Goal: Contribute content: Contribute content

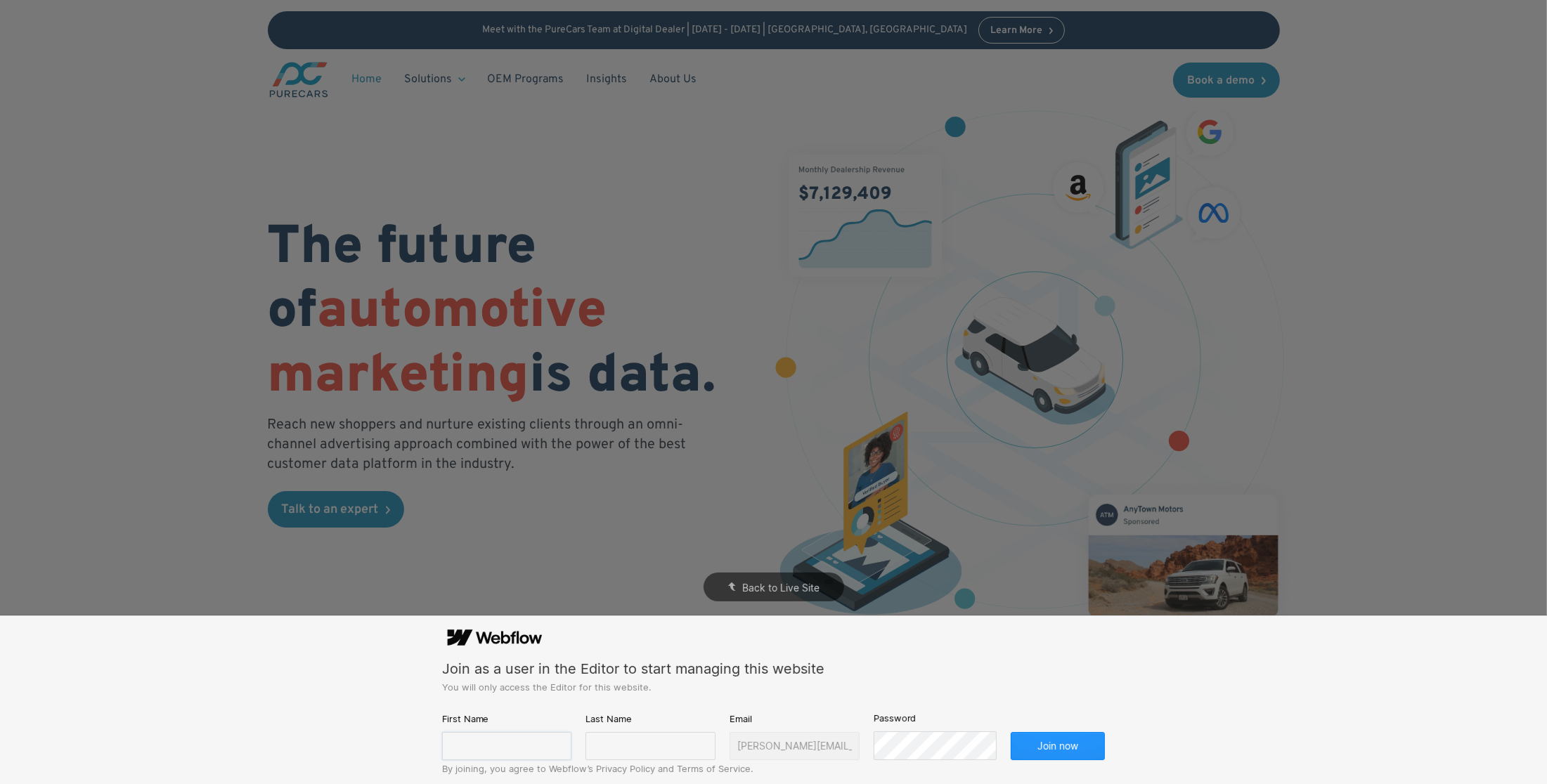
click at [528, 743] on input "text" at bounding box center [507, 747] width 130 height 28
type input "[PERSON_NAME]"
click at [641, 747] on input "text" at bounding box center [650, 747] width 130 height 28
type input "[PERSON_NAME]"
click at [1033, 736] on button "Join now" at bounding box center [1058, 747] width 95 height 28
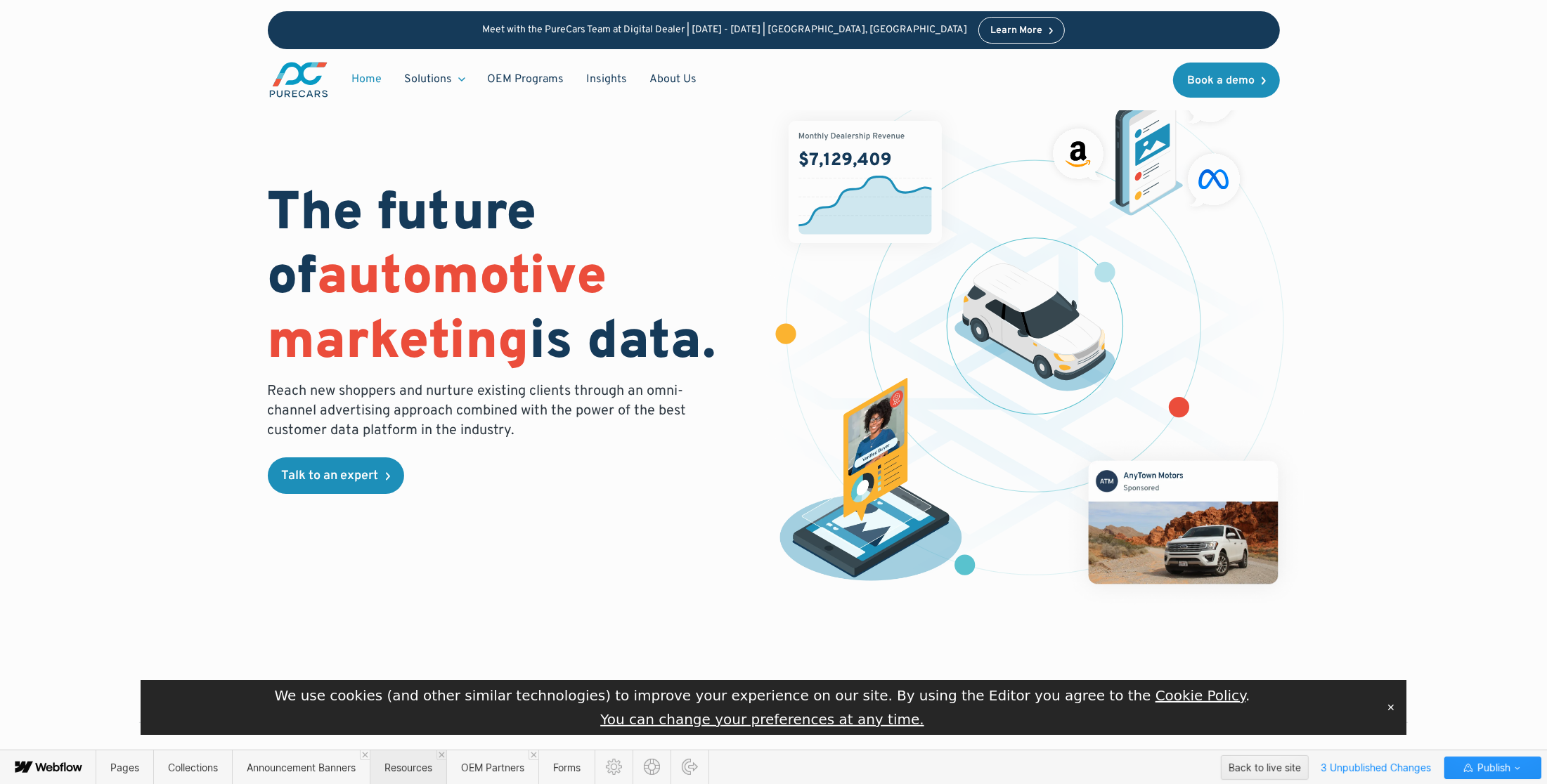
click at [390, 765] on span "Resources" at bounding box center [408, 767] width 48 height 12
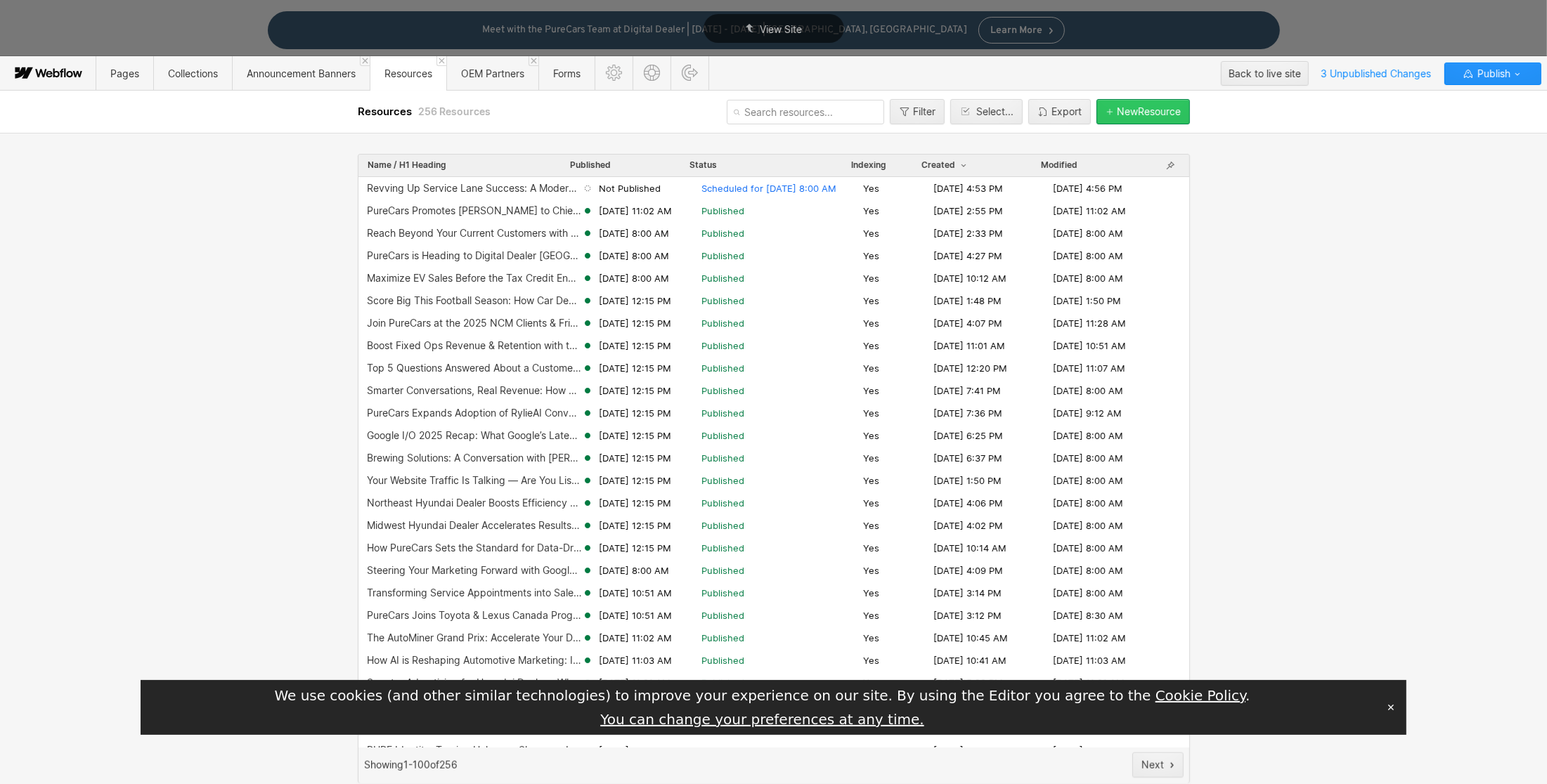
click at [1146, 104] on button "New Resource" at bounding box center [1143, 111] width 94 height 25
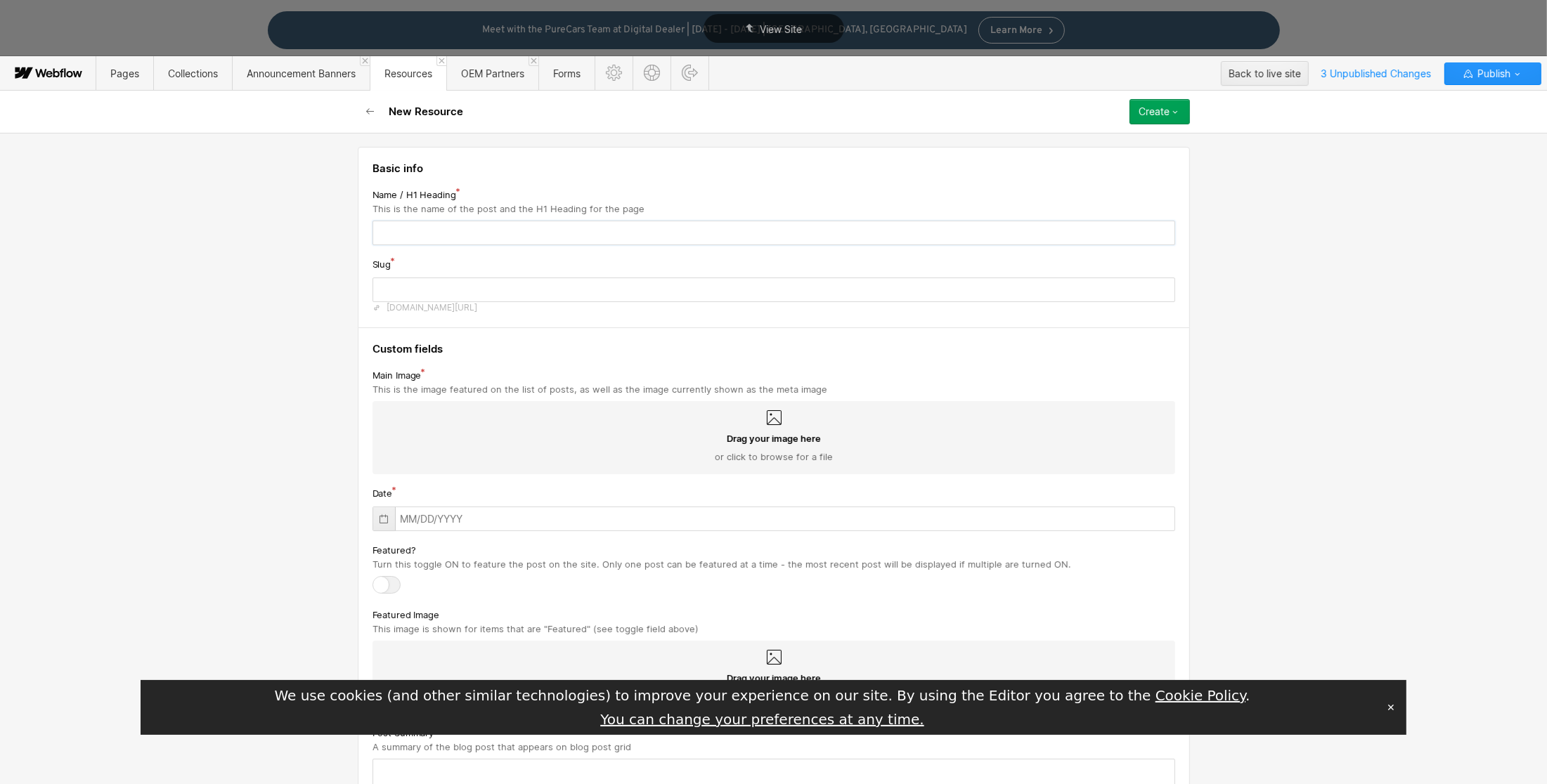
click at [379, 228] on input "text" at bounding box center [774, 233] width 803 height 25
paste input "Dealers Double Vehicle Sales Using the AutoMiner CDP with Meta Ads"
type input "Dealers Double Vehicle Sales Using the AutoMiner CDP with Meta Ads"
type input "dealers-double-vehicle-sales-using-the-autominer-cdp-with-meta-ads"
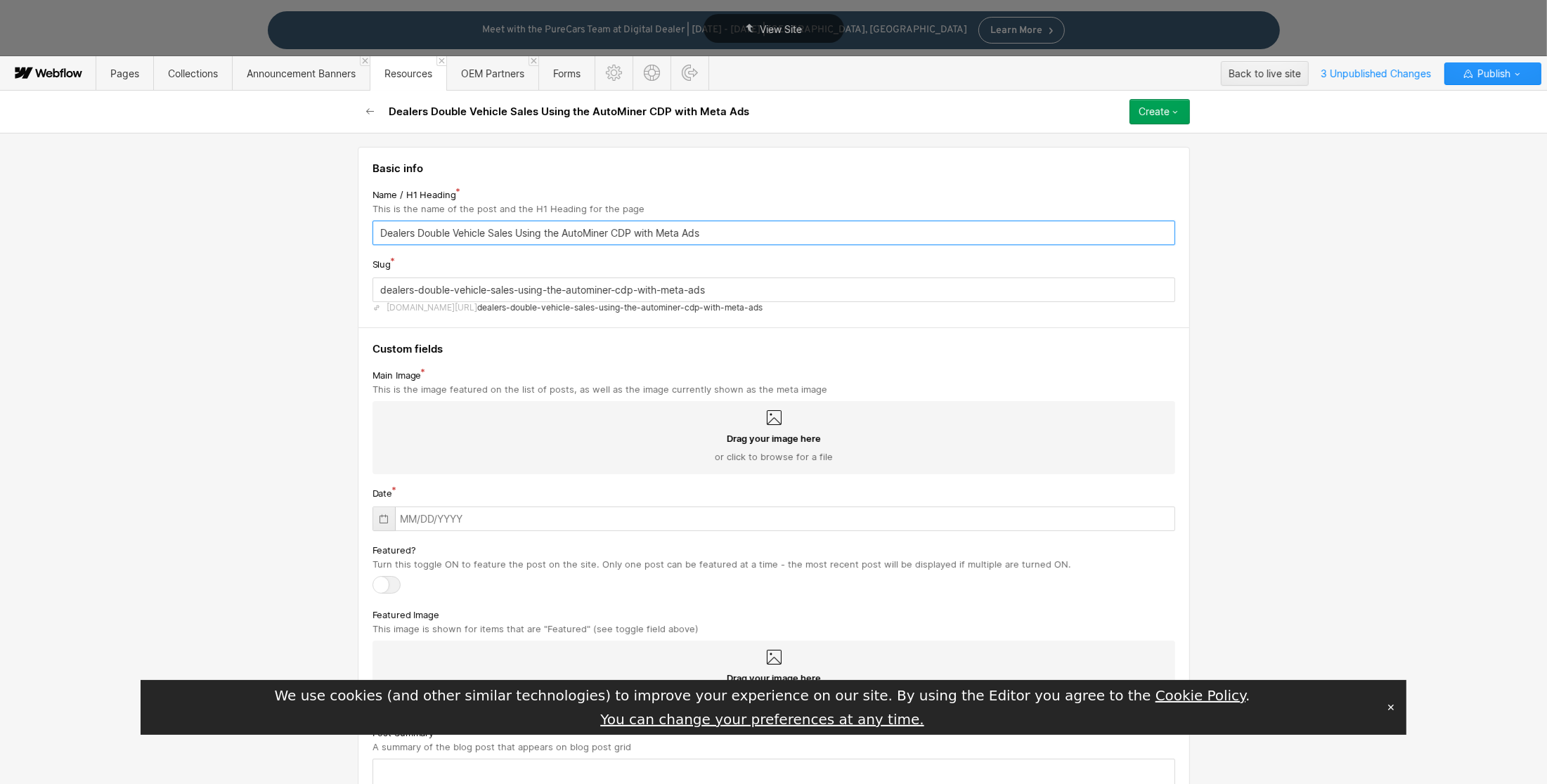
type input "Dealers Double Vehicle Sales Using the AutoMiner CDP with Meta Ads"
click at [779, 443] on span "Drag your image here" at bounding box center [773, 439] width 94 height 12
click at [0, 0] on input "Drag your image here or click to browse for a file" at bounding box center [0, 0] width 0 height 0
click at [773, 426] on icon at bounding box center [774, 418] width 17 height 17
click at [0, 0] on input "Drag your image here or click to browse for a file" at bounding box center [0, 0] width 0 height 0
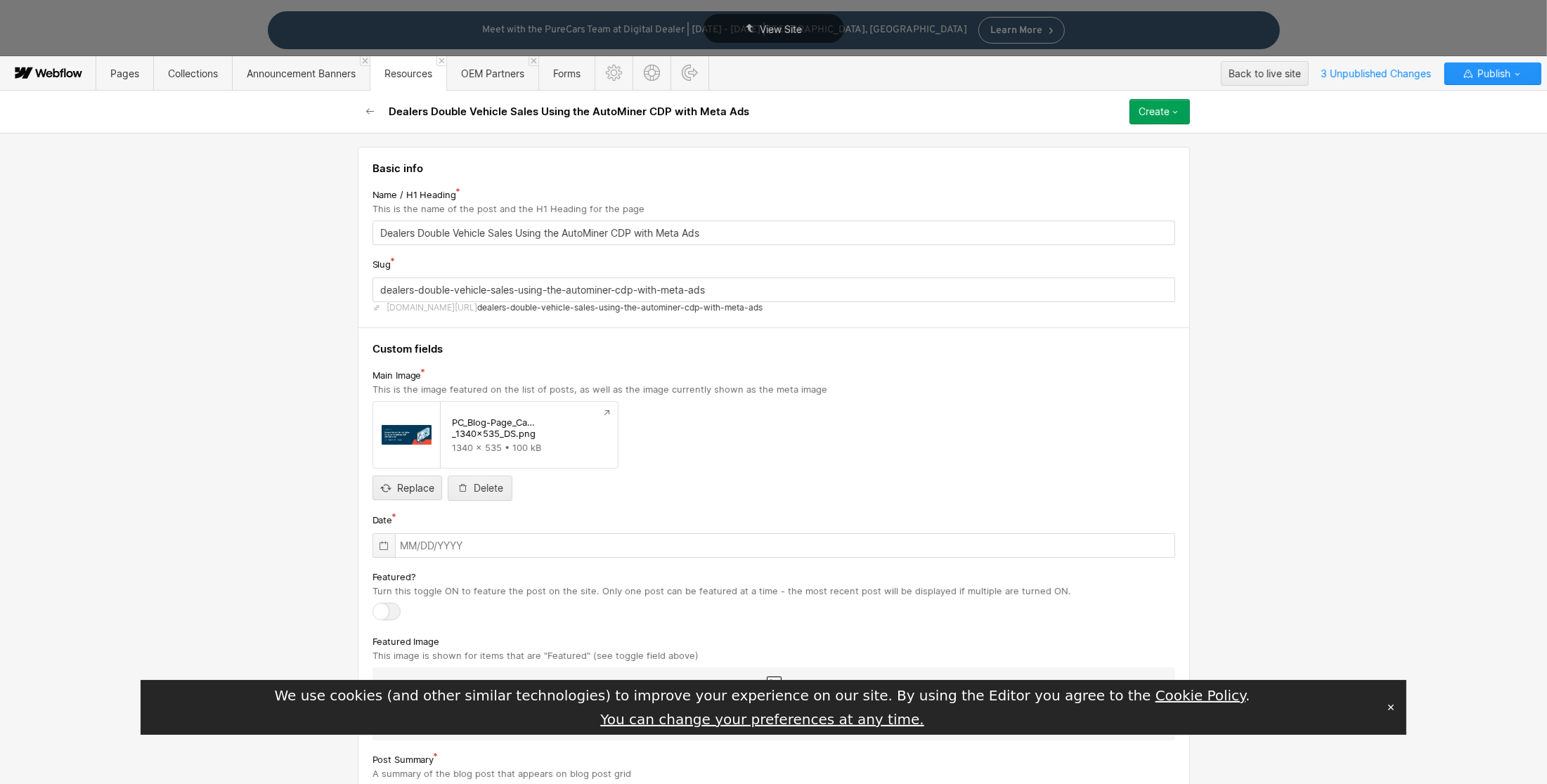
click at [378, 547] on icon at bounding box center [383, 546] width 11 height 11
click at [1397, 709] on button "✕" at bounding box center [1390, 707] width 19 height 21
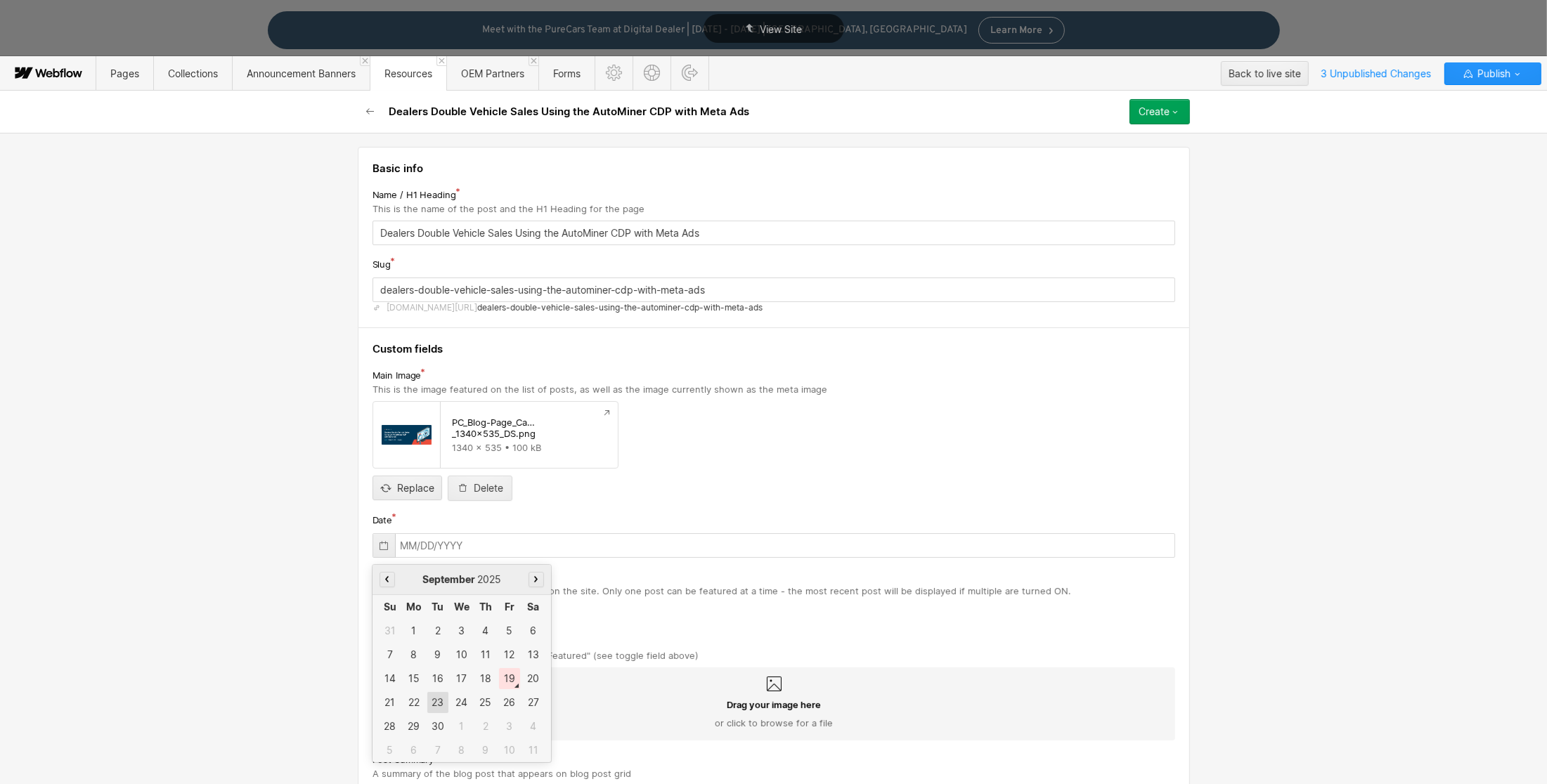
click at [433, 704] on div "23" at bounding box center [437, 702] width 21 height 21
type input "[DATE]"
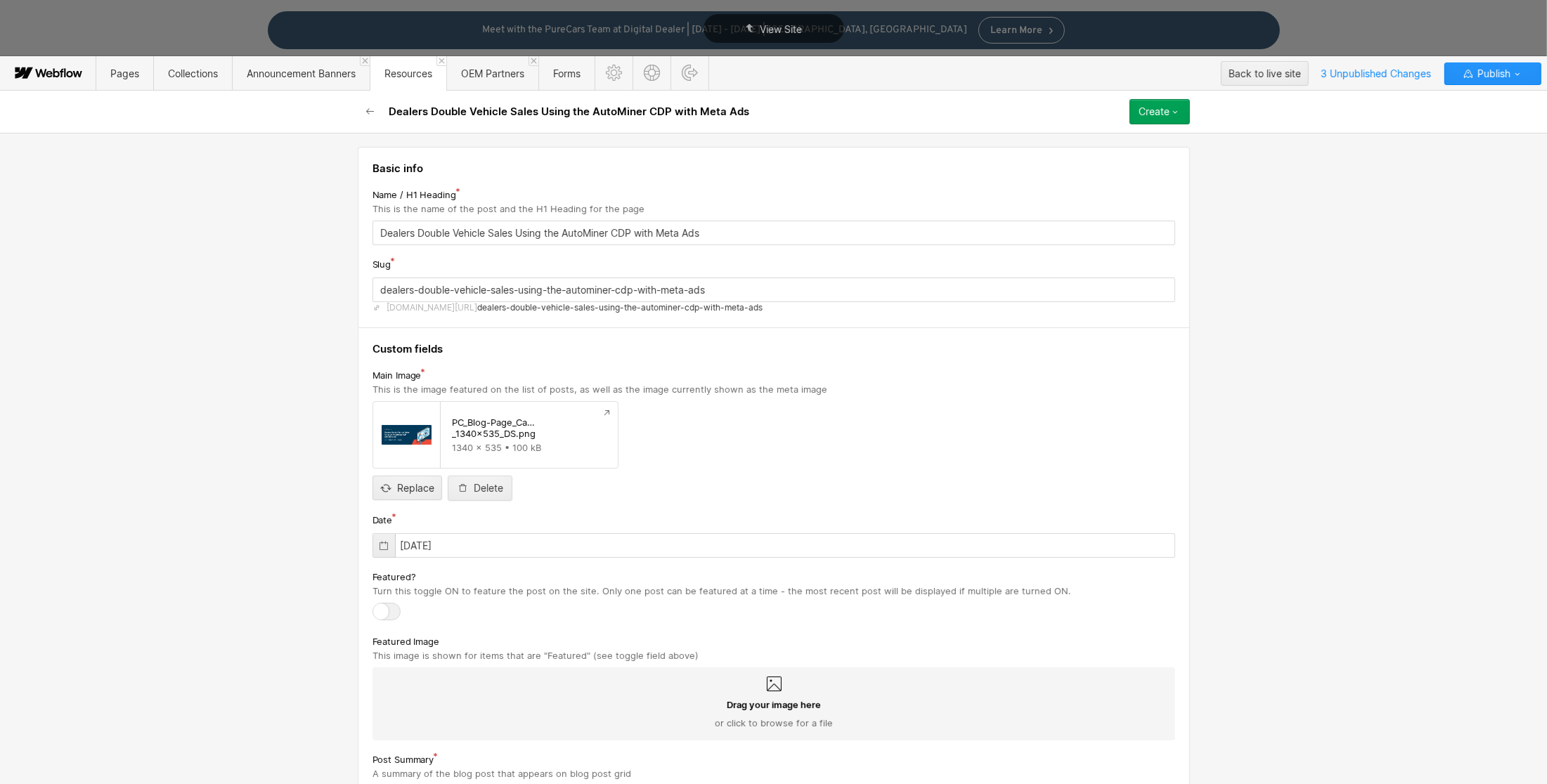
click at [394, 609] on label at bounding box center [390, 612] width 35 height 18
click at [0, 0] on input "checkbox" at bounding box center [0, 0] width 0 height 0
click at [763, 716] on div "Drag your image here or click to browse for a file" at bounding box center [773, 714] width 780 height 31
click at [0, 0] on input "Drag your image here or click to browse for a file" at bounding box center [0, 0] width 0 height 0
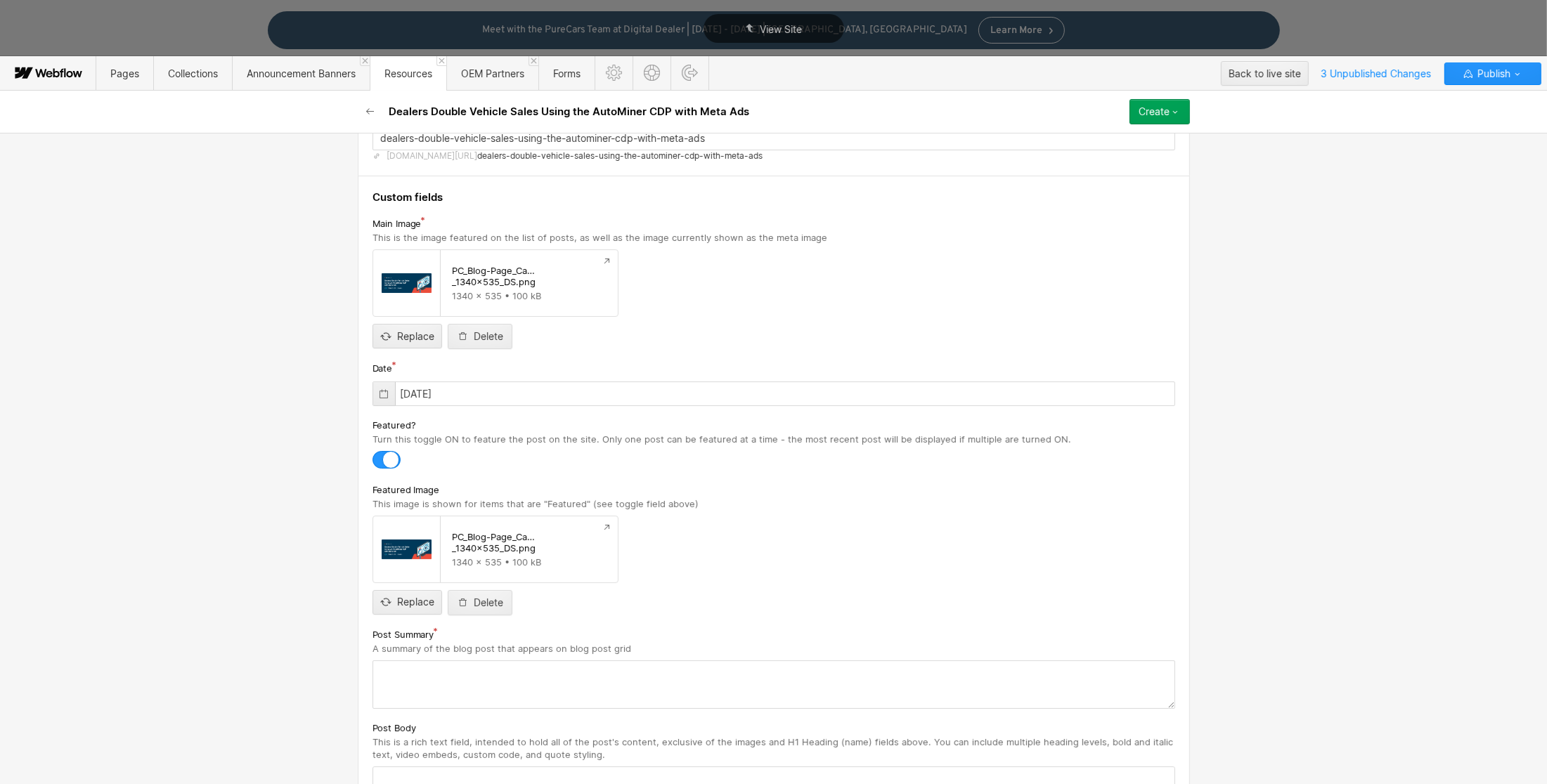
scroll to position [411, 0]
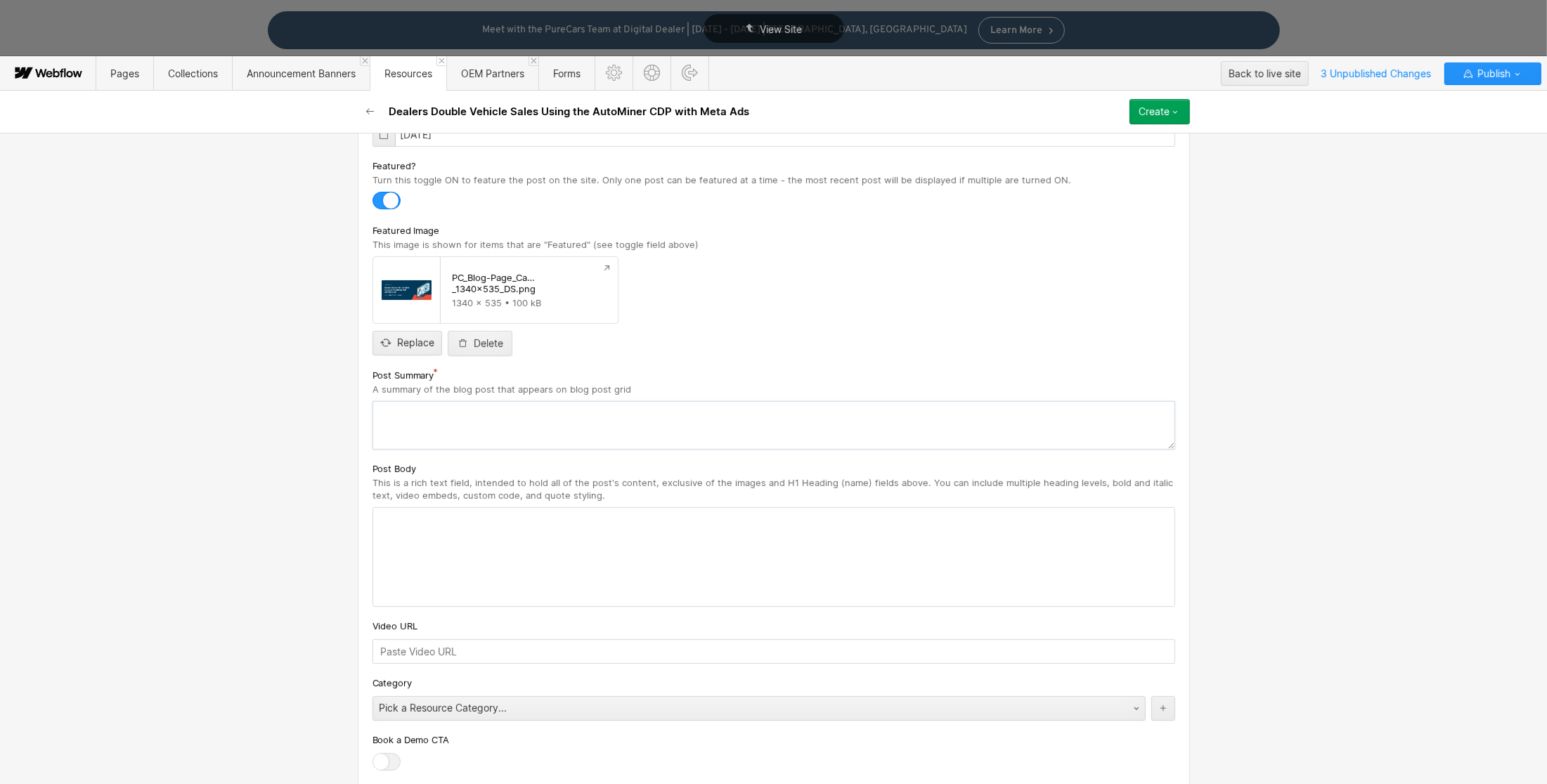
click at [408, 422] on textarea at bounding box center [774, 426] width 803 height 48
paste textarea "PureCars, the leader in automotive retail advertising, recently released a stud…"
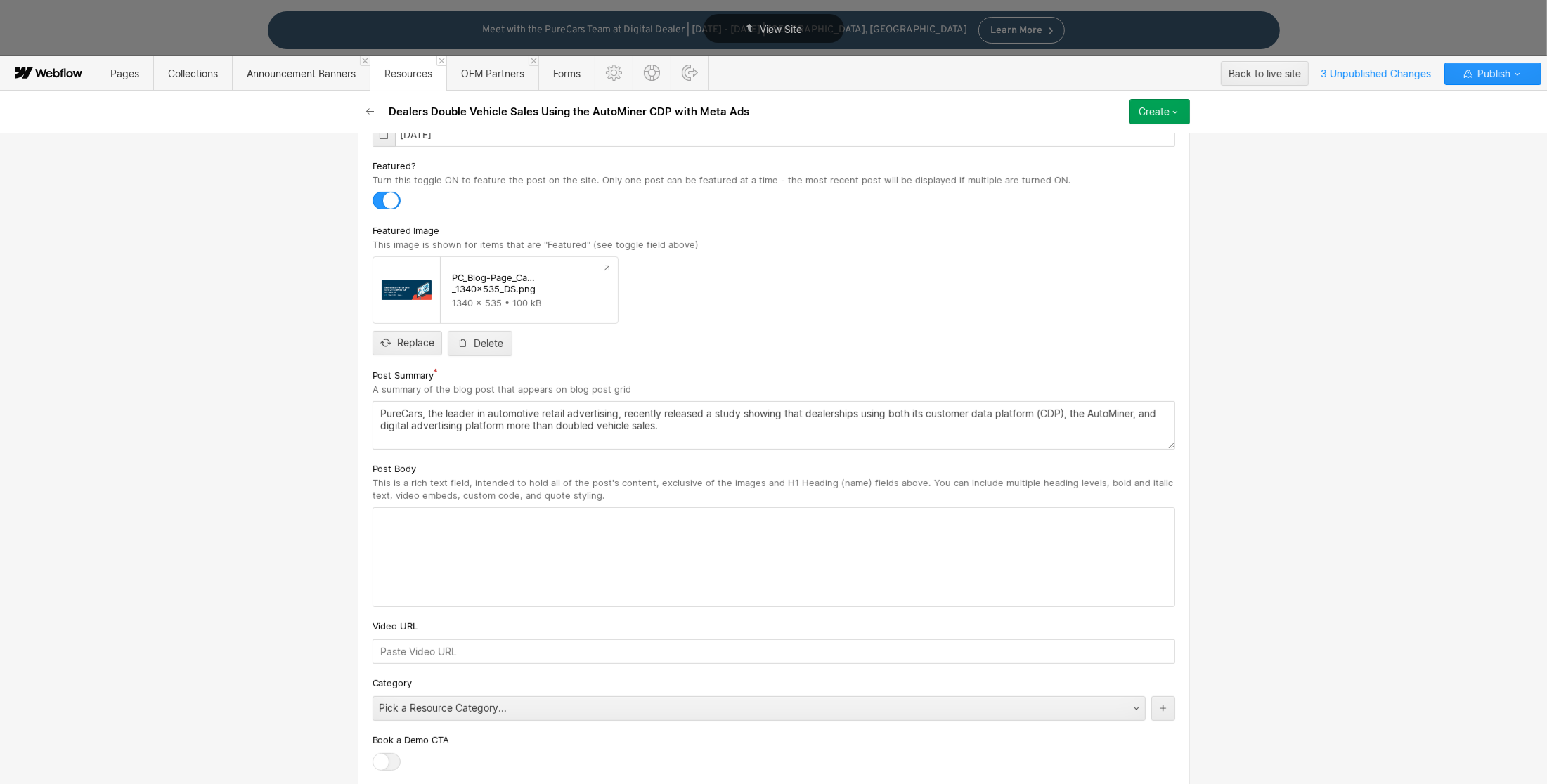
click at [432, 521] on div at bounding box center [774, 557] width 801 height 98
type textarea "PureCars, the leader in automotive retail advertising, recently released a stud…"
click at [397, 528] on div "‍" at bounding box center [774, 557] width 801 height 98
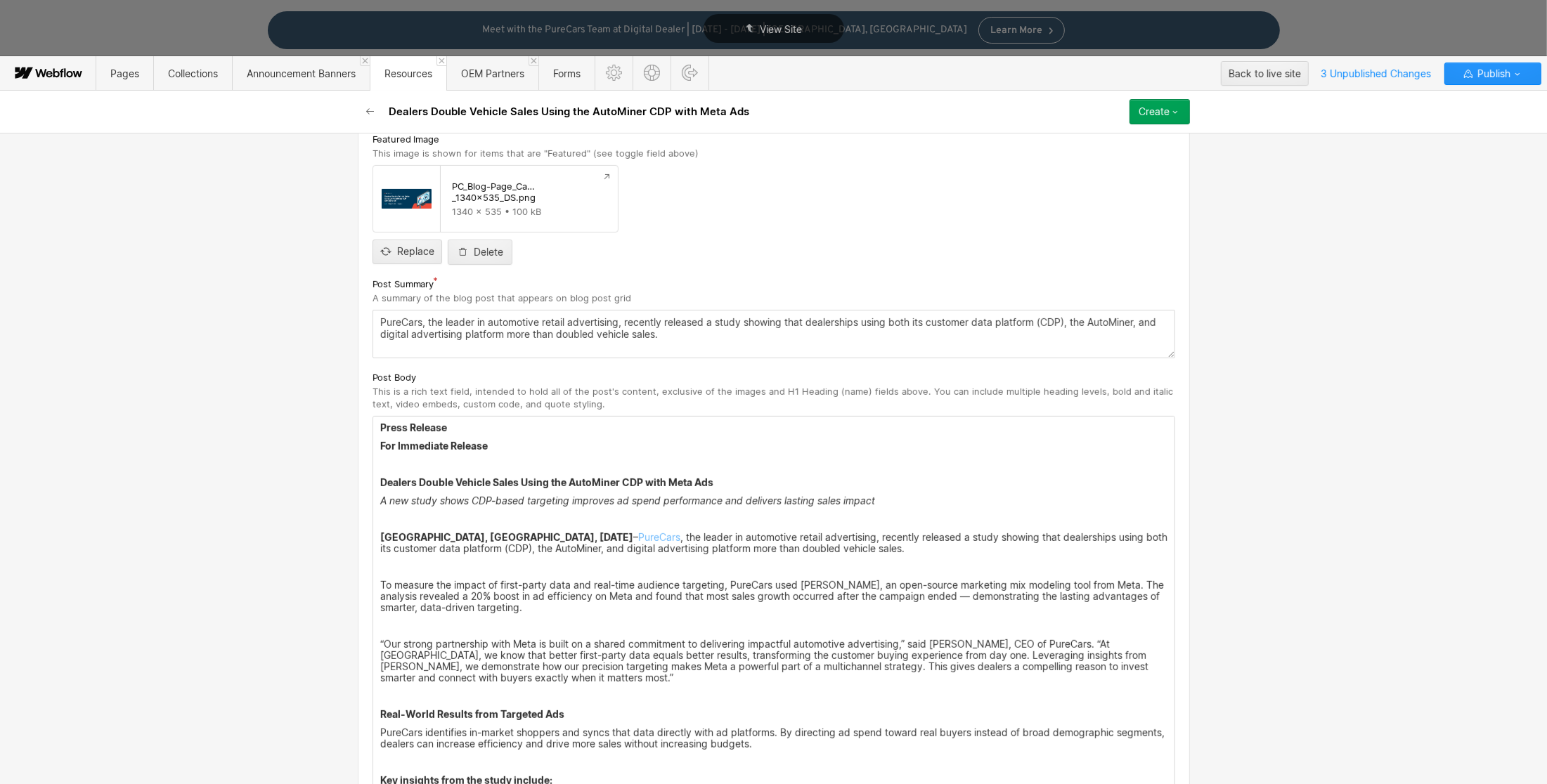
scroll to position [595, 0]
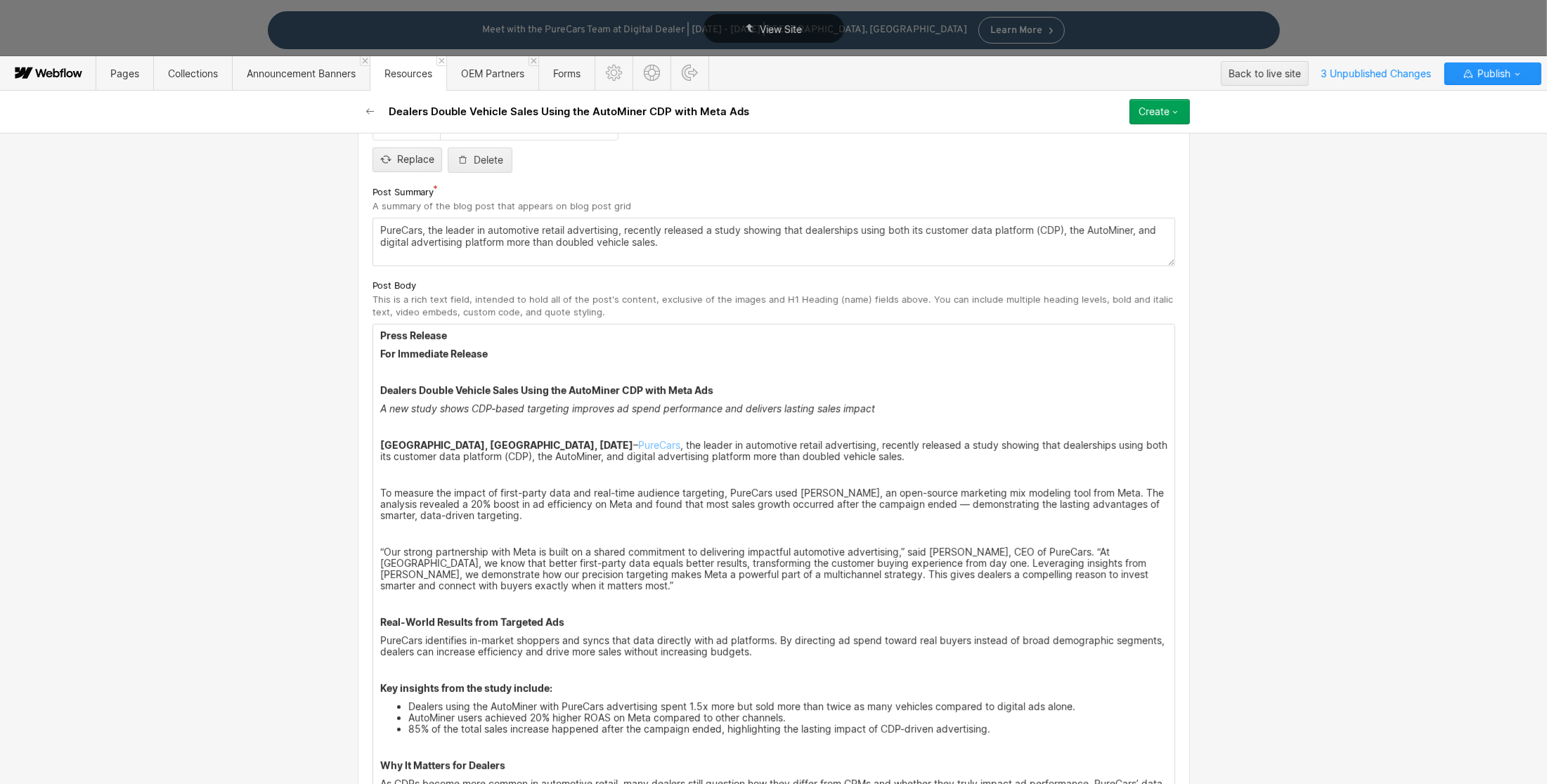
click at [436, 370] on p "‍" at bounding box center [774, 373] width 787 height 11
click at [446, 423] on p "‍" at bounding box center [774, 427] width 787 height 11
click at [486, 445] on strong "[GEOGRAPHIC_DATA], [GEOGRAPHIC_DATA], [DATE]" at bounding box center [507, 445] width 253 height 12
click at [595, 483] on div "Press Release For Immediate Release ‍ Dealers Double Vehicle Sales Using the Au…" at bounding box center [774, 764] width 801 height 878
click at [410, 479] on p "‍" at bounding box center [774, 475] width 787 height 11
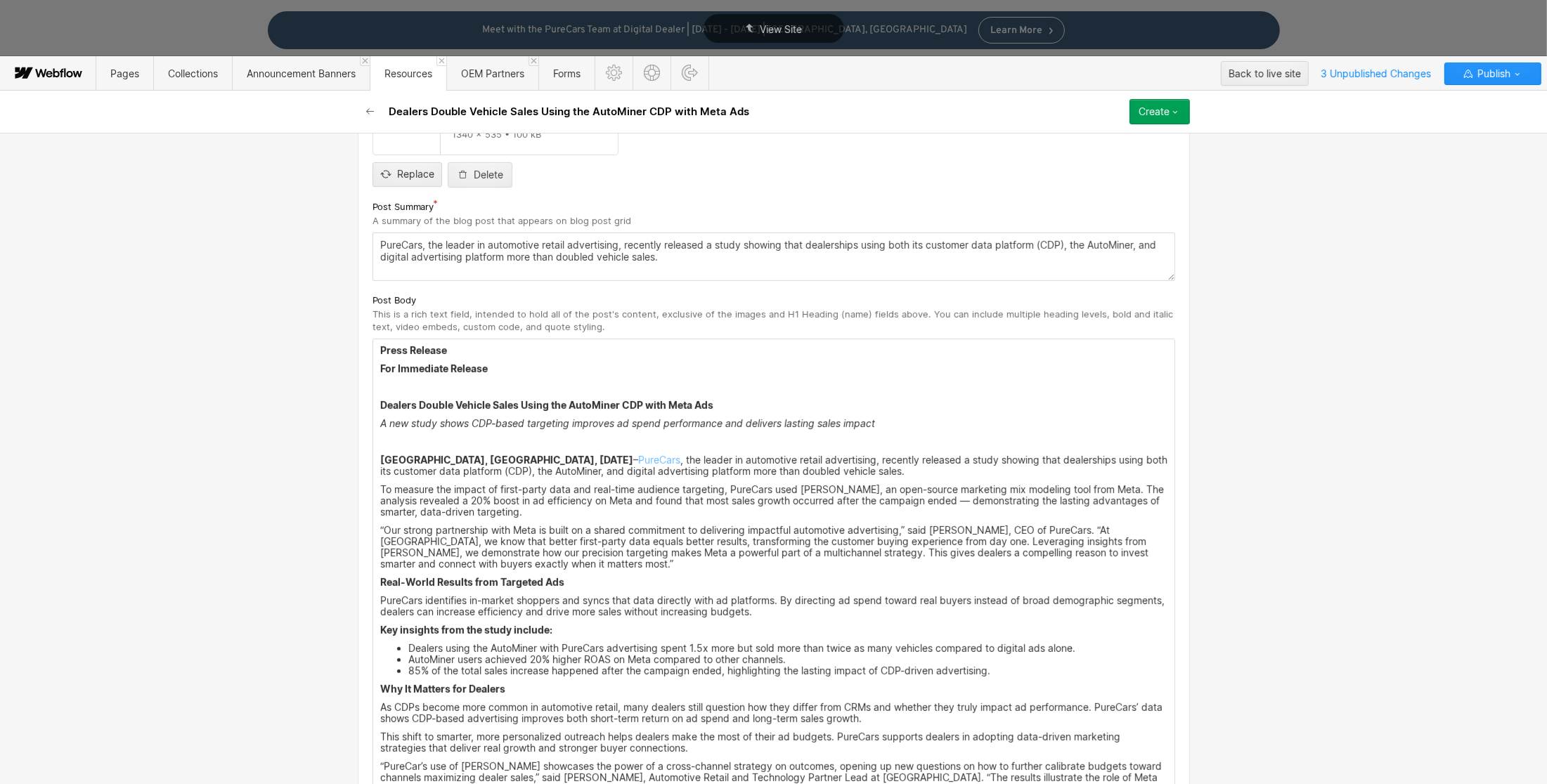
scroll to position [641, 0]
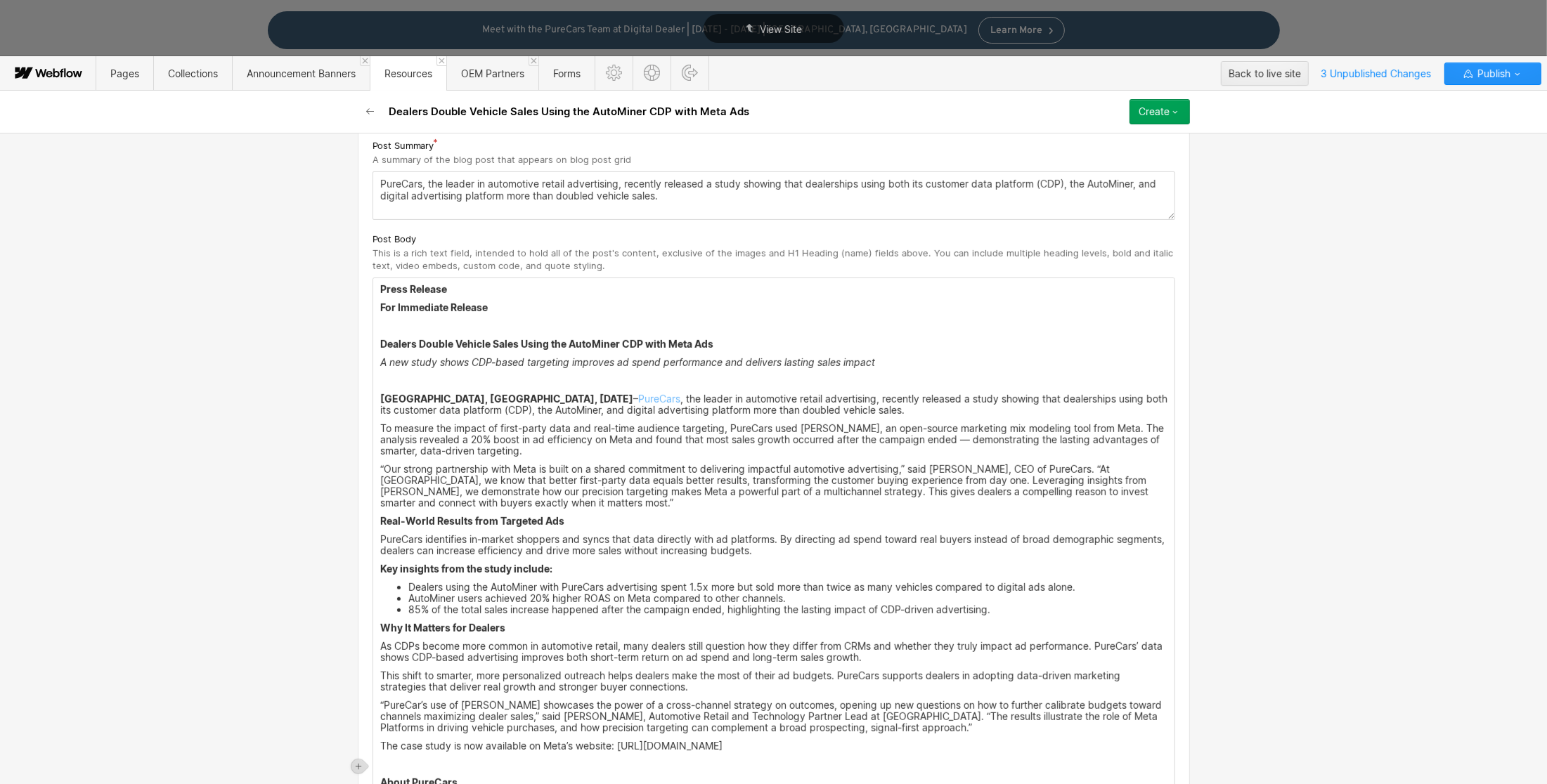
click at [447, 380] on p "‍" at bounding box center [774, 381] width 787 height 11
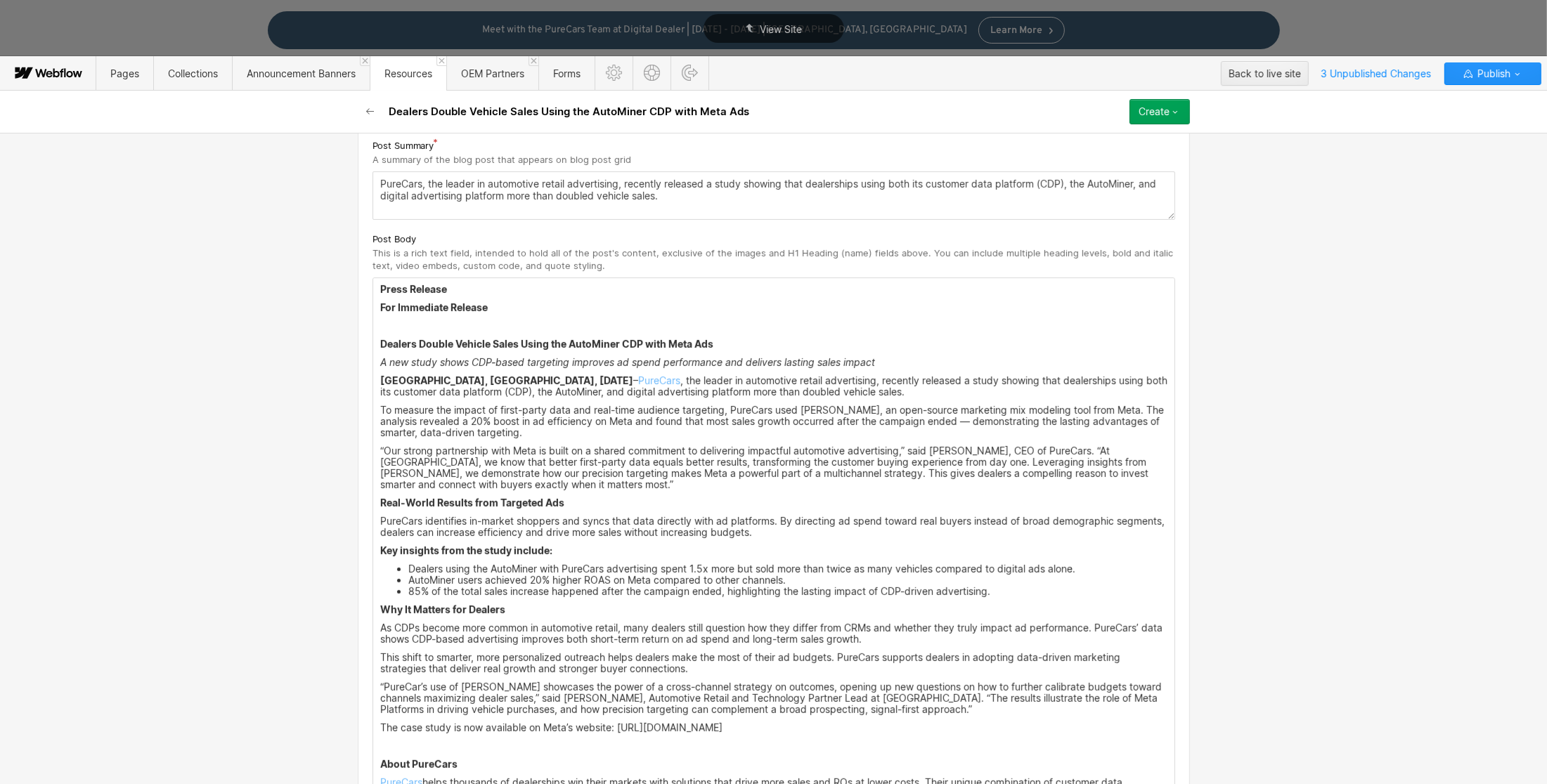
drag, startPoint x: 904, startPoint y: 358, endPoint x: 383, endPoint y: 356, distance: 521.0
click at [383, 356] on div "Press Release For Immediate Release ‍ Dealers Double Vehicle Sales Using the Au…" at bounding box center [774, 635] width 801 height 714
drag, startPoint x: 877, startPoint y: 363, endPoint x: 363, endPoint y: 341, distance: 514.5
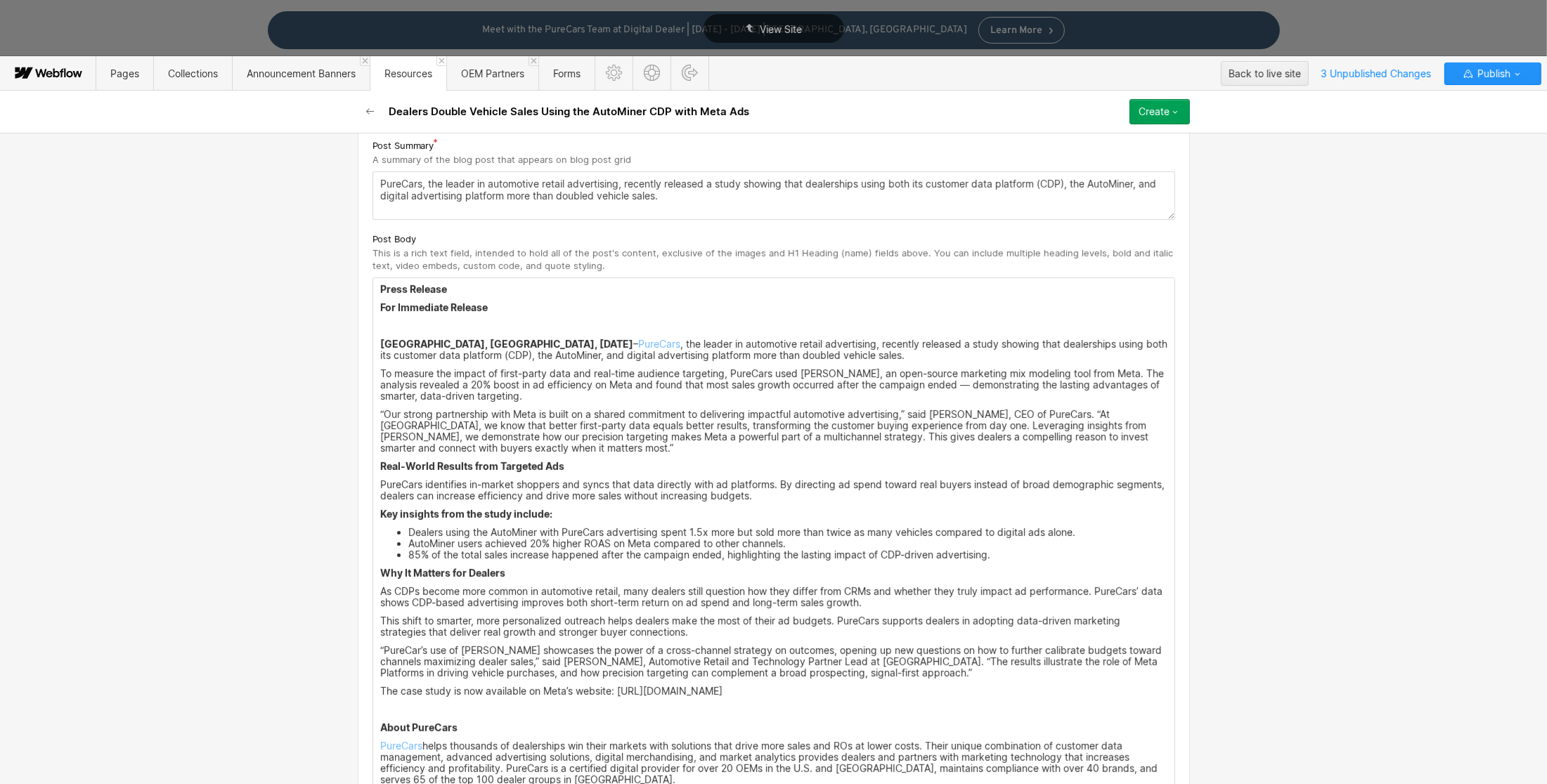
click at [1015, 555] on li "85% of the total sales increase happened after the campaign ended, highlighting…" at bounding box center [788, 555] width 759 height 11
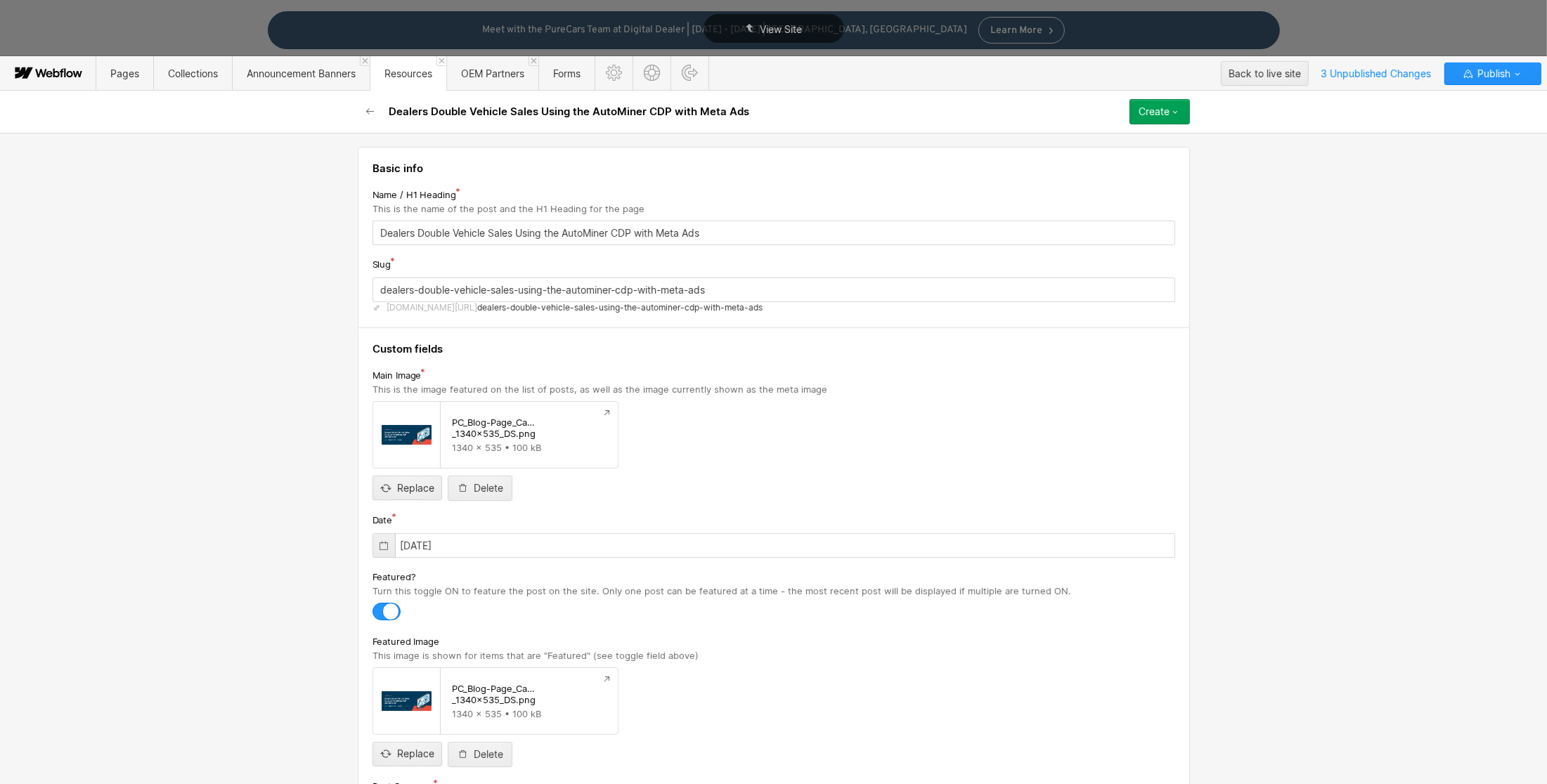
scroll to position [678, 0]
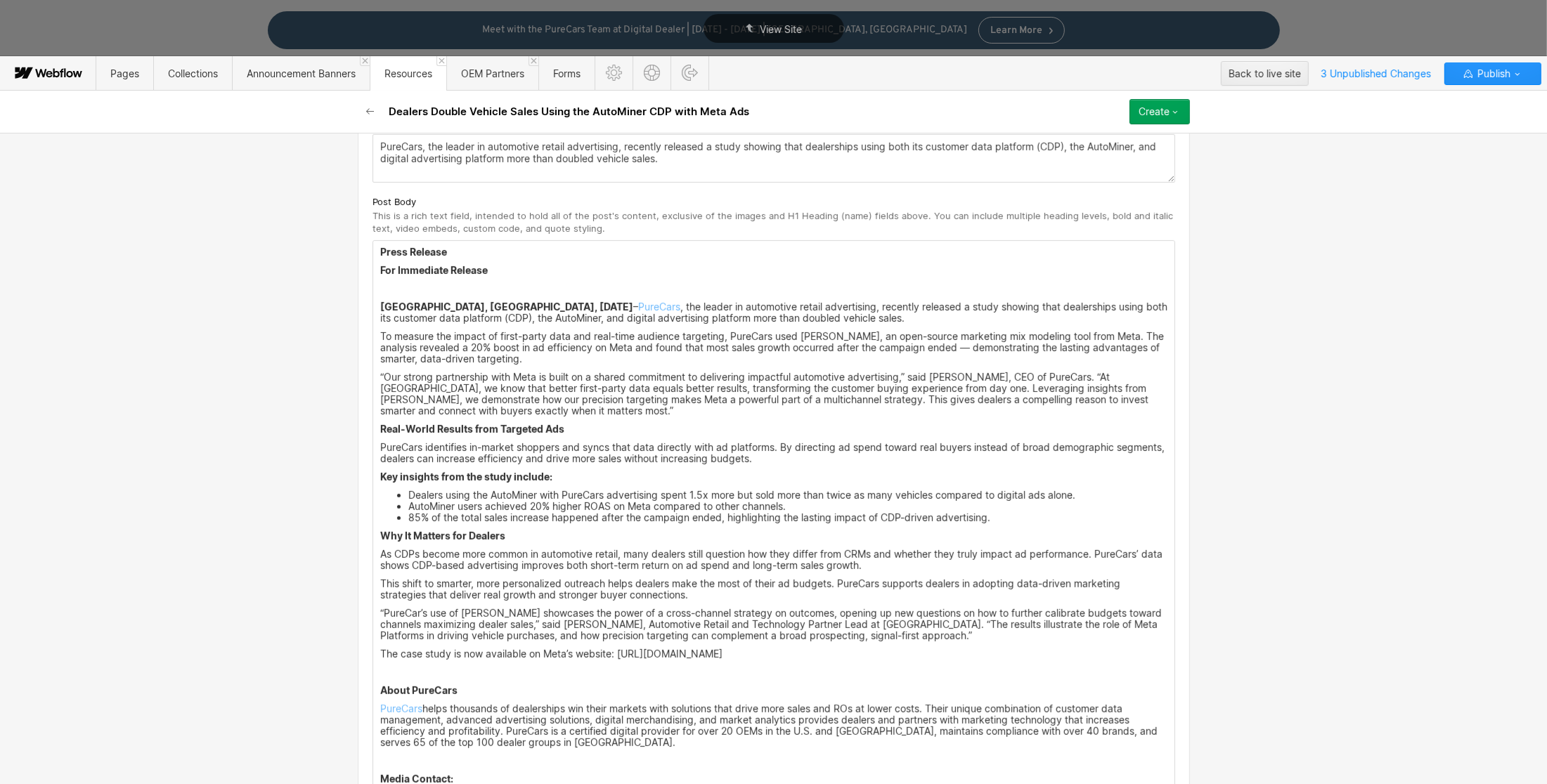
click at [500, 307] on strong "[GEOGRAPHIC_DATA], [GEOGRAPHIC_DATA], [DATE]" at bounding box center [507, 306] width 253 height 12
click at [699, 489] on div "Press Release For Immediate Release ‍ [GEOGRAPHIC_DATA], [GEOGRAPHIC_DATA], [DA…" at bounding box center [774, 579] width 801 height 677
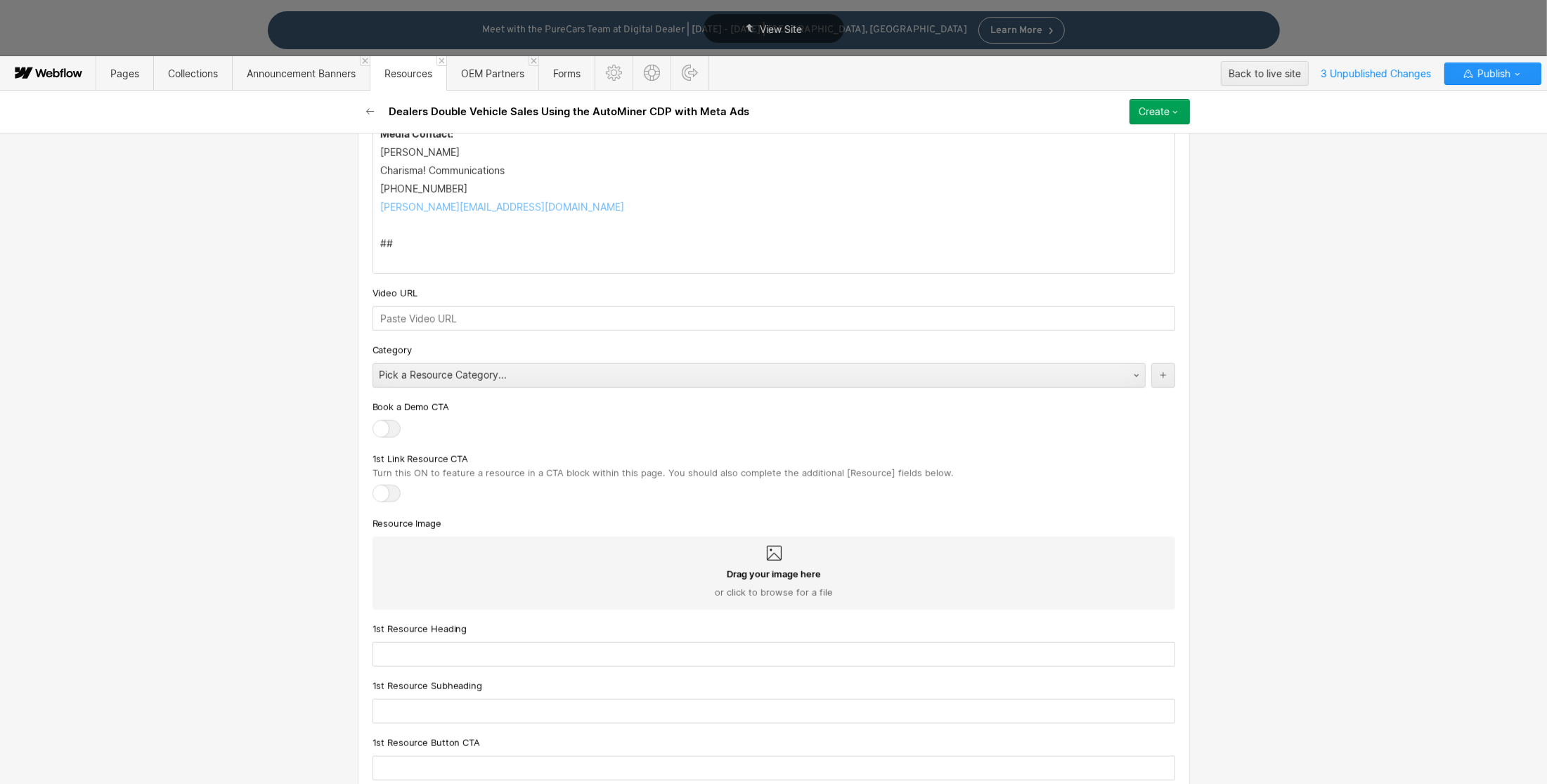
scroll to position [1361, 0]
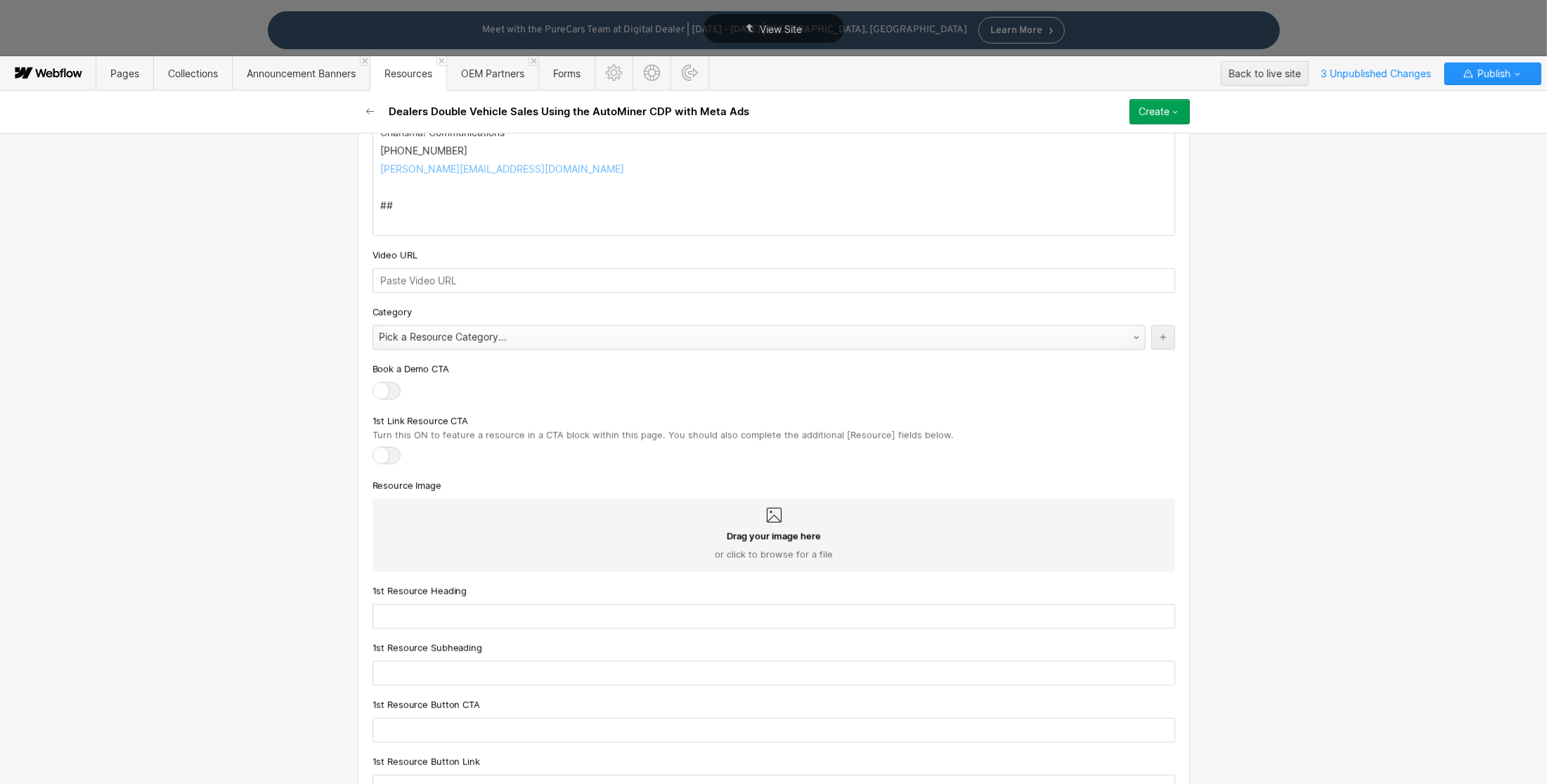
click at [488, 334] on div "Custom fields Main Image This is the image featured on the list of posts, as we…" at bounding box center [774, 90] width 832 height 2244
click at [474, 347] on div "Pick a Resource Category..." at bounding box center [745, 337] width 743 height 23
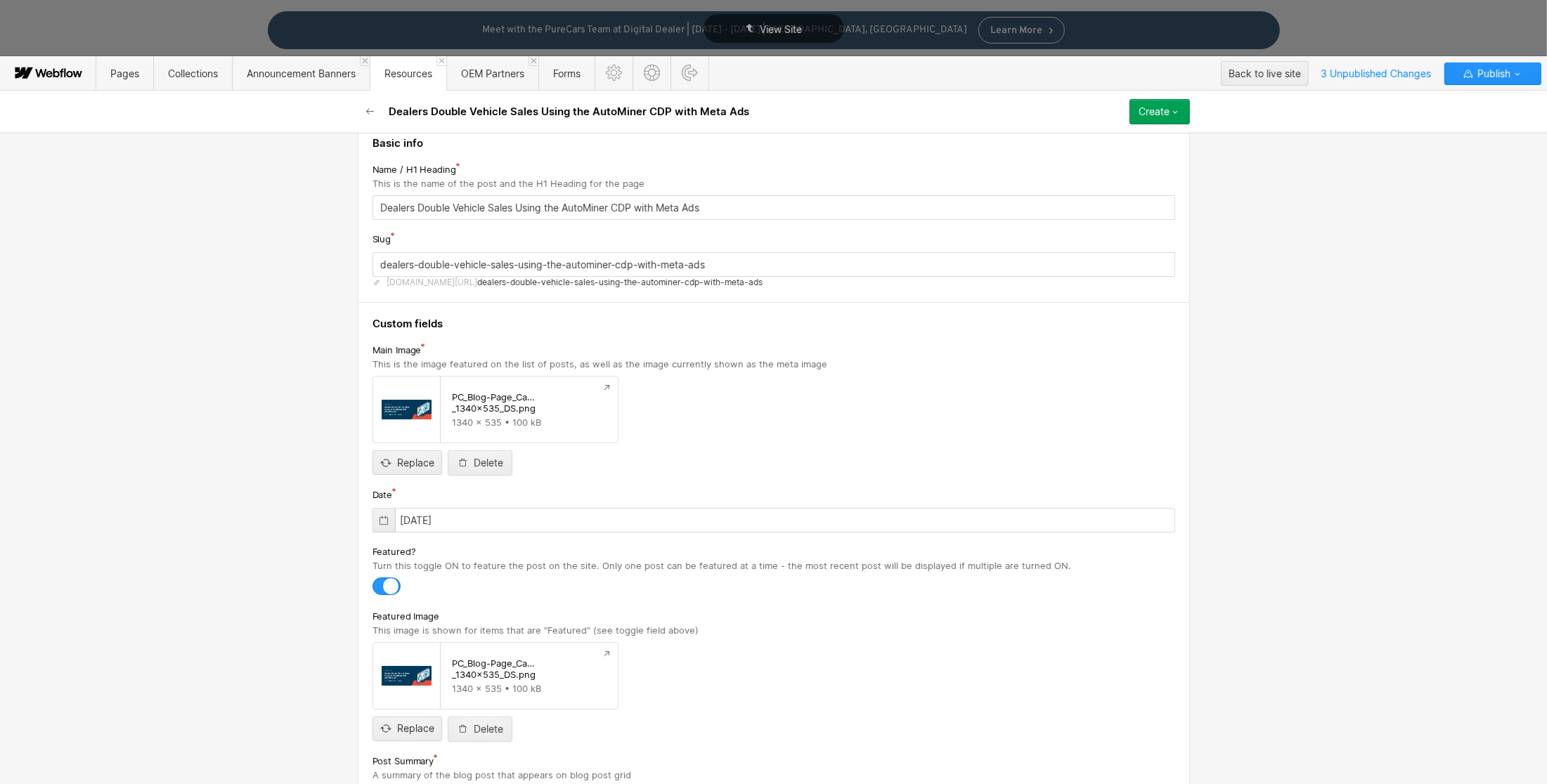
scroll to position [0, 0]
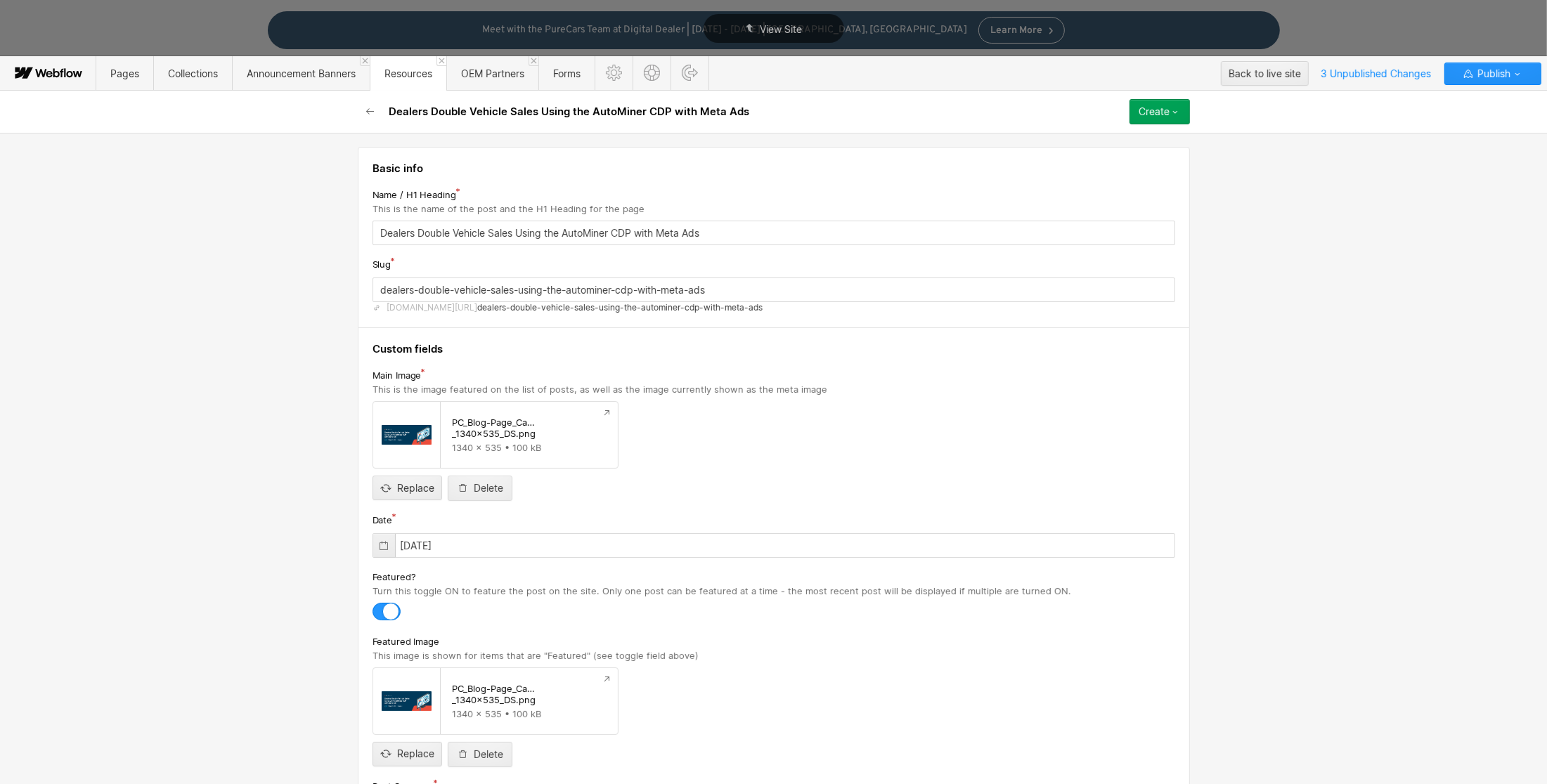
click at [1176, 112] on icon "button" at bounding box center [1174, 111] width 11 height 11
click at [1121, 139] on div "Save draft" at bounding box center [1119, 140] width 140 height 19
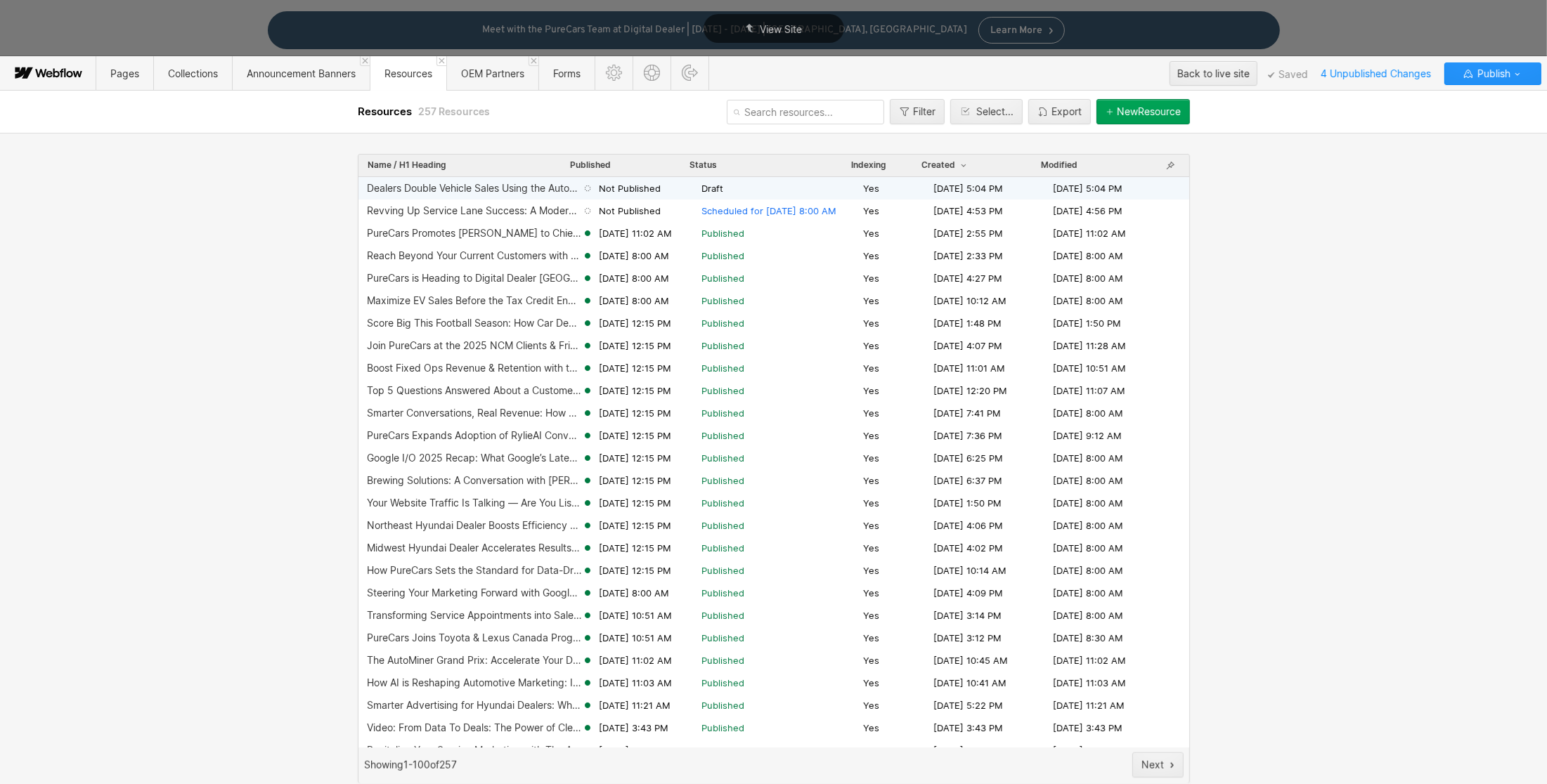
click at [740, 189] on span "Draft" at bounding box center [779, 189] width 156 height 12
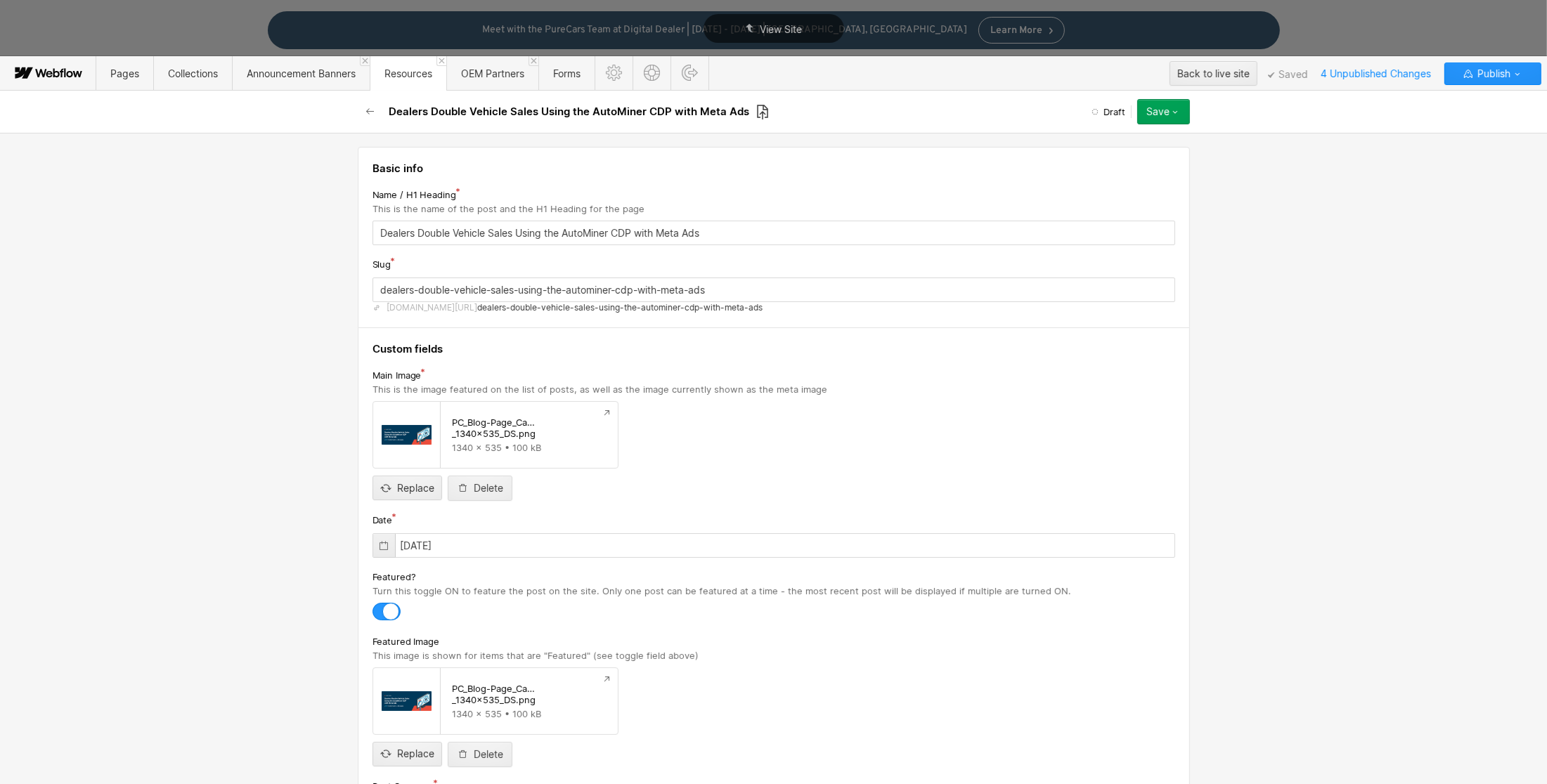
click at [761, 115] on icon at bounding box center [762, 111] width 12 height 16
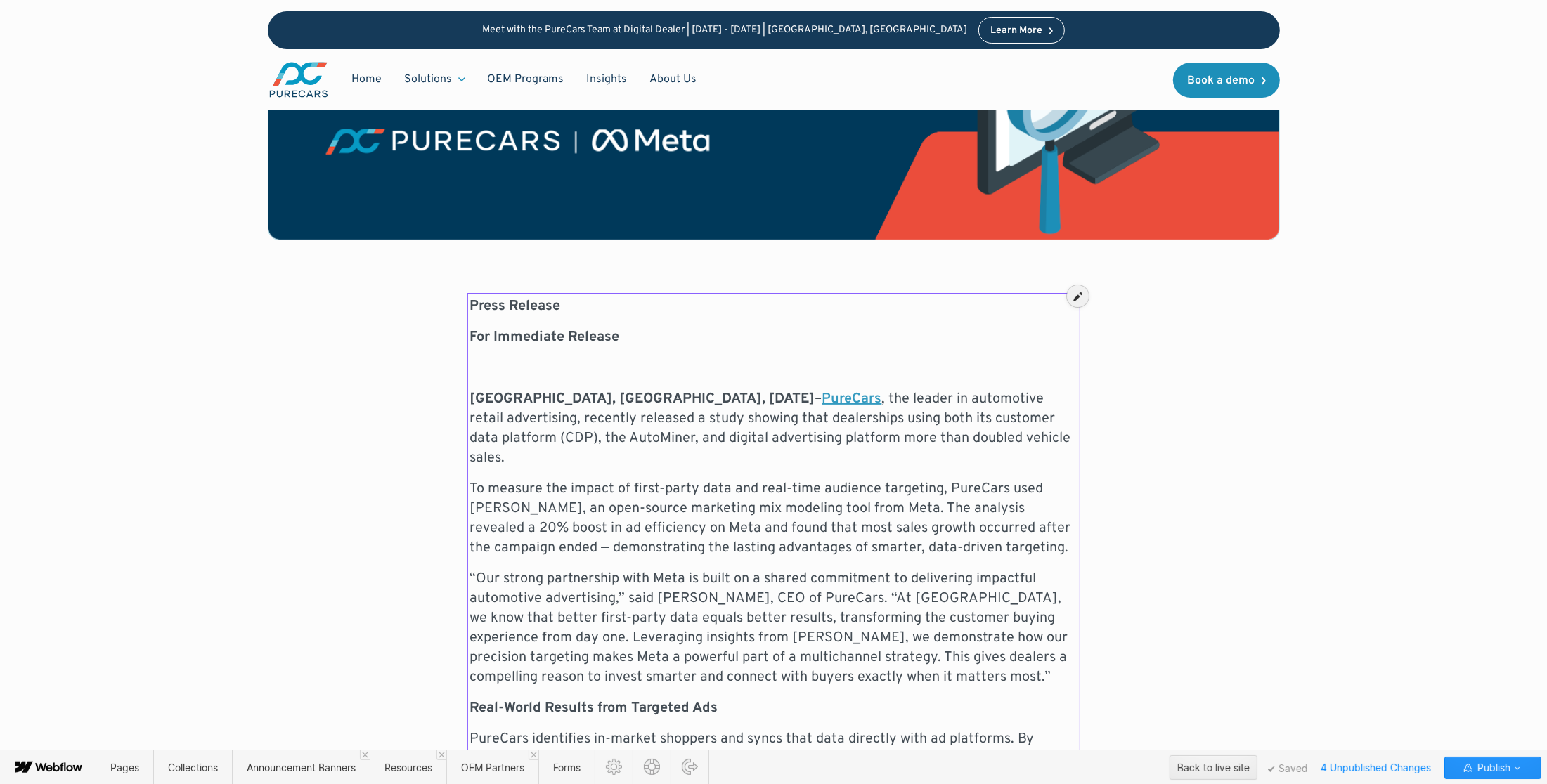
scroll to position [466, 0]
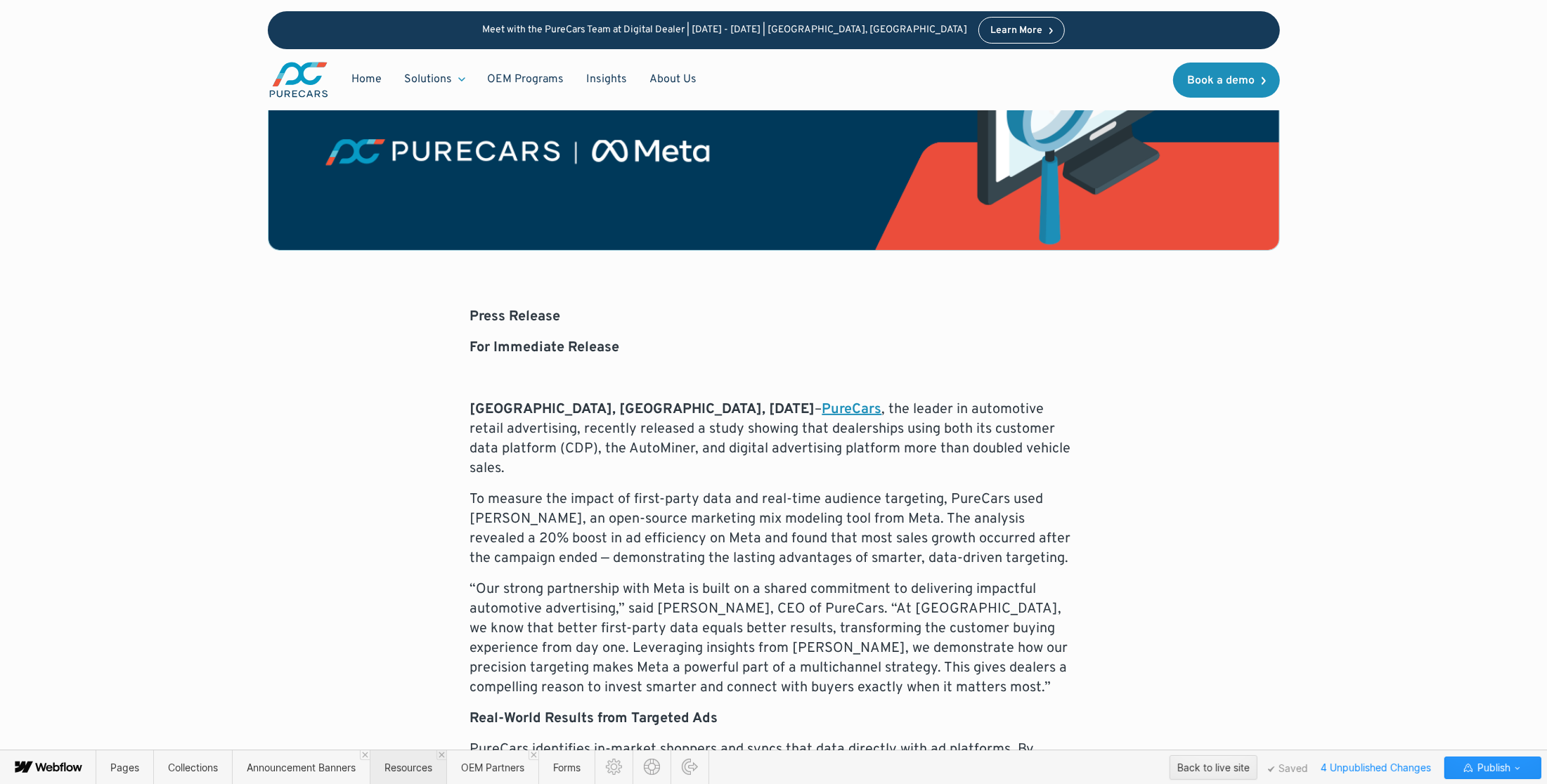
click at [421, 765] on span "Resources" at bounding box center [408, 767] width 48 height 12
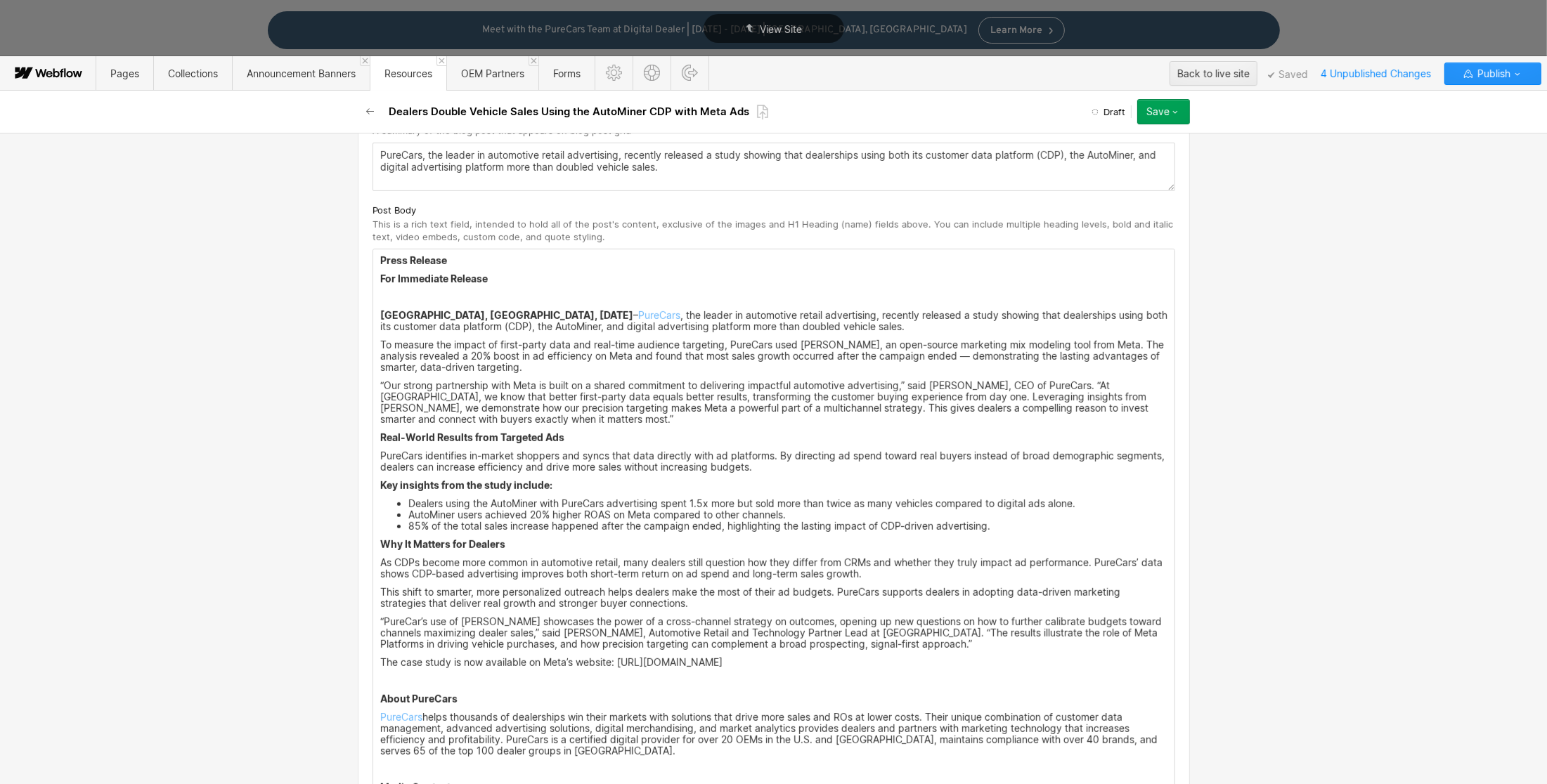
scroll to position [666, 0]
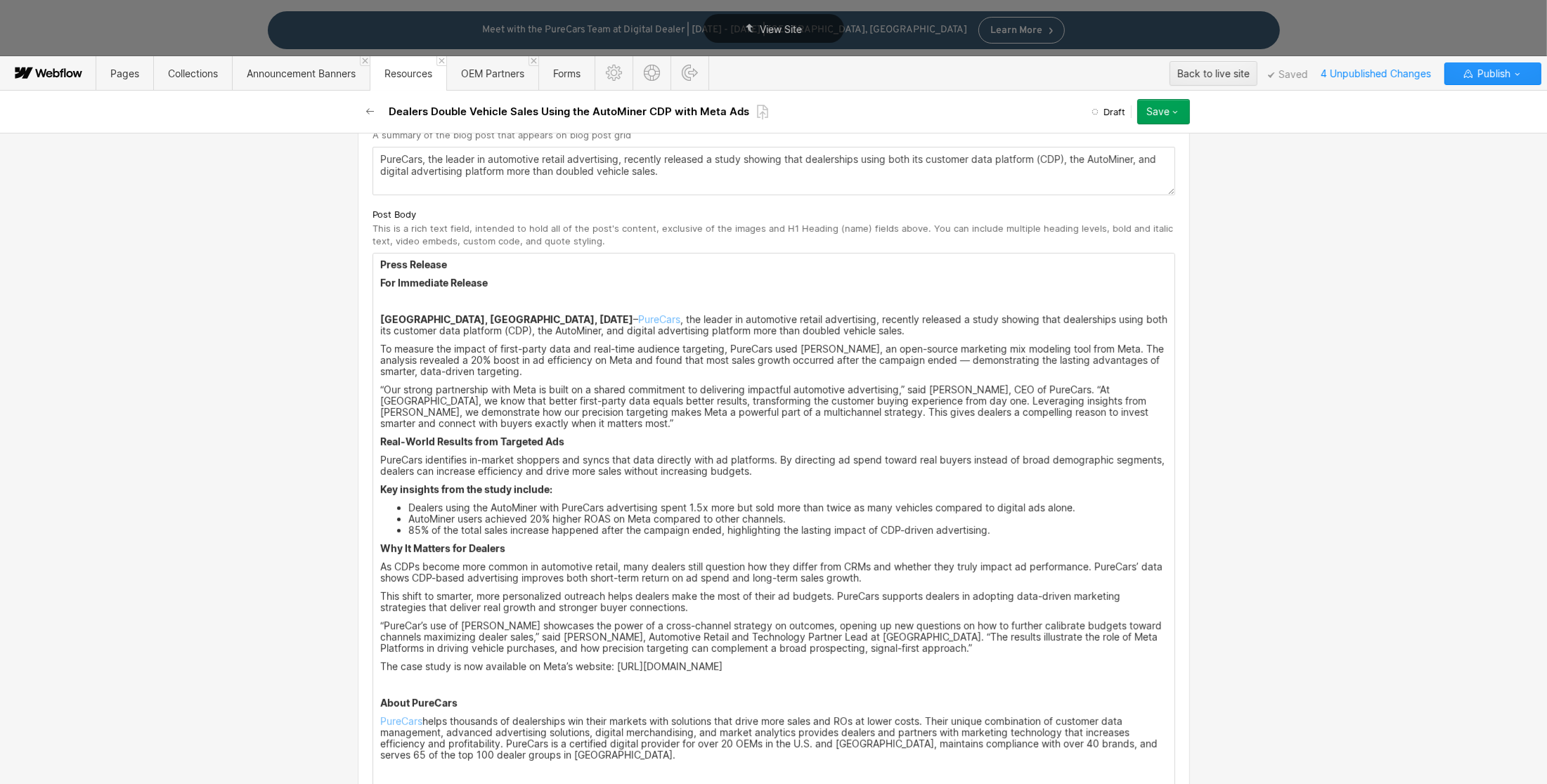
click at [404, 304] on p "‍" at bounding box center [774, 302] width 787 height 11
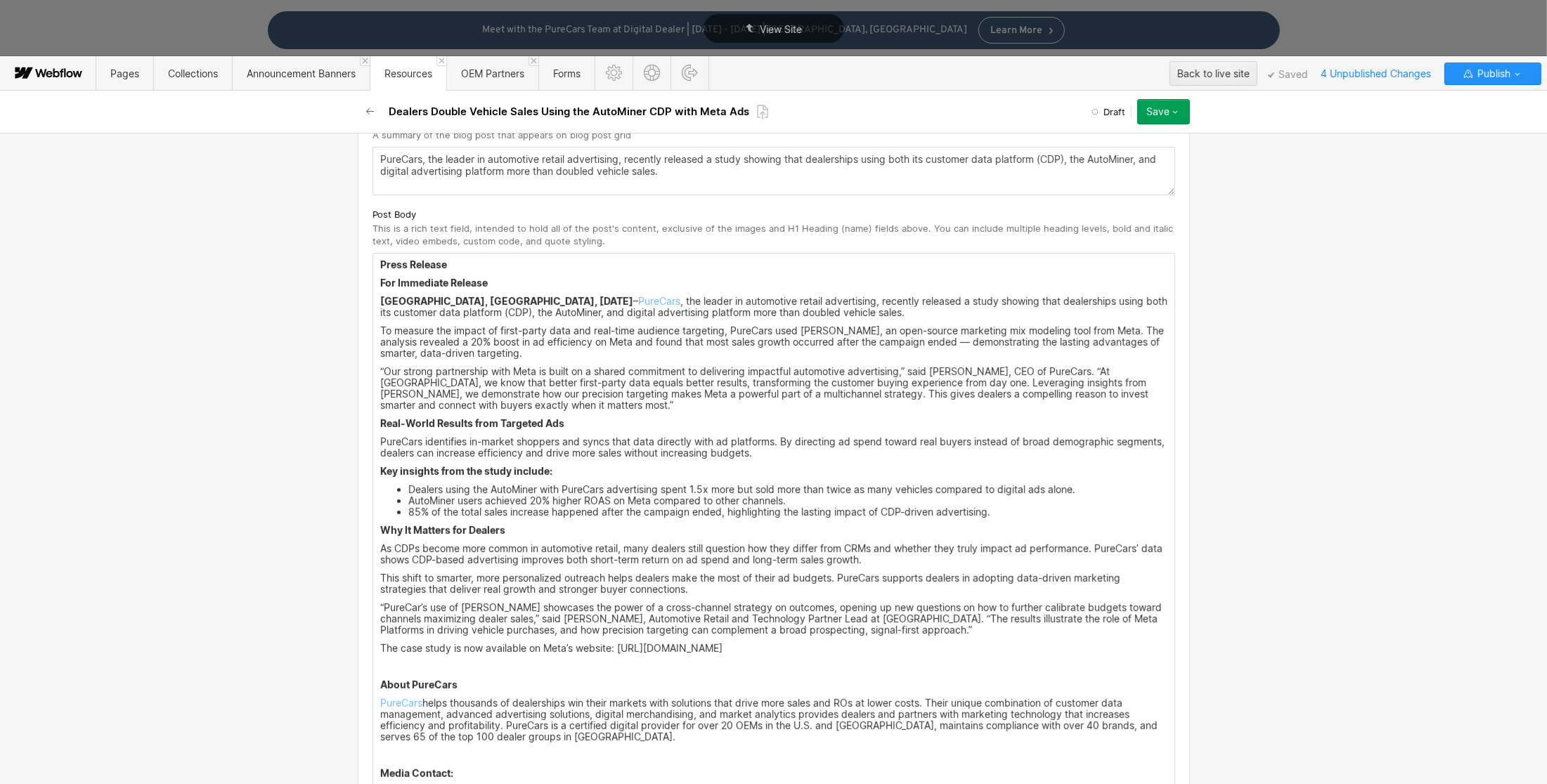
click at [550, 405] on p "“Our strong partnership with Meta is built on a shared commitment to delivering…" at bounding box center [774, 389] width 787 height 45
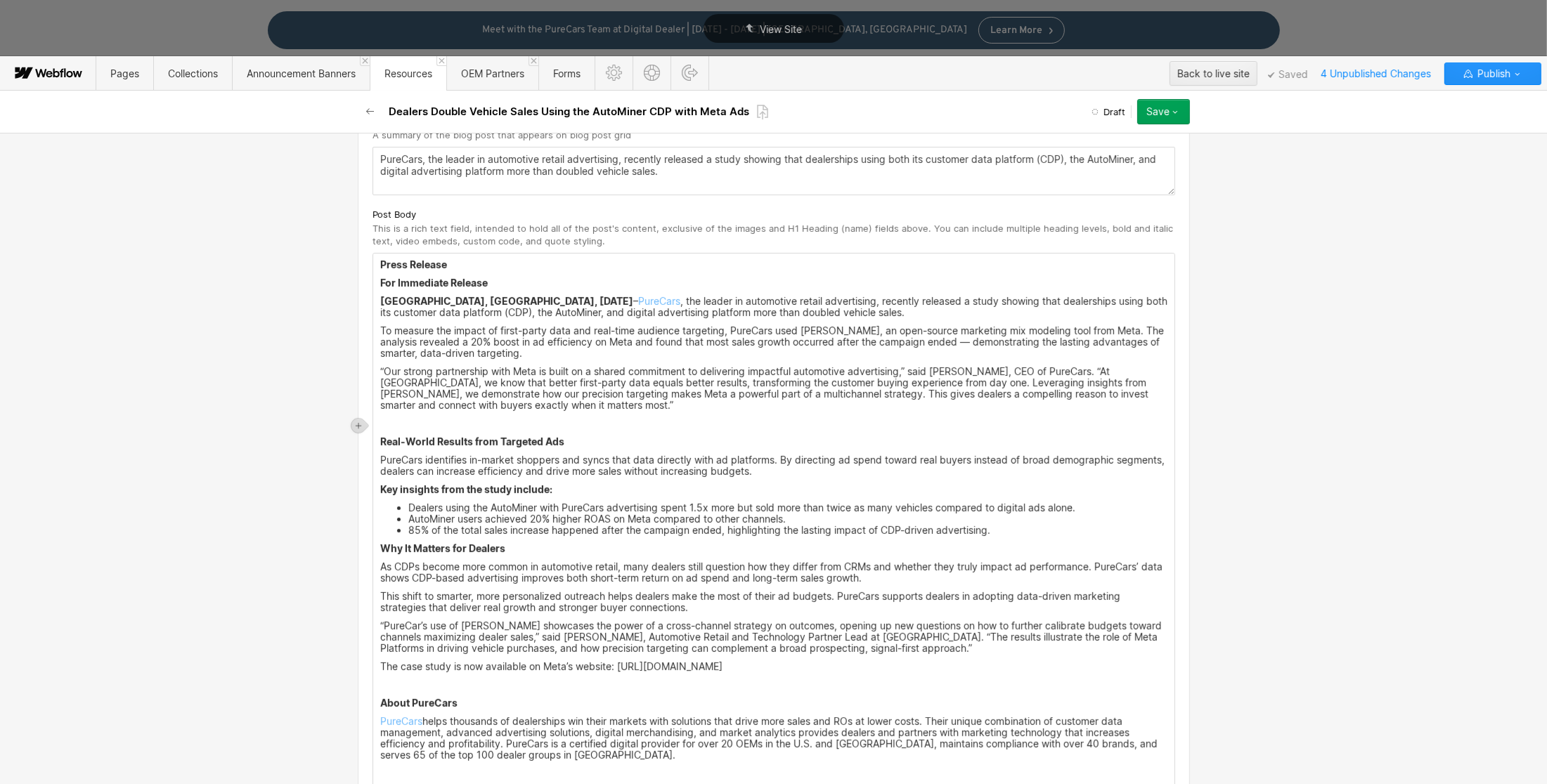
click at [836, 475] on p "PureCars identifies in-market shoppers and syncs that data directly with ad pla…" at bounding box center [774, 465] width 787 height 23
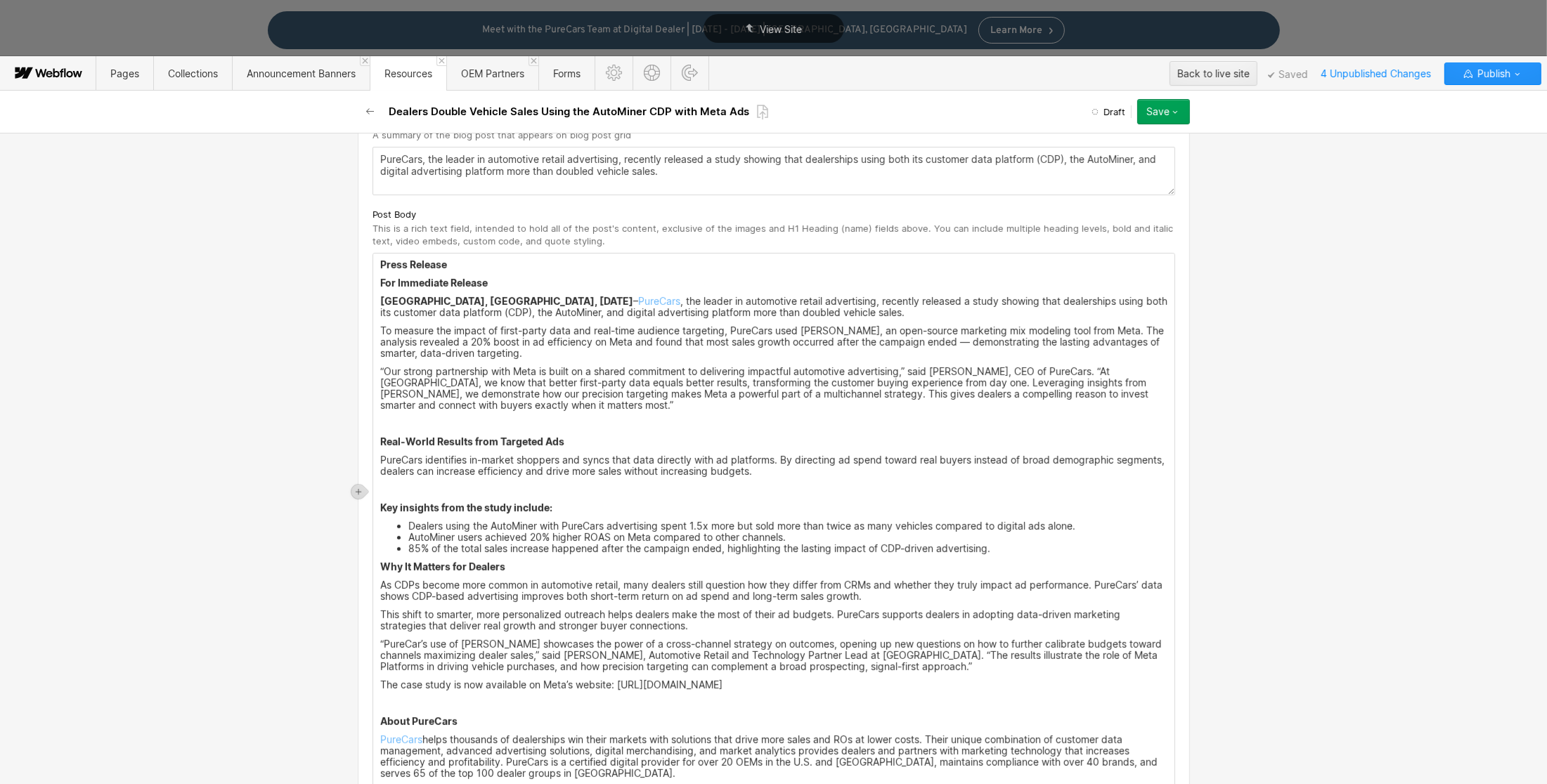
click at [1003, 545] on li "85% of the total sales increase happened after the campaign ended, highlighting…" at bounding box center [788, 549] width 759 height 11
click at [1007, 551] on li "85% of the total sales increase happened after the campaign ended, highlighting…" at bounding box center [788, 549] width 759 height 11
click at [380, 568] on strong "Why It Matters for Dealers" at bounding box center [443, 567] width 125 height 12
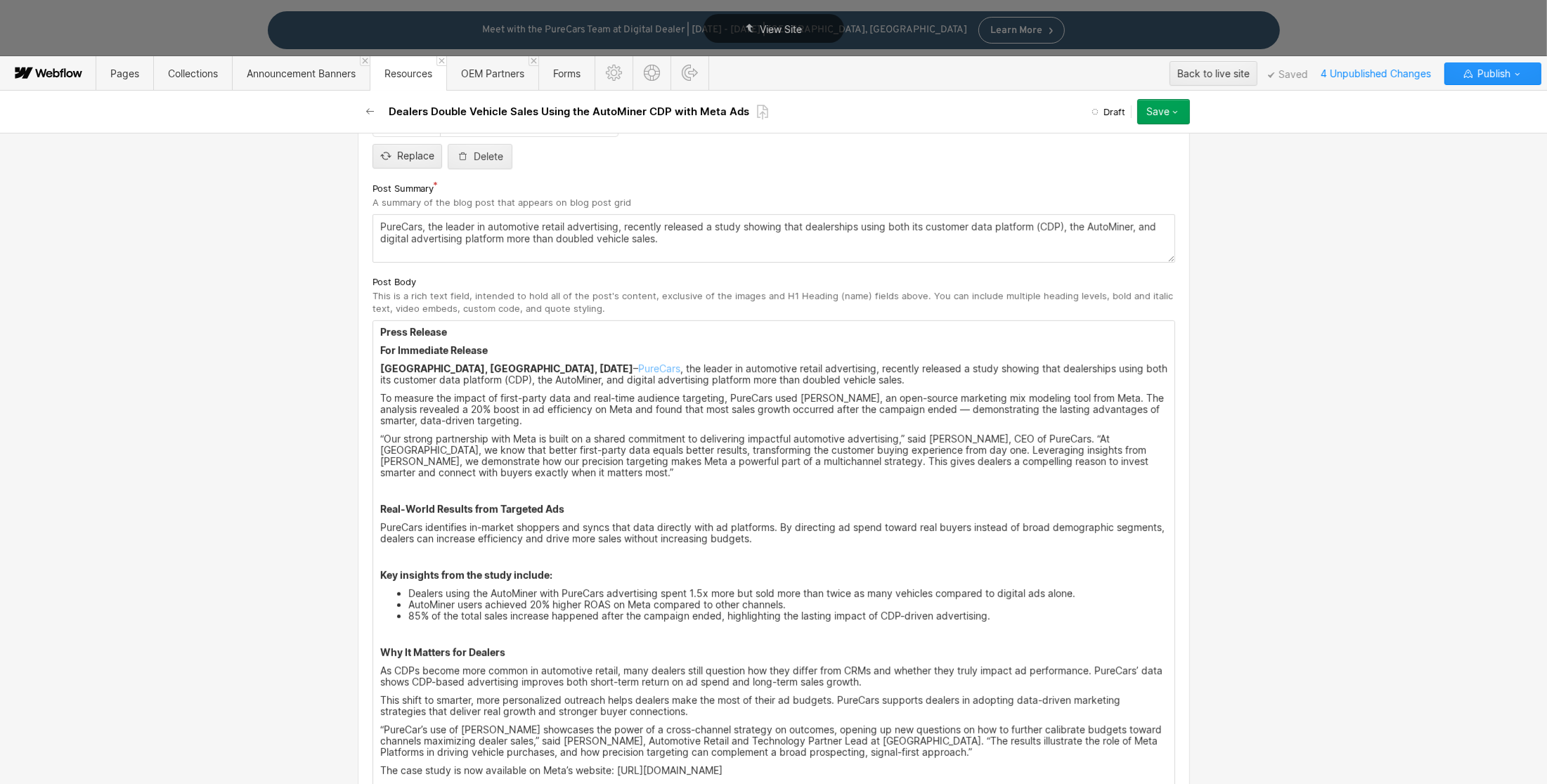
scroll to position [592, 0]
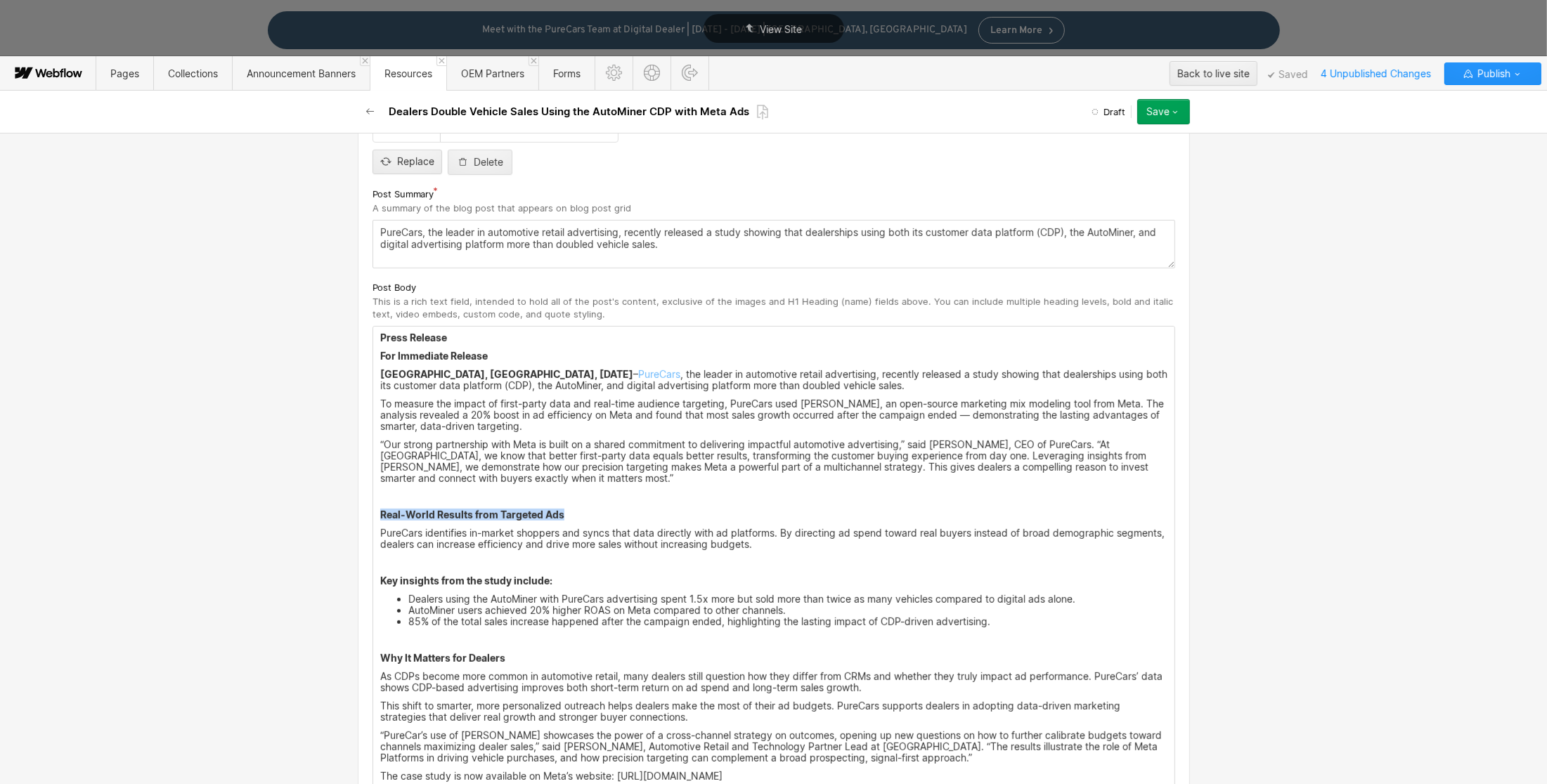
drag, startPoint x: 579, startPoint y: 514, endPoint x: 392, endPoint y: 500, distance: 187.5
click at [392, 500] on div "Press Release For Immediate Release [GEOGRAPHIC_DATA], [GEOGRAPHIC_DATA], [DATE…" at bounding box center [774, 683] width 801 height 714
click at [662, 510] on div "Press Release For Immediate Release [GEOGRAPHIC_DATA], [GEOGRAPHIC_DATA], [DATE…" at bounding box center [774, 683] width 801 height 714
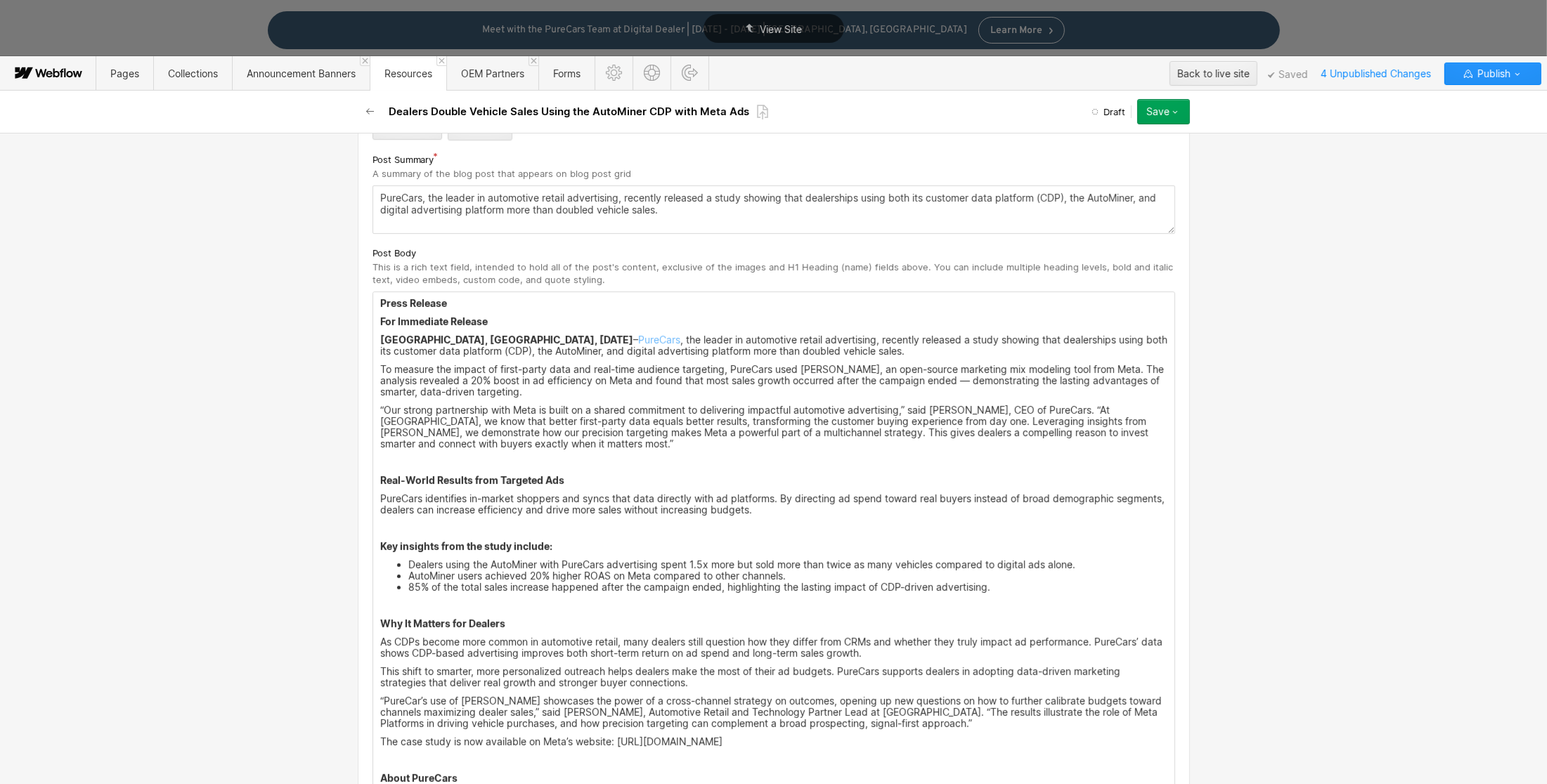
scroll to position [616, 0]
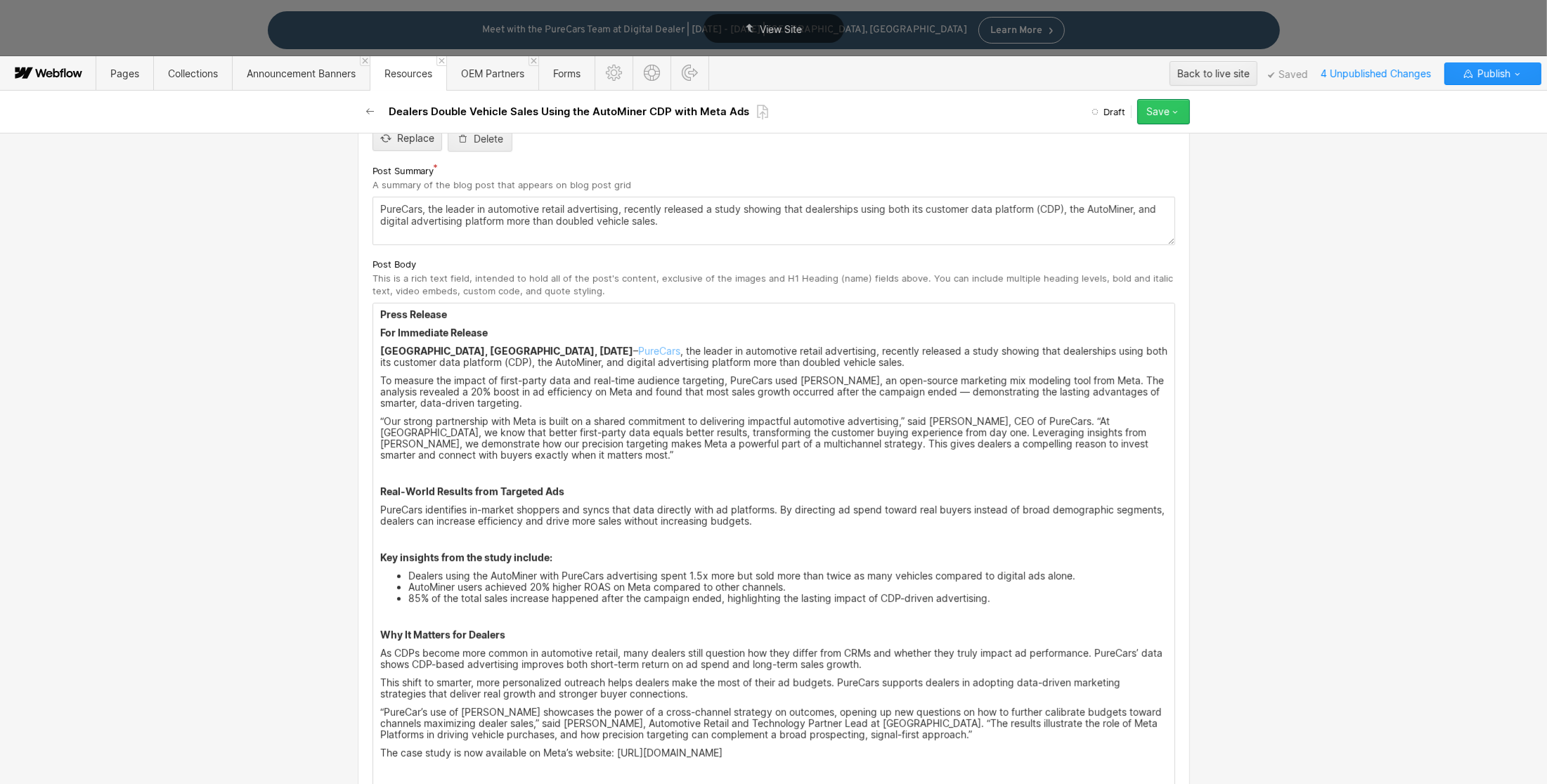
click at [1185, 112] on button "Save" at bounding box center [1164, 111] width 53 height 25
click at [1136, 139] on div "Save draft" at bounding box center [1119, 140] width 140 height 19
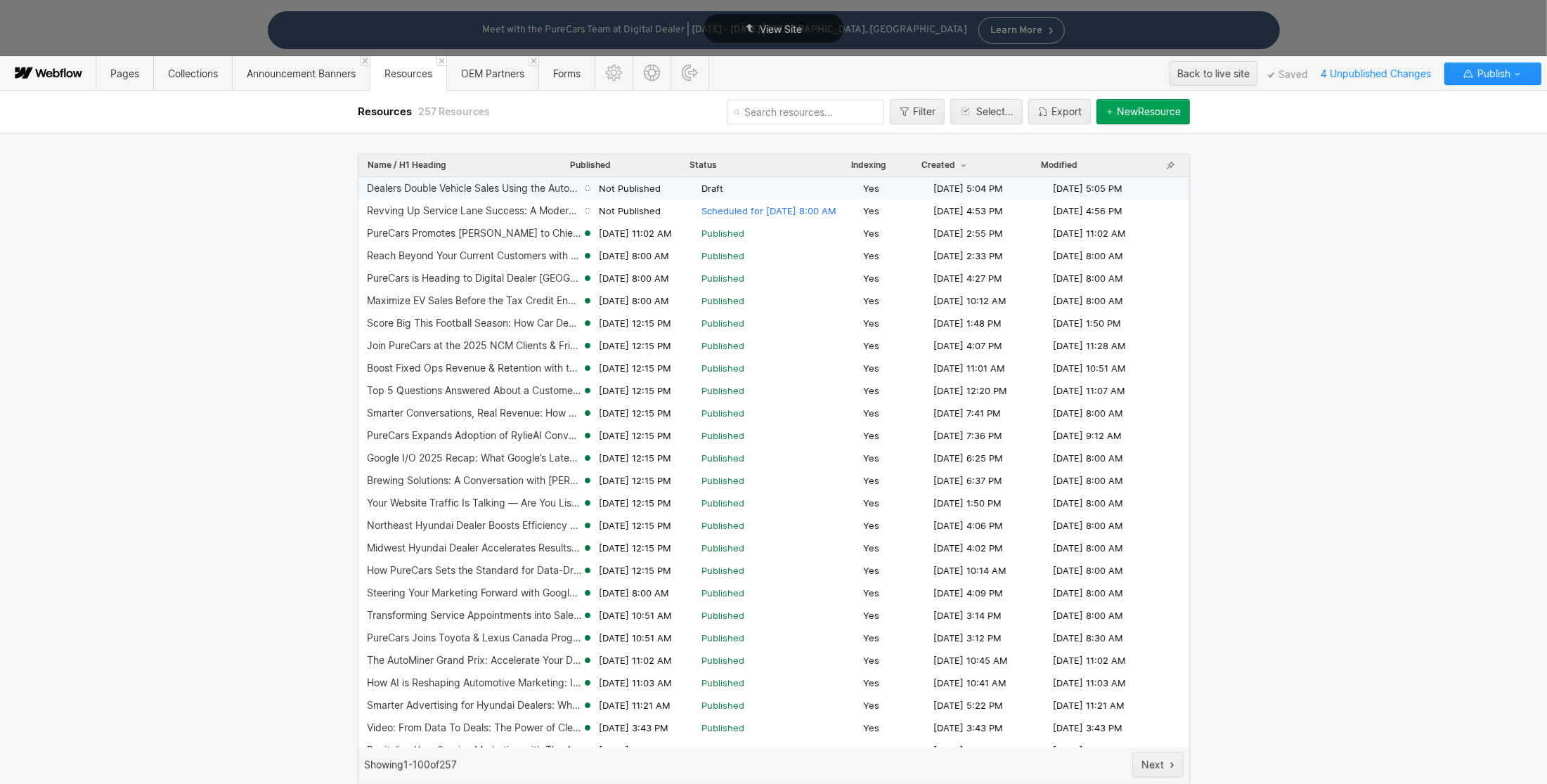
click at [729, 188] on span "Draft" at bounding box center [779, 189] width 156 height 12
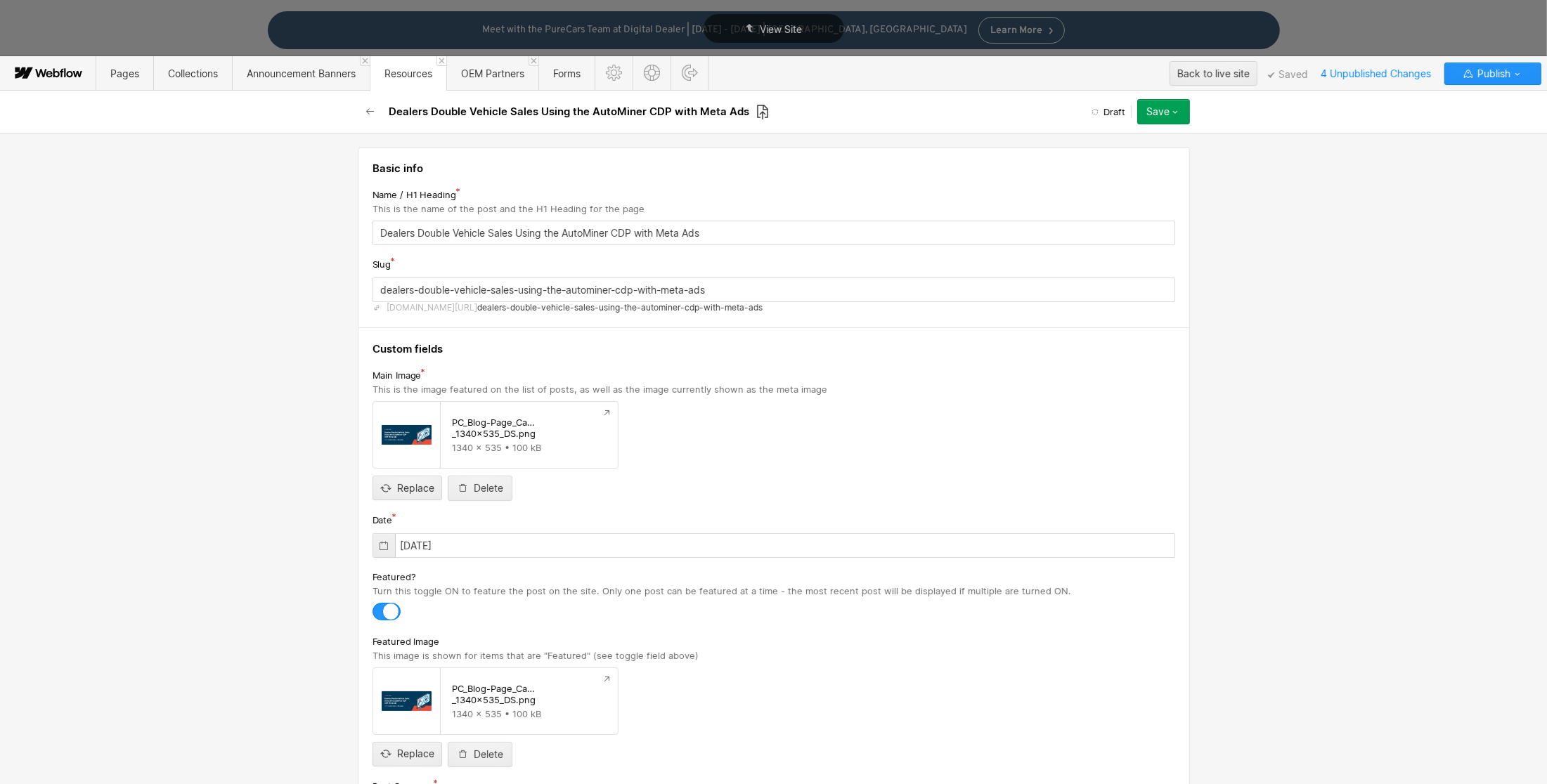
click at [760, 105] on icon at bounding box center [762, 111] width 11 height 15
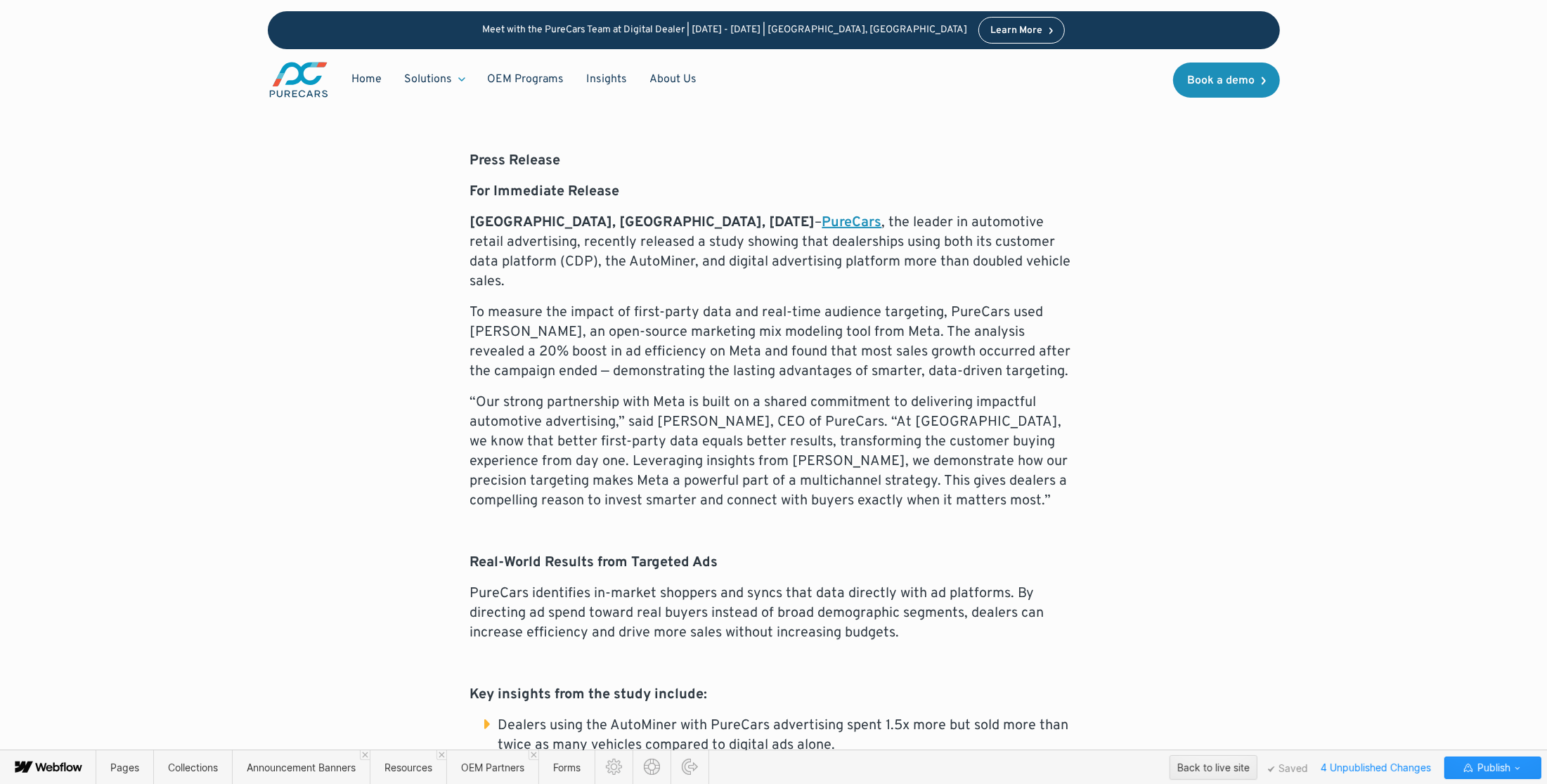
scroll to position [623, 0]
click at [404, 759] on span "Resources" at bounding box center [408, 768] width 76 height 34
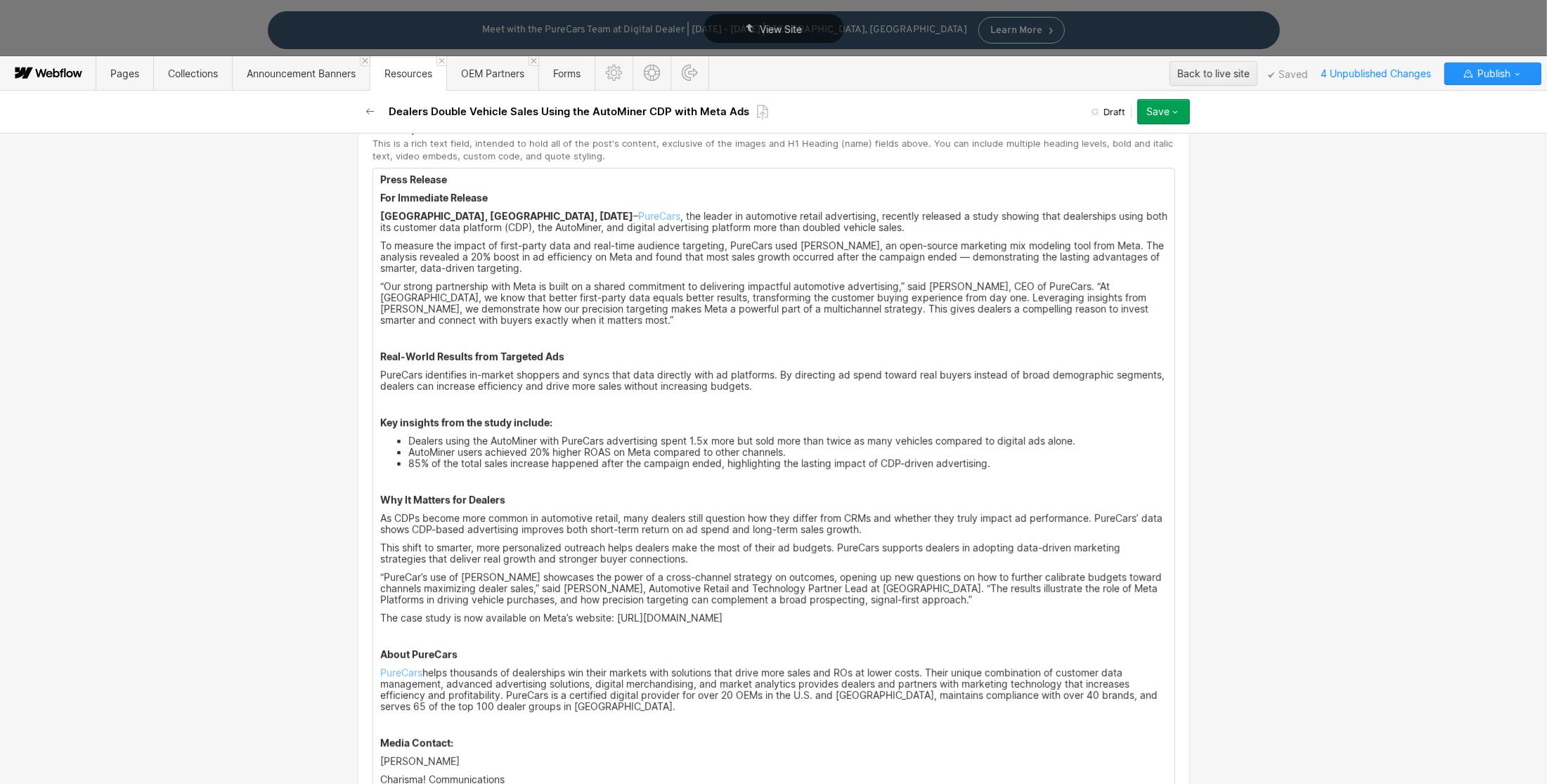
scroll to position [754, 0]
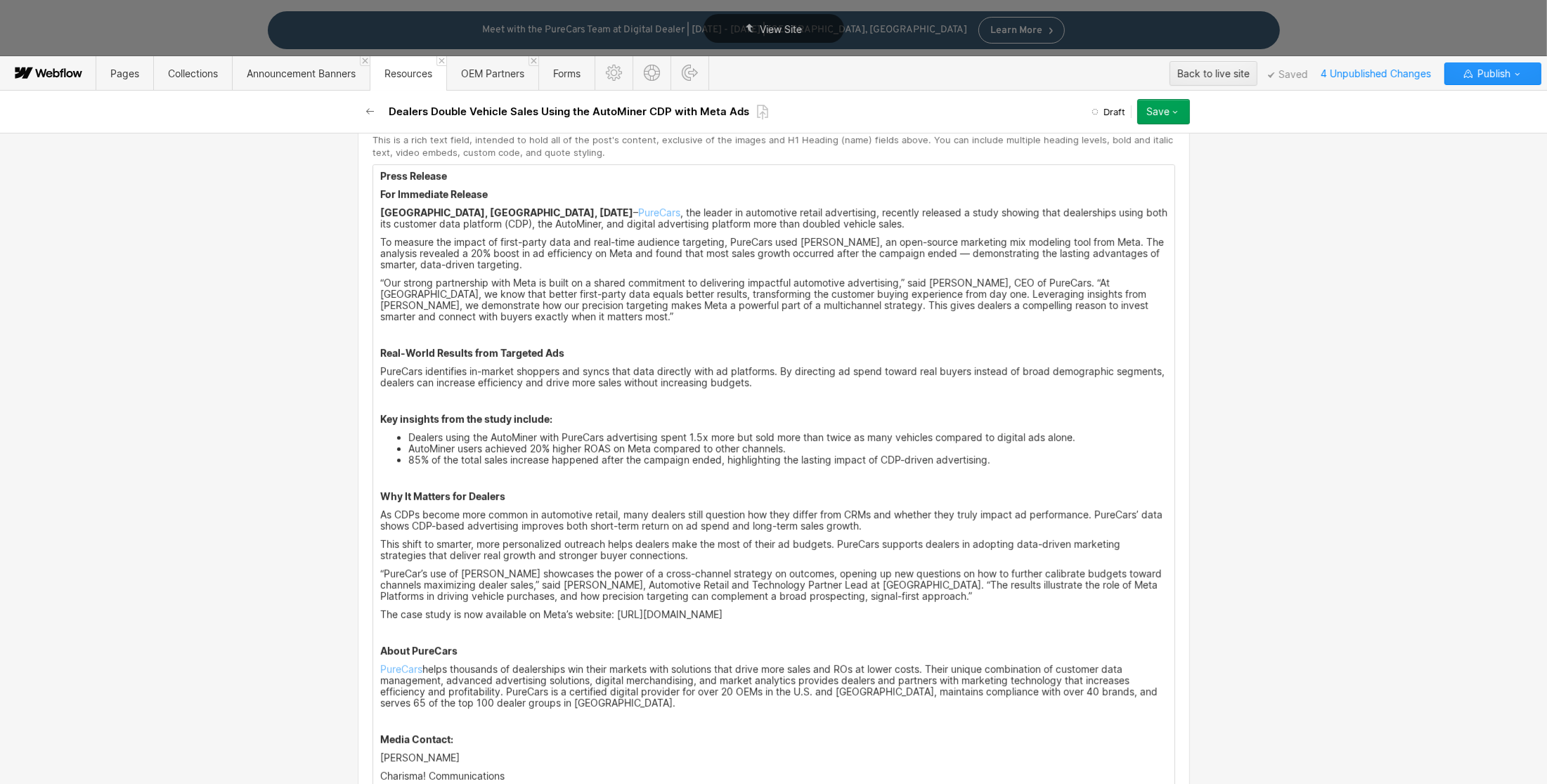
click at [528, 330] on div "Press Release For Immediate Release [GEOGRAPHIC_DATA], [GEOGRAPHIC_DATA], [DATE…" at bounding box center [774, 522] width 801 height 714
drag, startPoint x: 596, startPoint y: 355, endPoint x: 341, endPoint y: 354, distance: 255.0
click at [341, 354] on div "Basic info Name / H1 Heading This is the name of the post and the H1 Heading fo…" at bounding box center [773, 458] width 1547 height 652
click at [577, 330] on div at bounding box center [572, 331] width 26 height 22
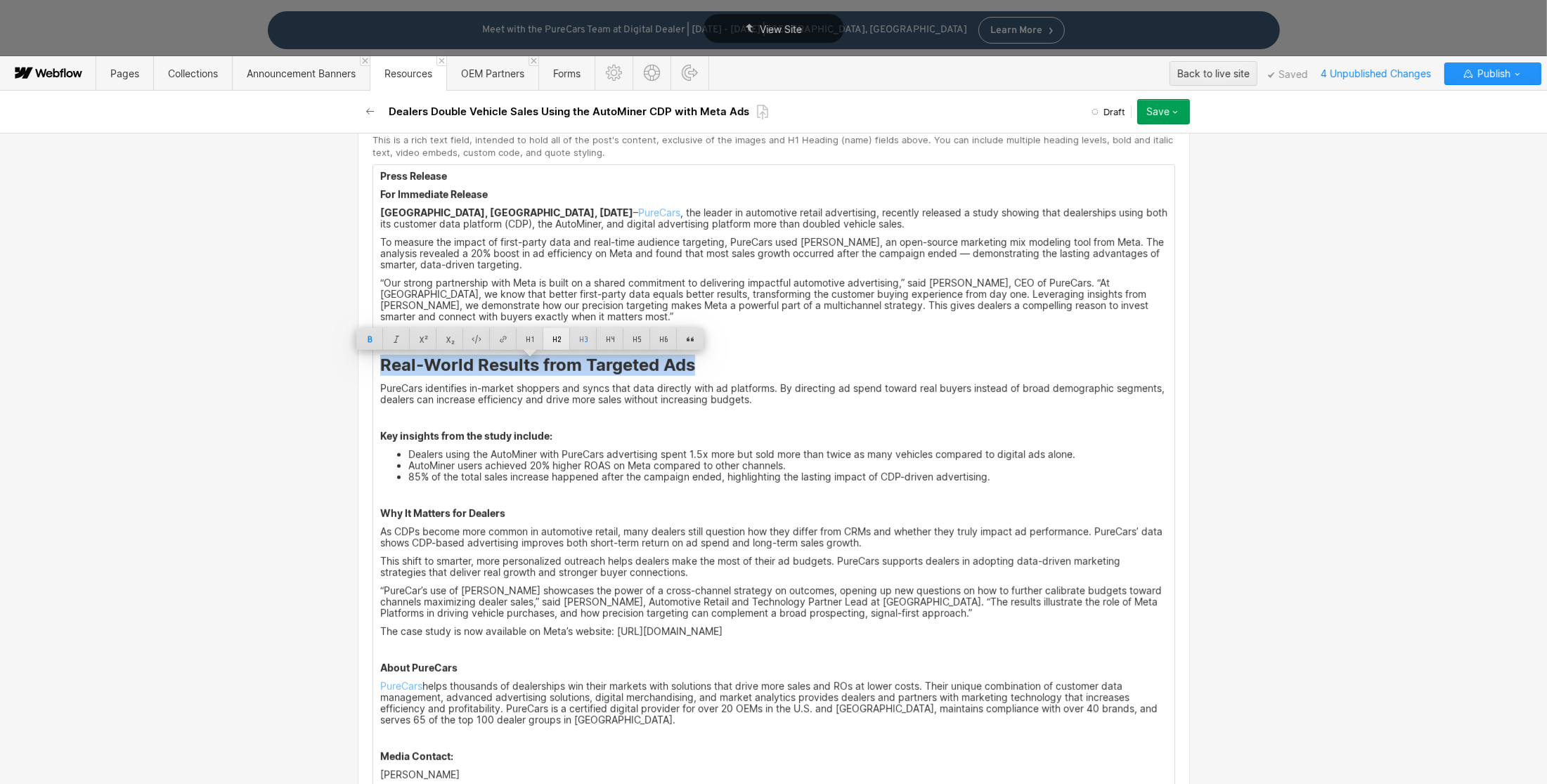
click at [563, 335] on div at bounding box center [556, 339] width 26 height 22
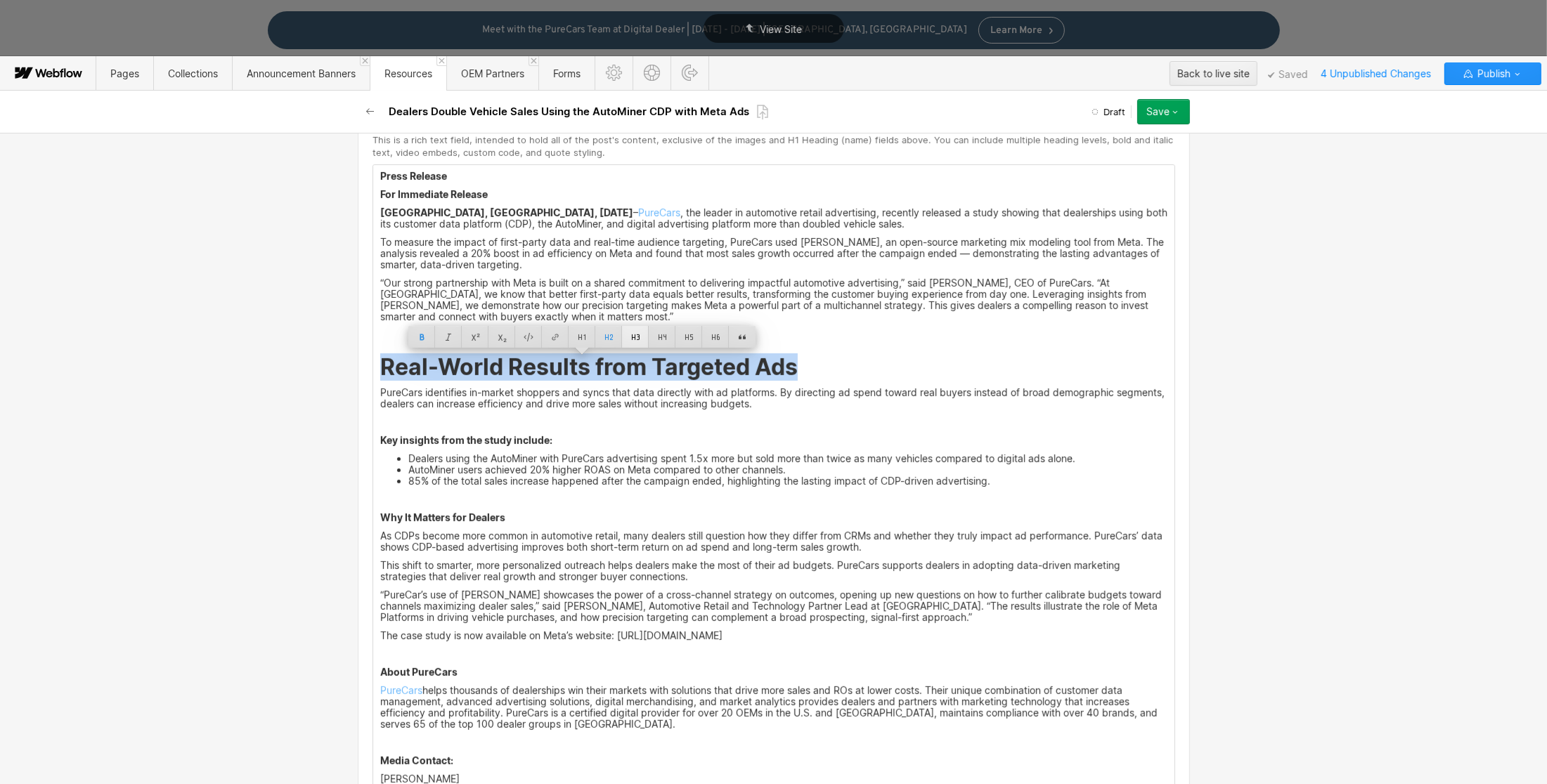
click at [627, 332] on div at bounding box center [635, 337] width 26 height 22
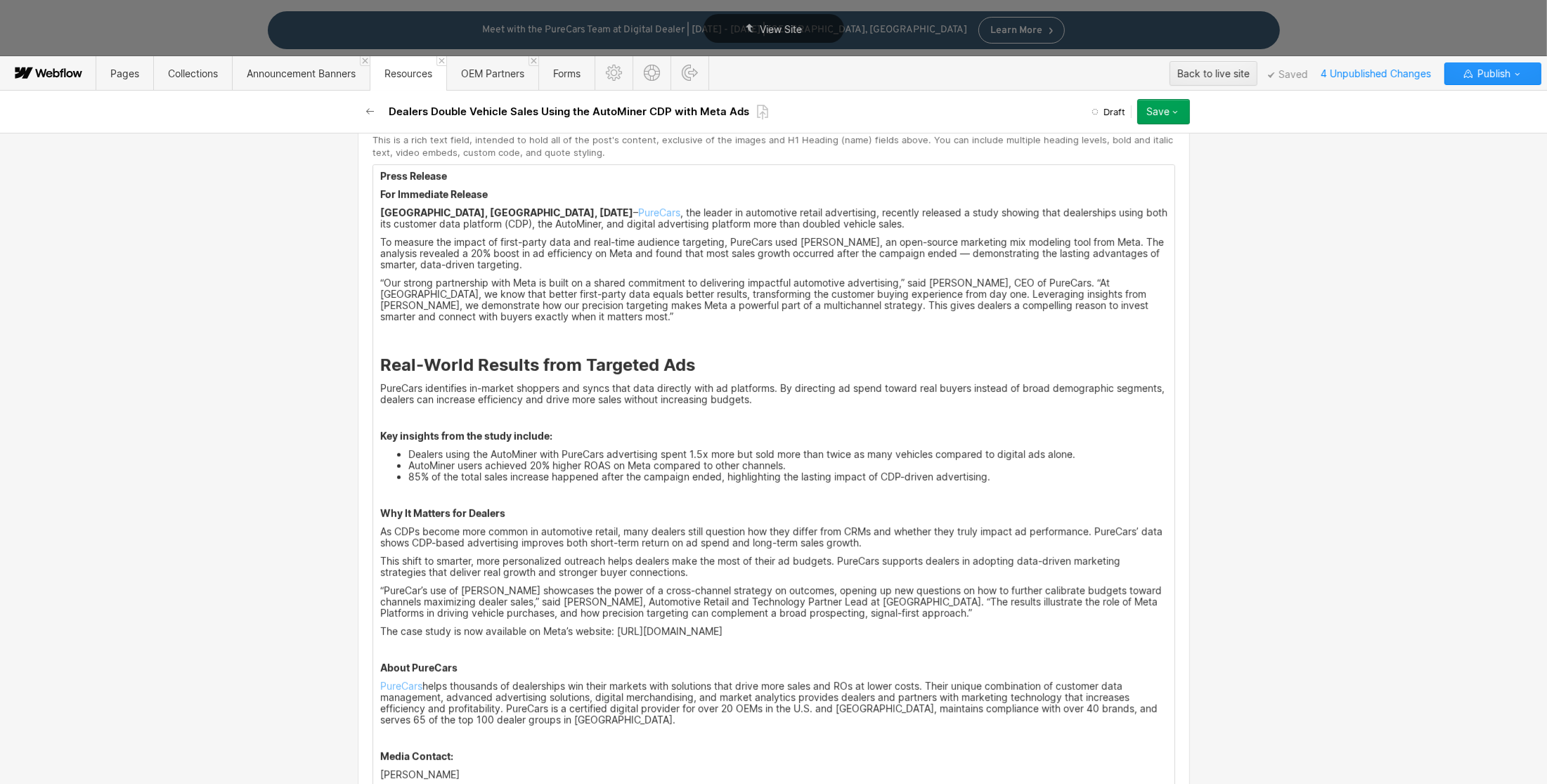
drag, startPoint x: 559, startPoint y: 433, endPoint x: 399, endPoint y: 443, distance: 160.3
click at [364, 440] on div "Custom fields Main Image This is the image featured on the list of posts, as we…" at bounding box center [774, 723] width 832 height 2298
drag, startPoint x: 463, startPoint y: 436, endPoint x: 348, endPoint y: 435, distance: 115.0
click at [352, 435] on div "Basic info Name / H1 Heading This is the name of the post and the H1 Heading fo…" at bounding box center [774, 750] width 843 height 2742
click at [547, 416] on div at bounding box center [546, 415] width 26 height 22
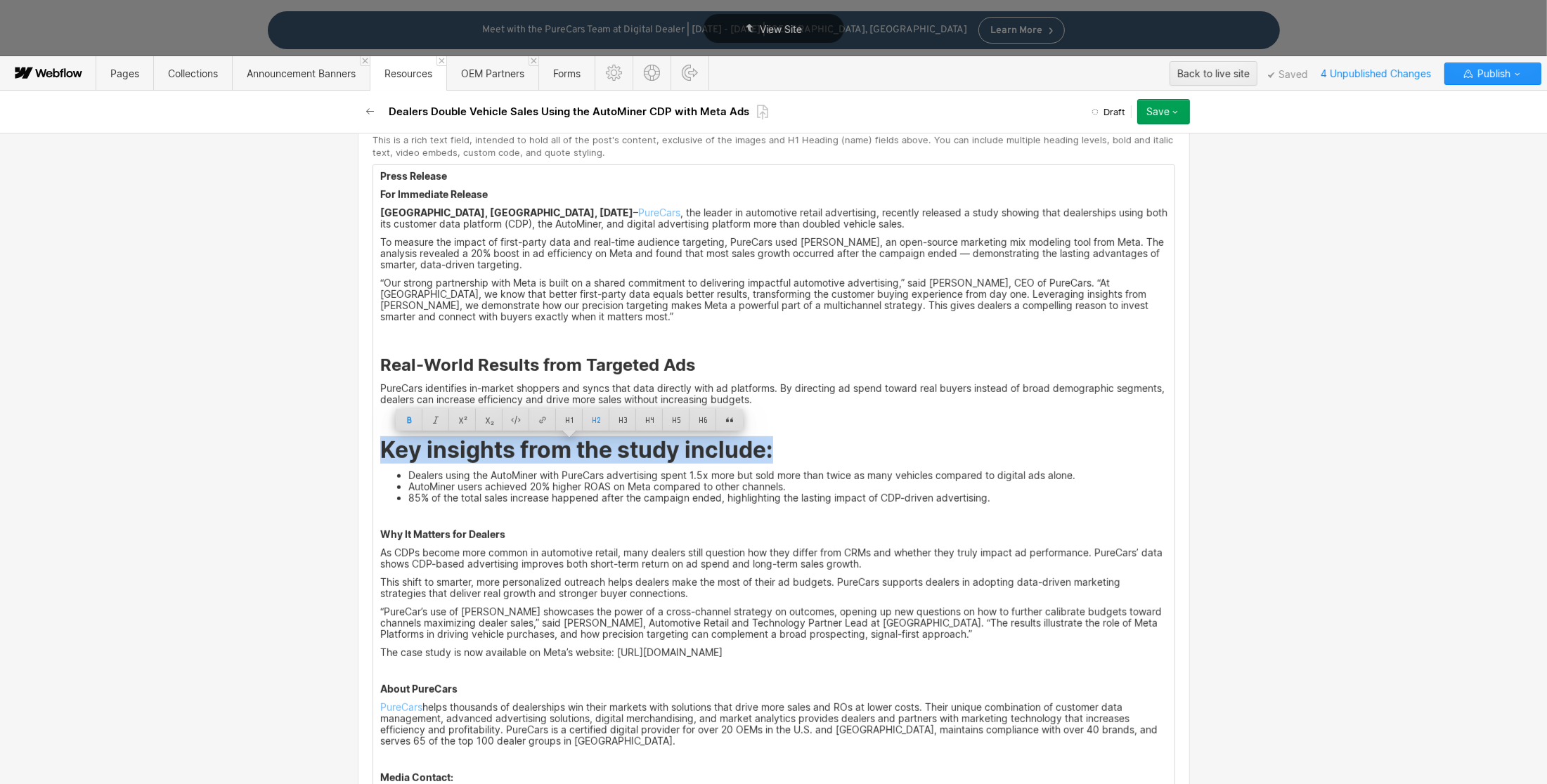
click at [512, 532] on p "Why It Matters for Dealers" at bounding box center [774, 535] width 787 height 11
drag, startPoint x: 680, startPoint y: 450, endPoint x: 366, endPoint y: 457, distance: 314.1
click at [373, 457] on div "Press Release For Immediate Release [GEOGRAPHIC_DATA], [GEOGRAPHIC_DATA], [DATE…" at bounding box center [774, 541] width 801 height 752
click at [618, 418] on div at bounding box center [623, 420] width 26 height 22
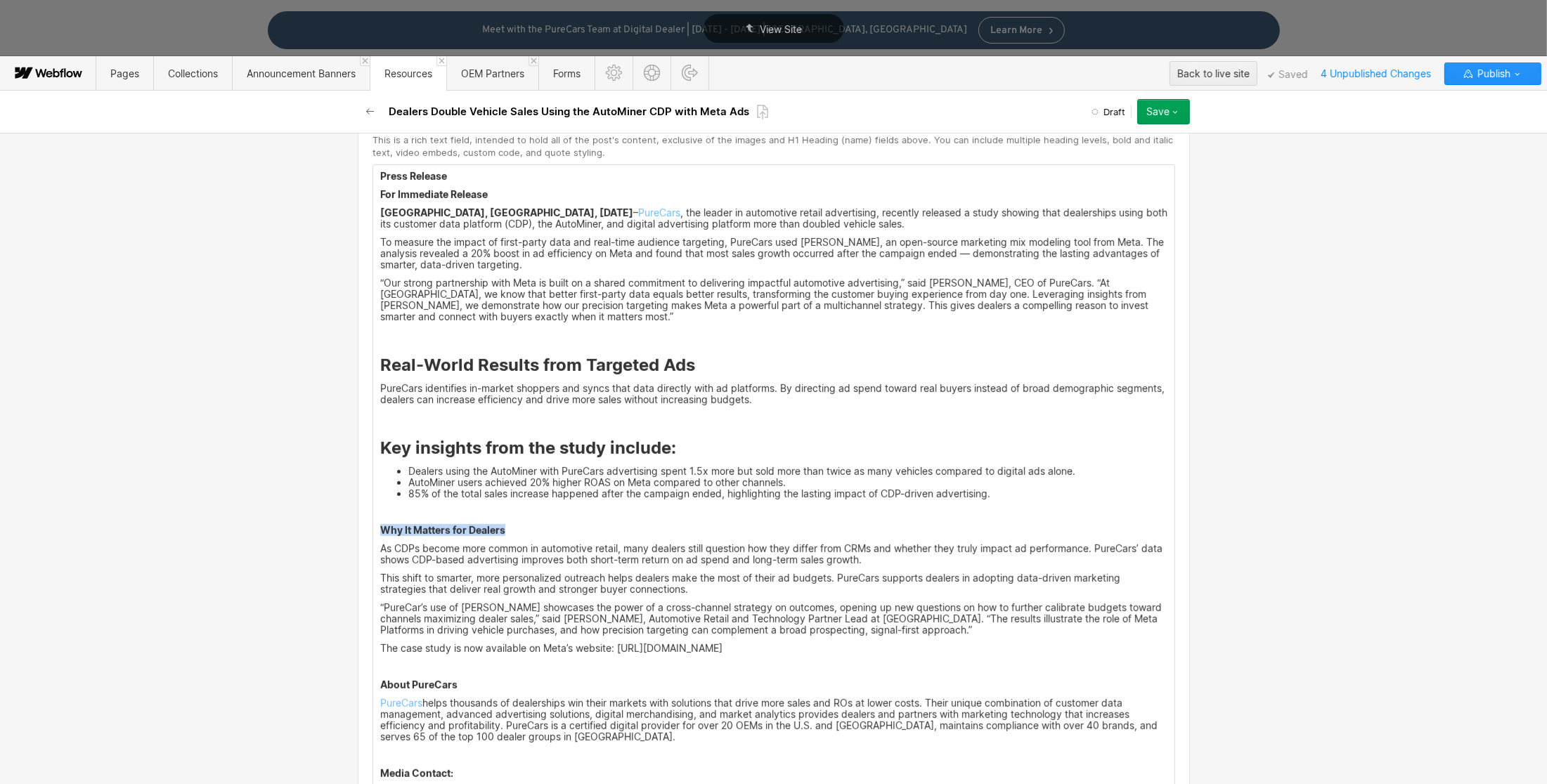
drag, startPoint x: 521, startPoint y: 530, endPoint x: 349, endPoint y: 528, distance: 172.0
click at [352, 528] on div "Basic info Name / H1 Heading This is the name of the post and the H1 Heading fo…" at bounding box center [774, 758] width 843 height 2759
click at [575, 509] on div at bounding box center [572, 508] width 26 height 22
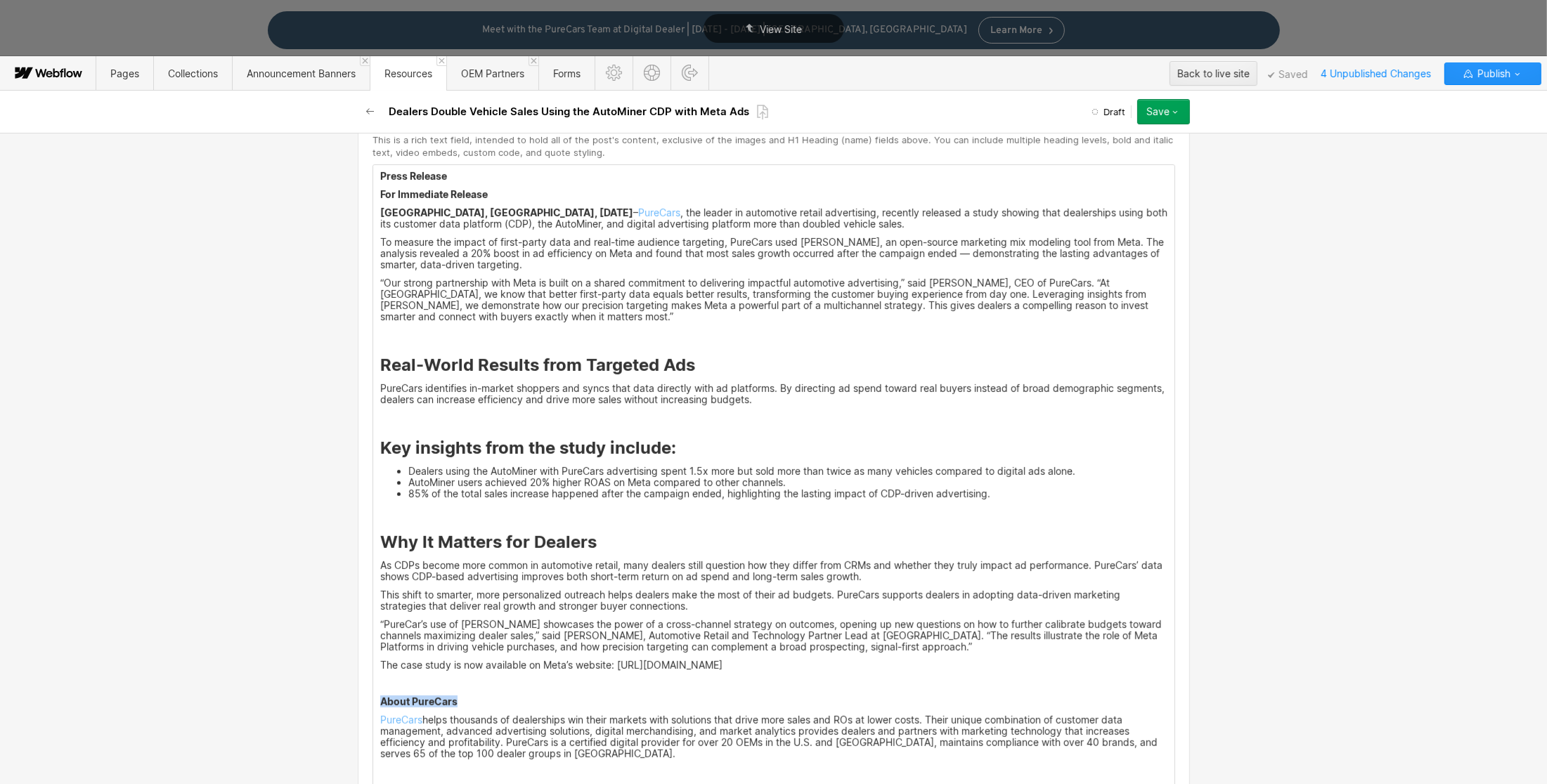
drag, startPoint x: 472, startPoint y: 703, endPoint x: 388, endPoint y: 696, distance: 84.3
click at [361, 697] on div "Custom fields Main Image This is the image featured on the list of posts, as we…" at bounding box center [774, 740] width 832 height 2332
click at [568, 676] on div at bounding box center [572, 680] width 26 height 22
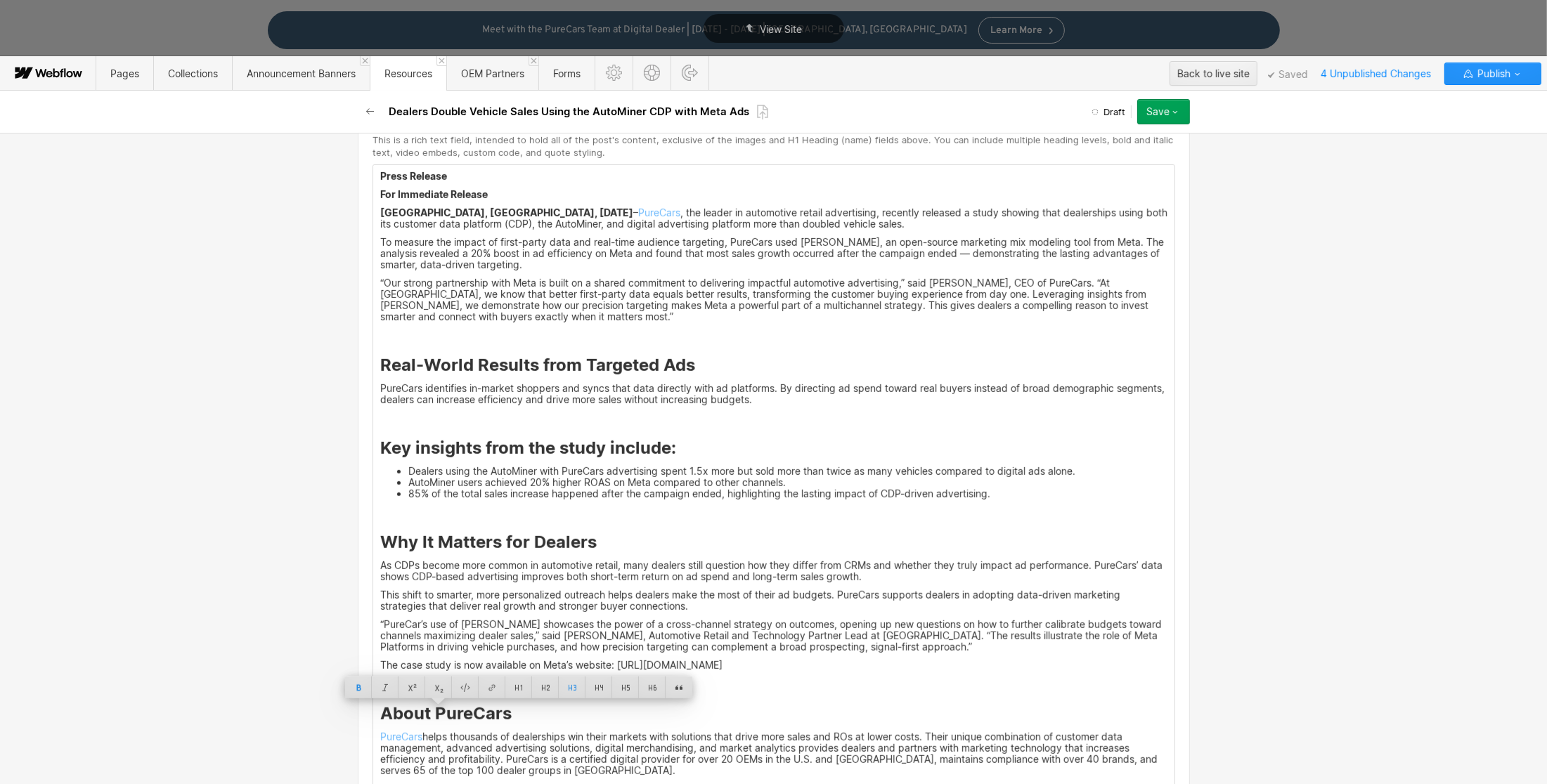
click at [854, 489] on li "85% of the total sales increase happened after the campaign ended, highlighting…" at bounding box center [788, 494] width 759 height 11
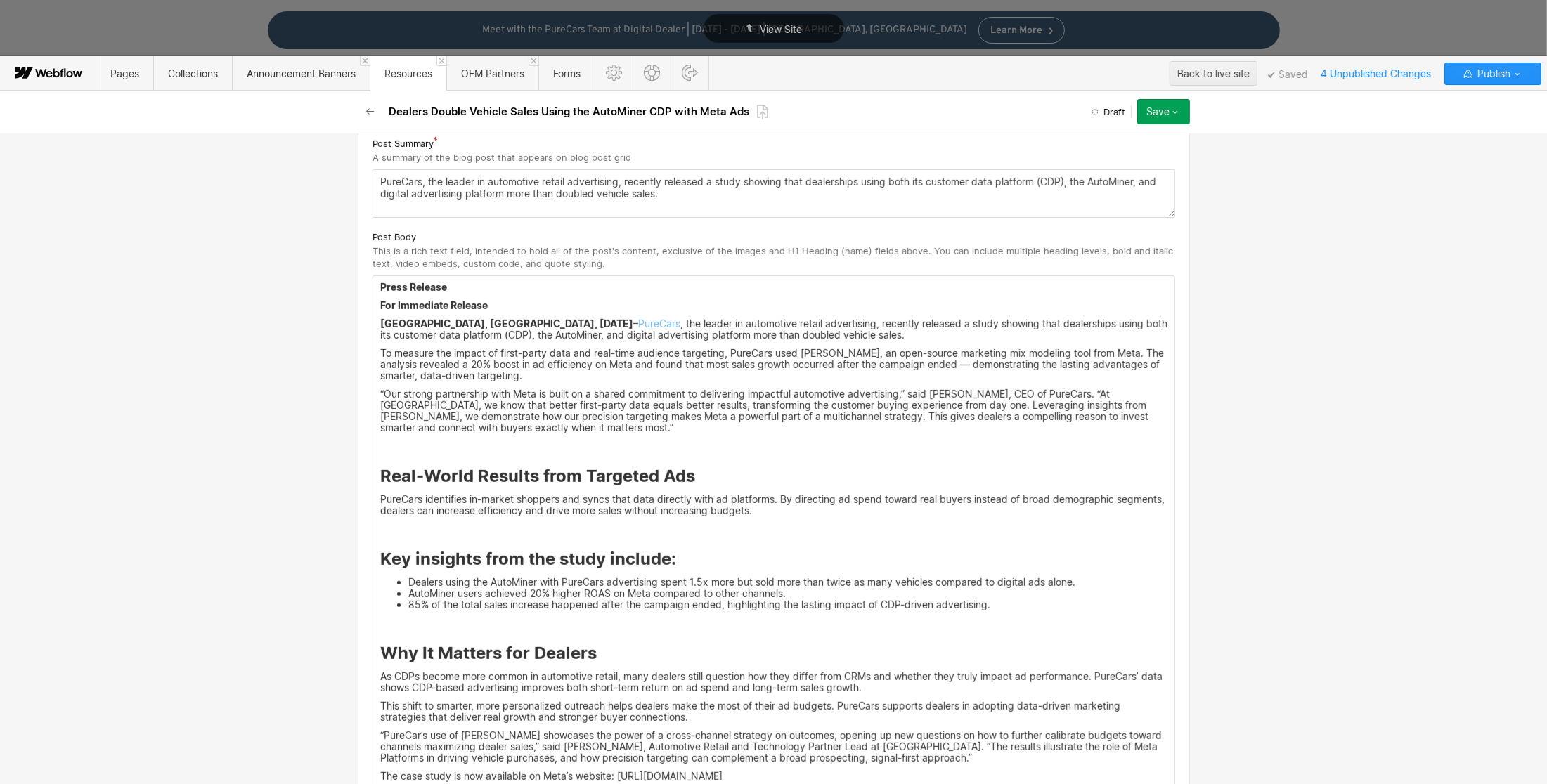
scroll to position [620, 0]
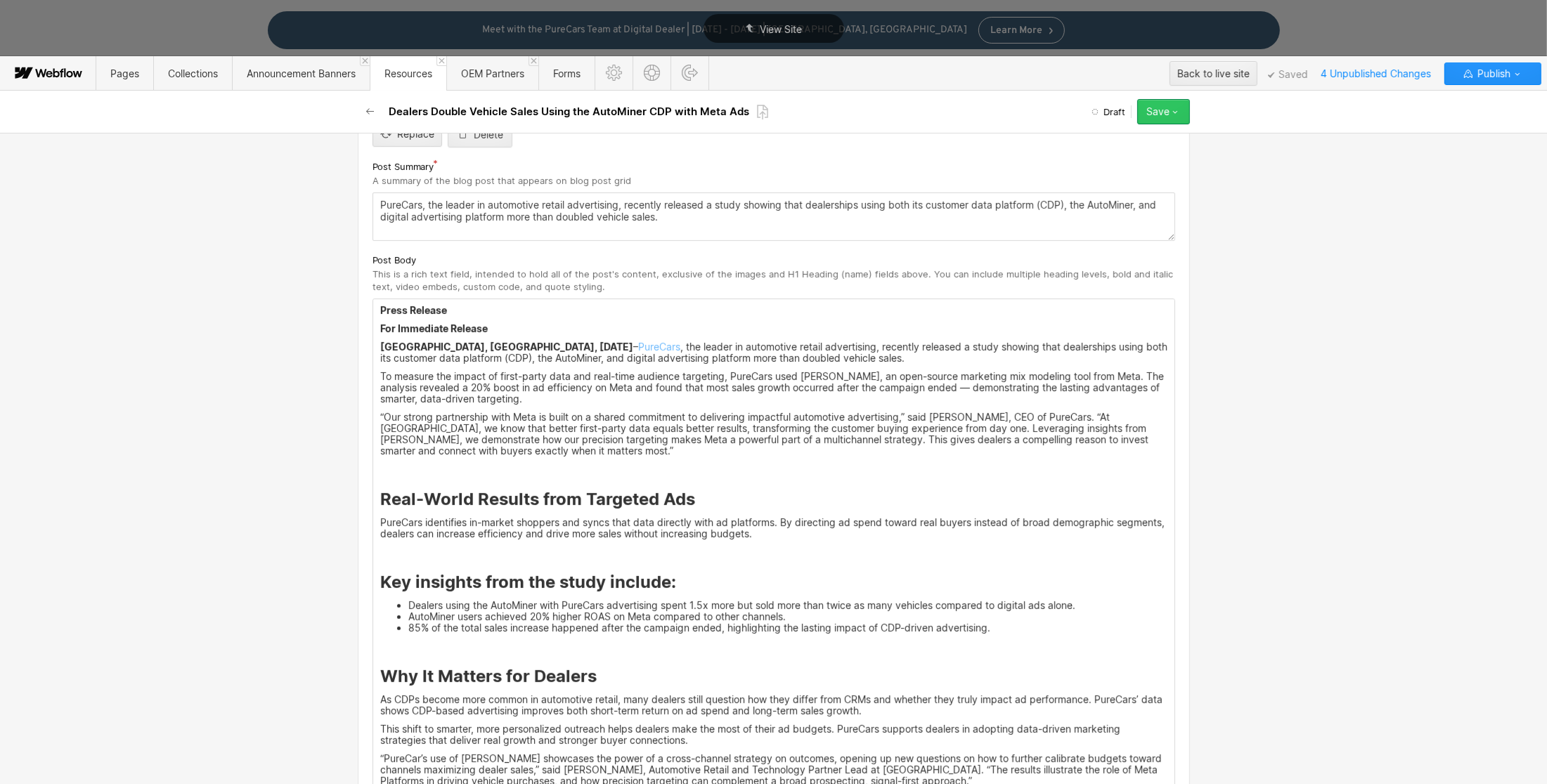
click at [1172, 109] on icon "button" at bounding box center [1174, 111] width 11 height 11
click at [1141, 136] on div "Save draft" at bounding box center [1119, 140] width 140 height 19
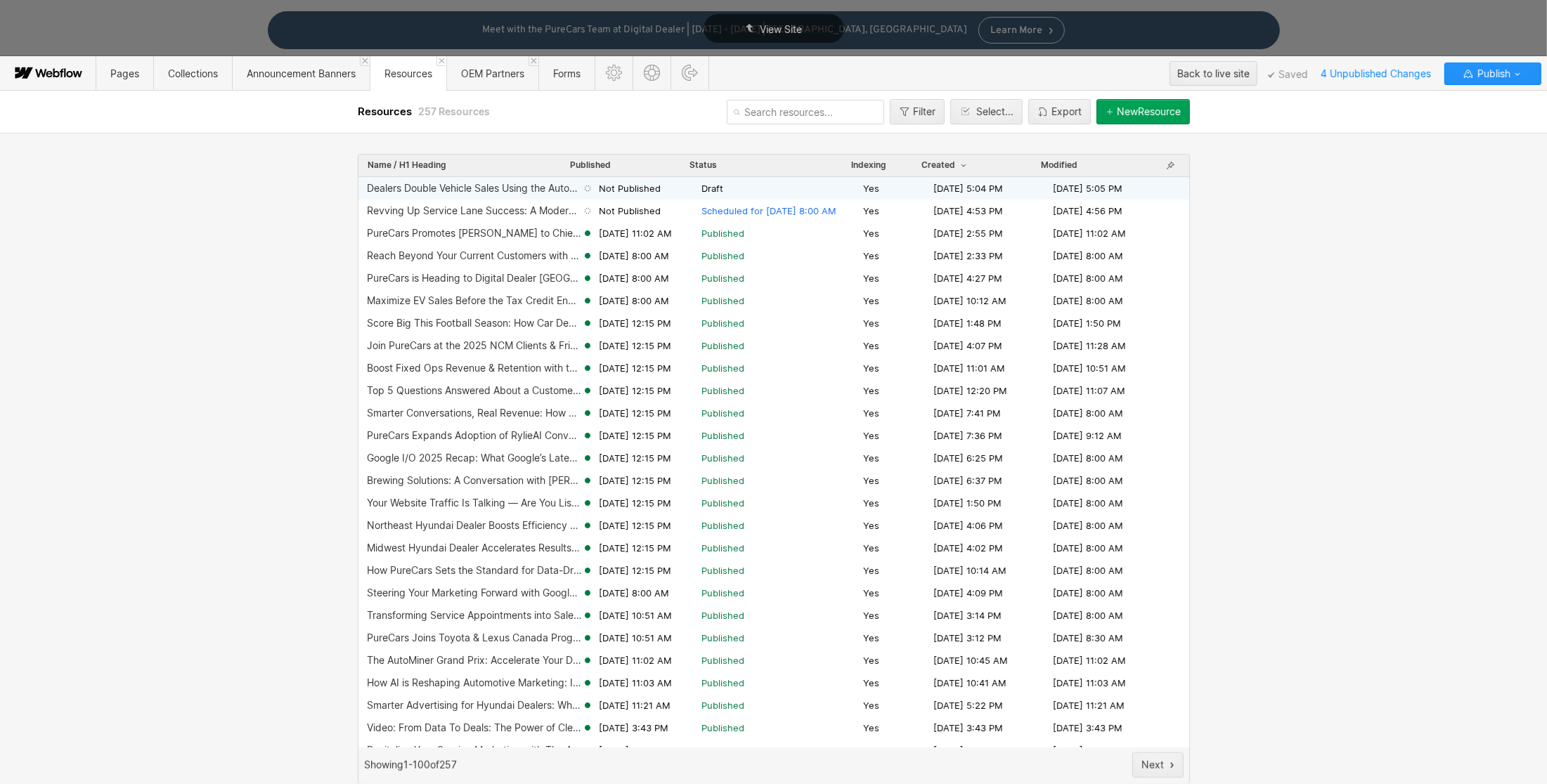
click at [782, 190] on span "Draft" at bounding box center [779, 189] width 156 height 12
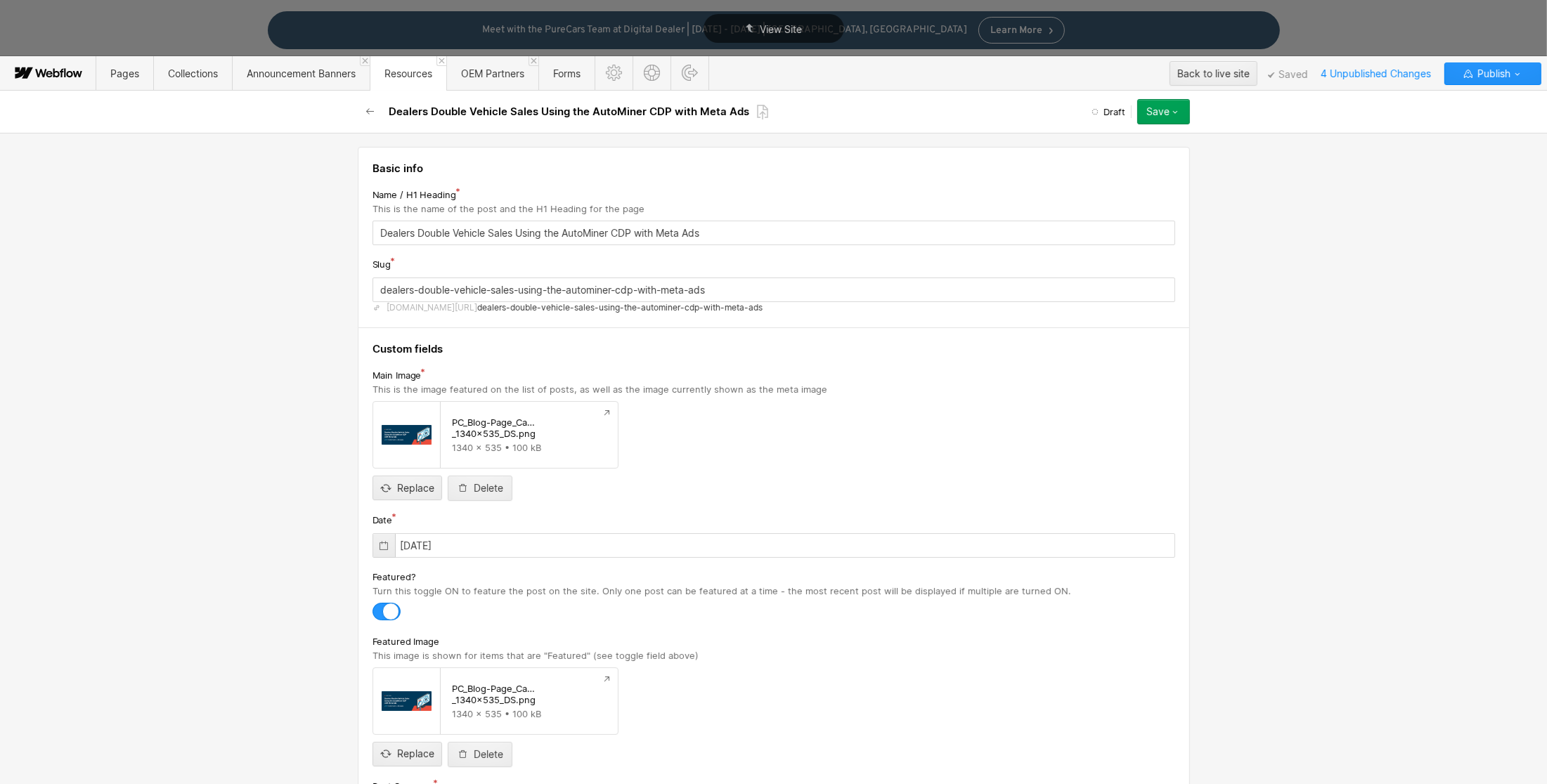
click at [757, 108] on icon at bounding box center [762, 111] width 12 height 16
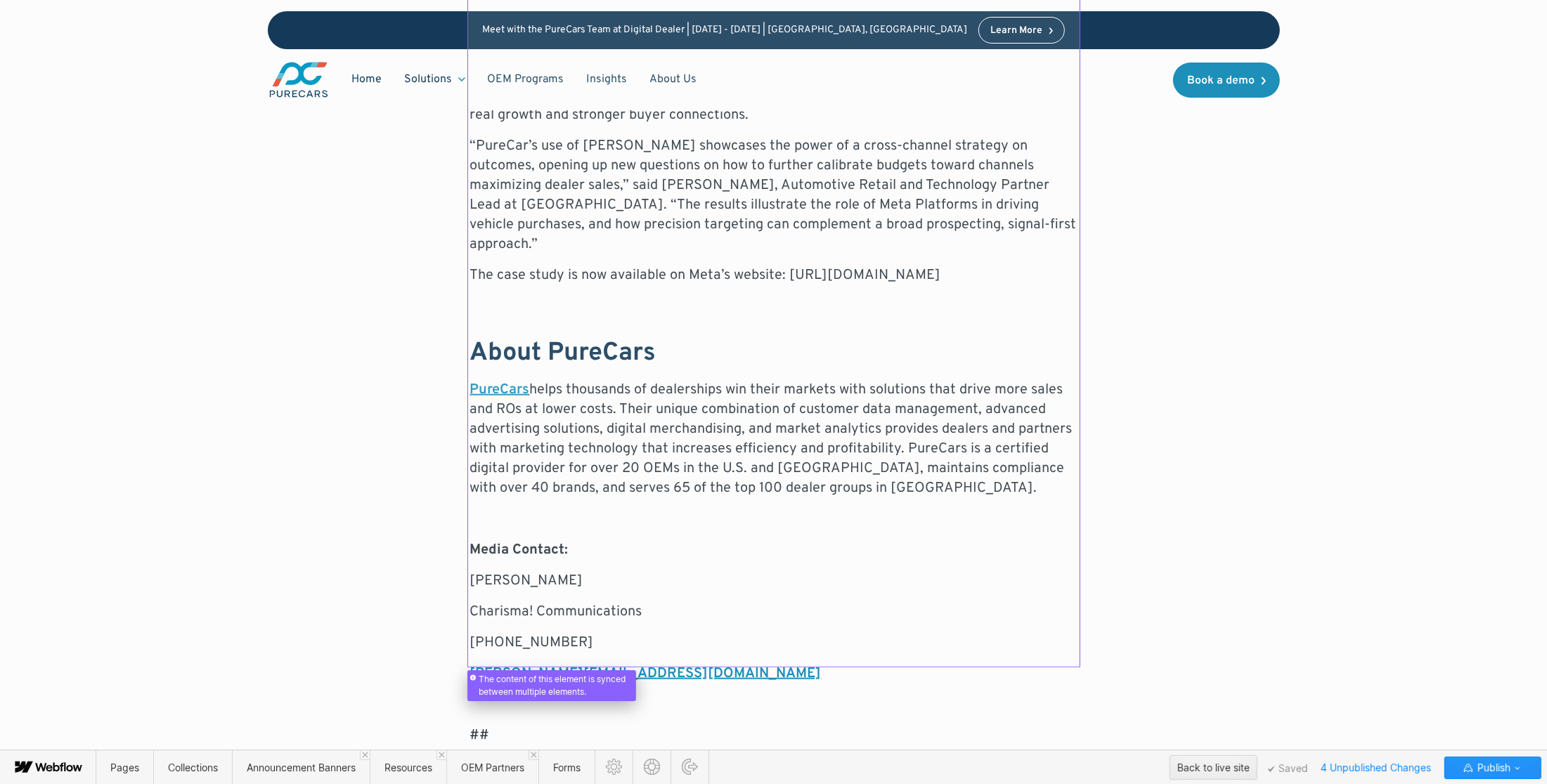
scroll to position [1335, 0]
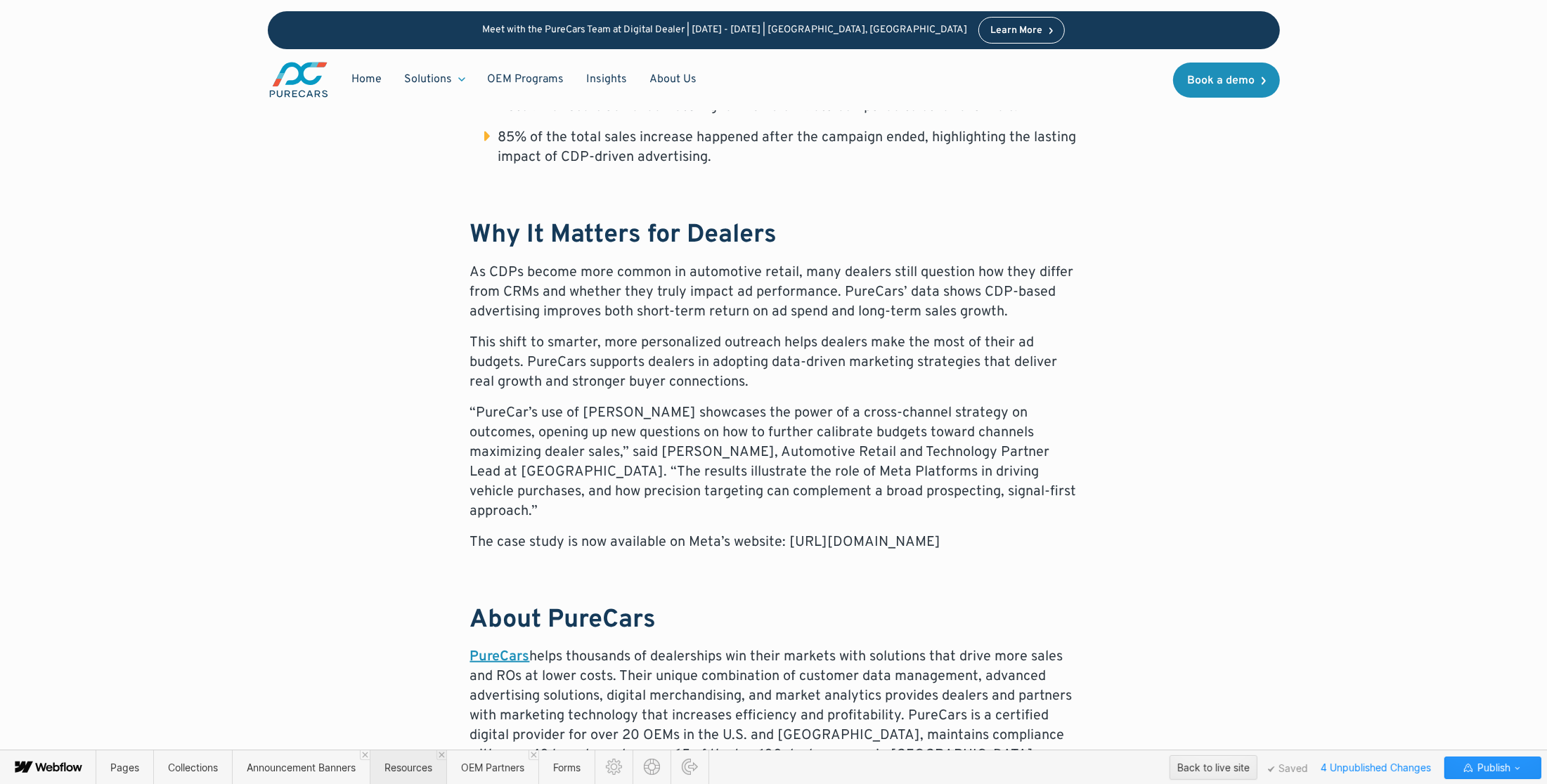
click at [418, 768] on span "Resources" at bounding box center [408, 767] width 48 height 12
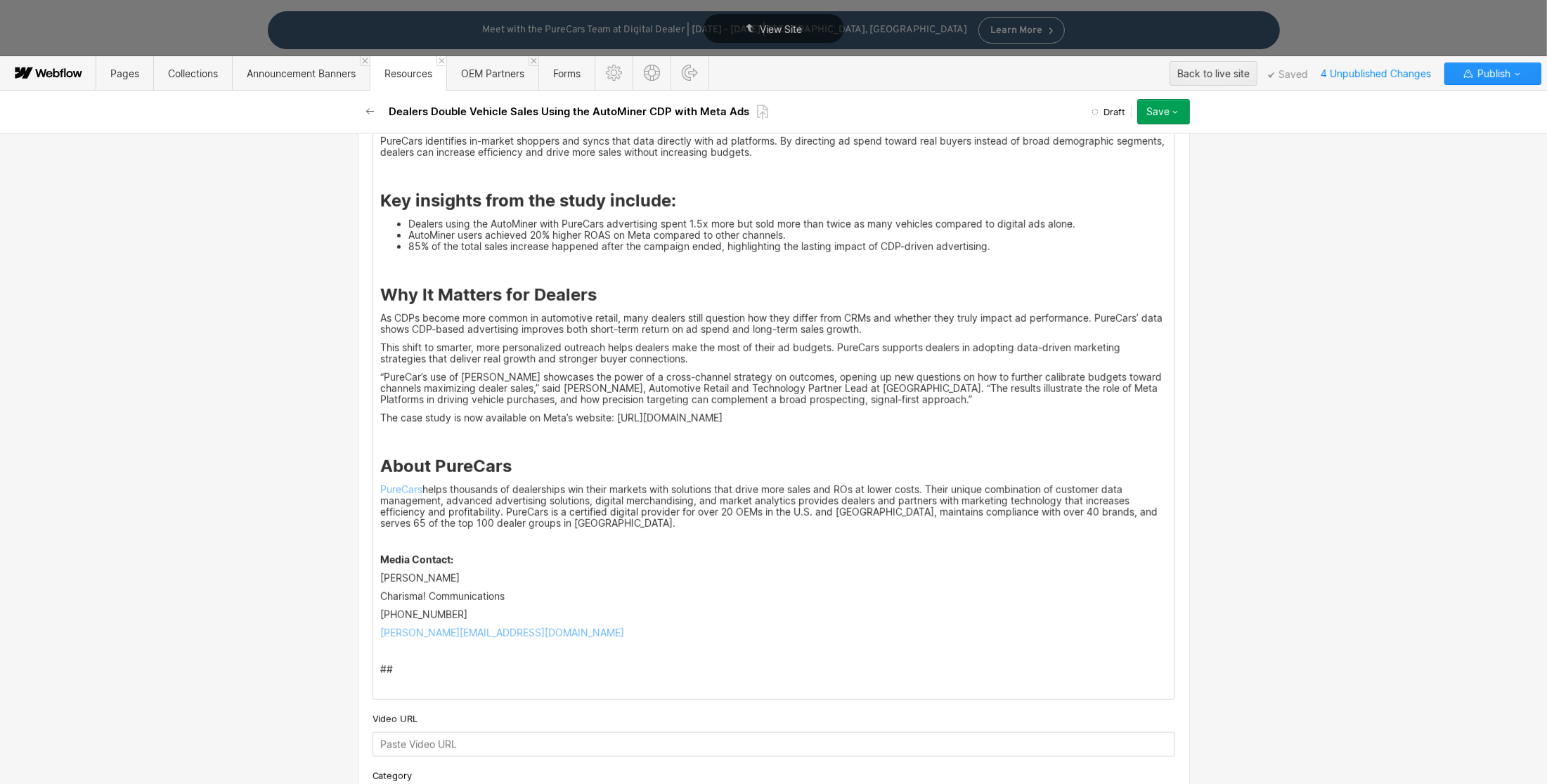
scroll to position [1001, 0]
drag, startPoint x: 337, startPoint y: 549, endPoint x: 415, endPoint y: 532, distance: 79.8
click at [381, 248] on div "Press Release For Immediate Release [GEOGRAPHIC_DATA], [GEOGRAPHIC_DATA], [DATE…" at bounding box center [774, 309] width 801 height 782
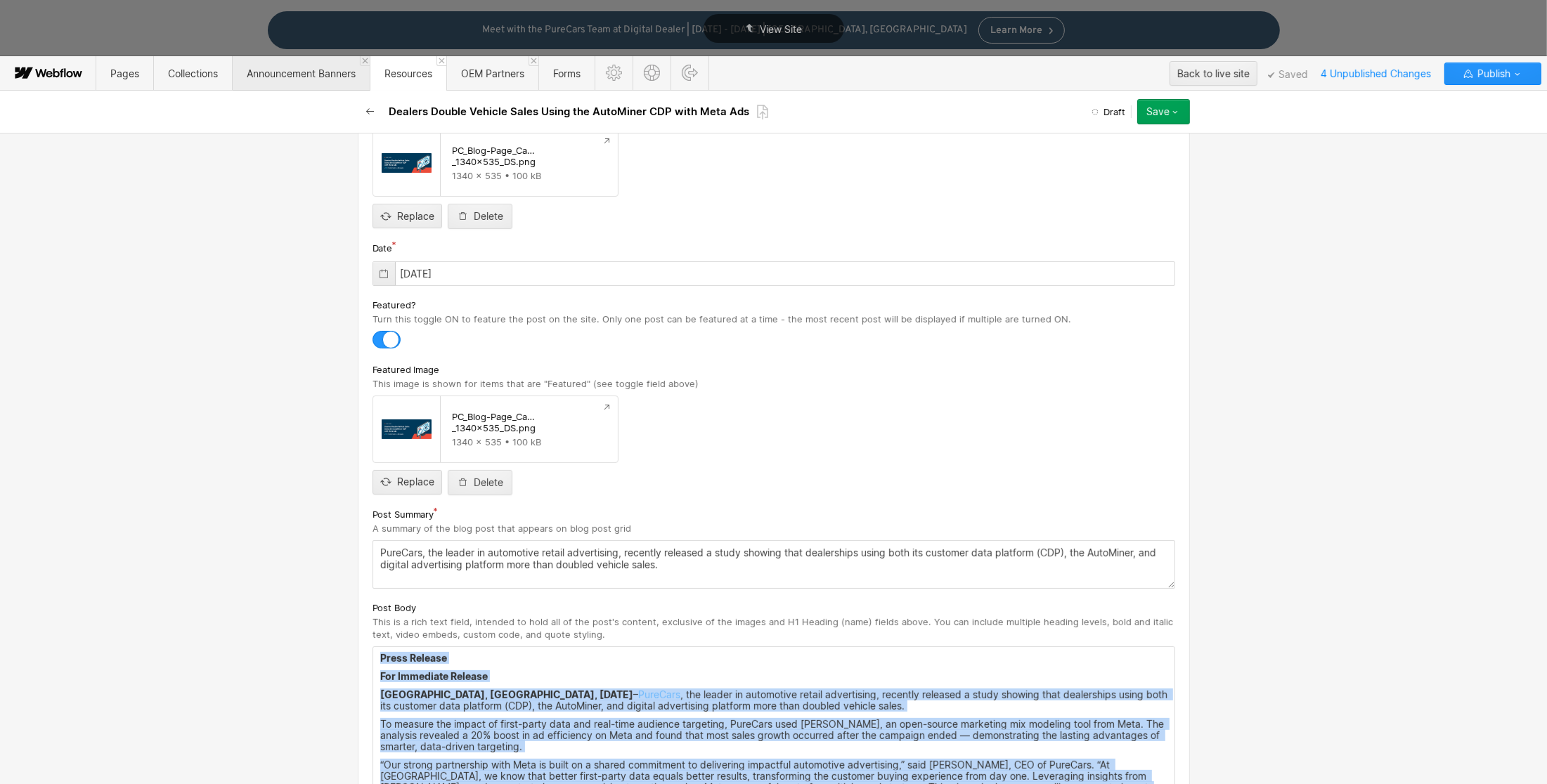
scroll to position [0, 0]
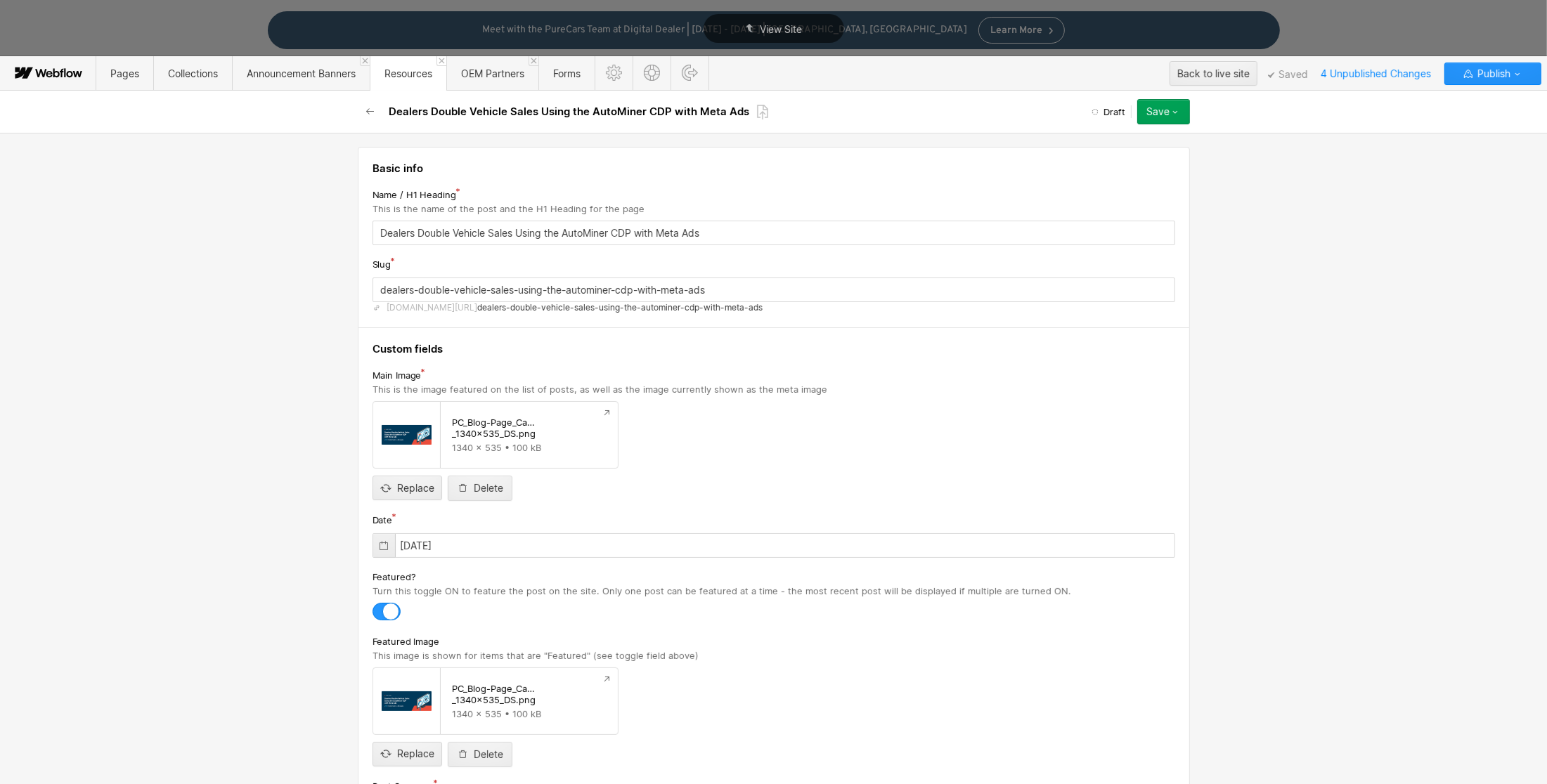
drag, startPoint x: 404, startPoint y: 671, endPoint x: 320, endPoint y: 164, distance: 513.9
click at [320, 164] on div "Basic info Name / H1 Heading This is the name of the post and the H1 Heading fo…" at bounding box center [773, 458] width 1547 height 652
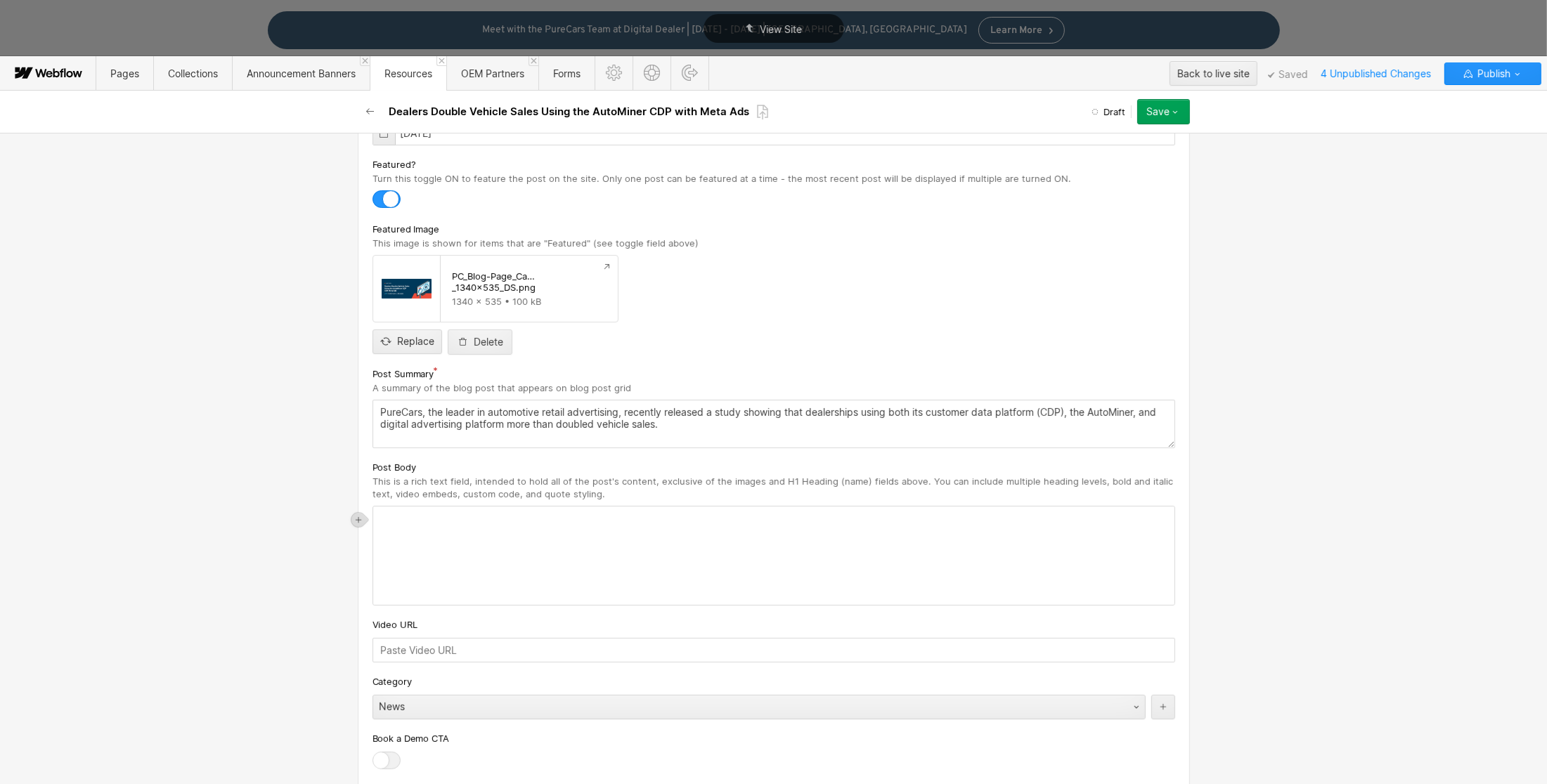
scroll to position [418, 0]
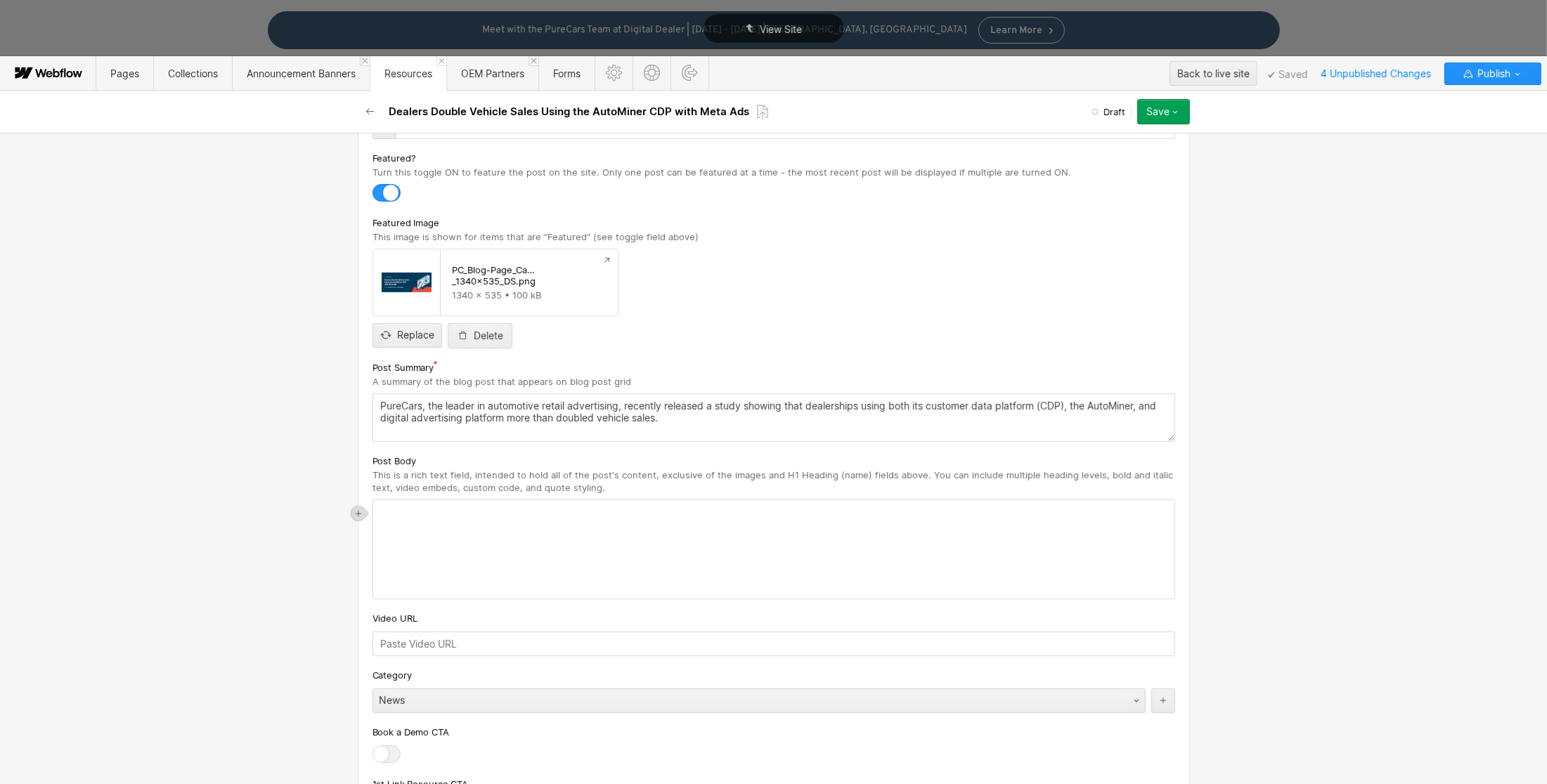
click at [390, 519] on div "‍ ‍" at bounding box center [774, 549] width 801 height 98
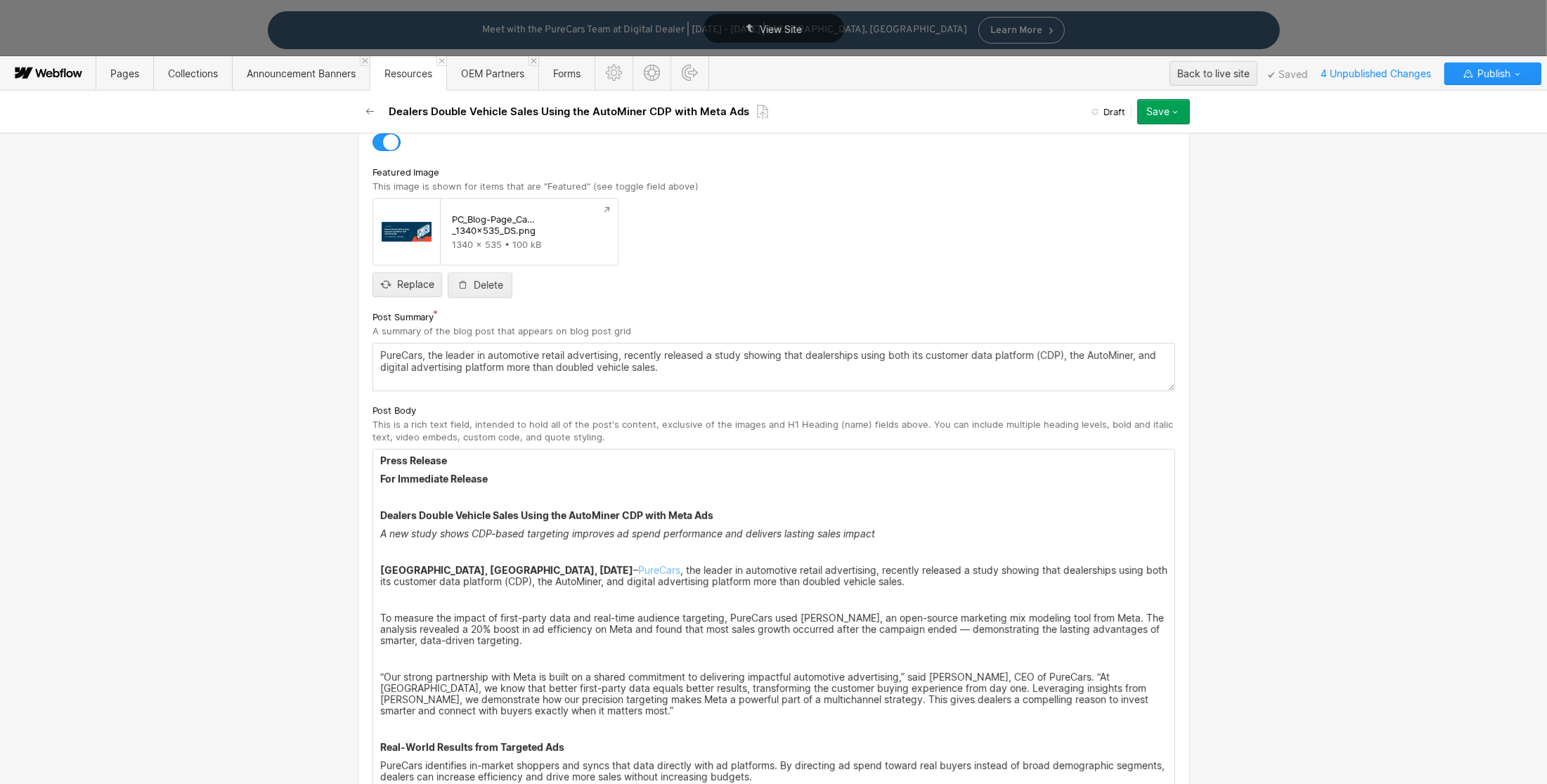
scroll to position [0, 0]
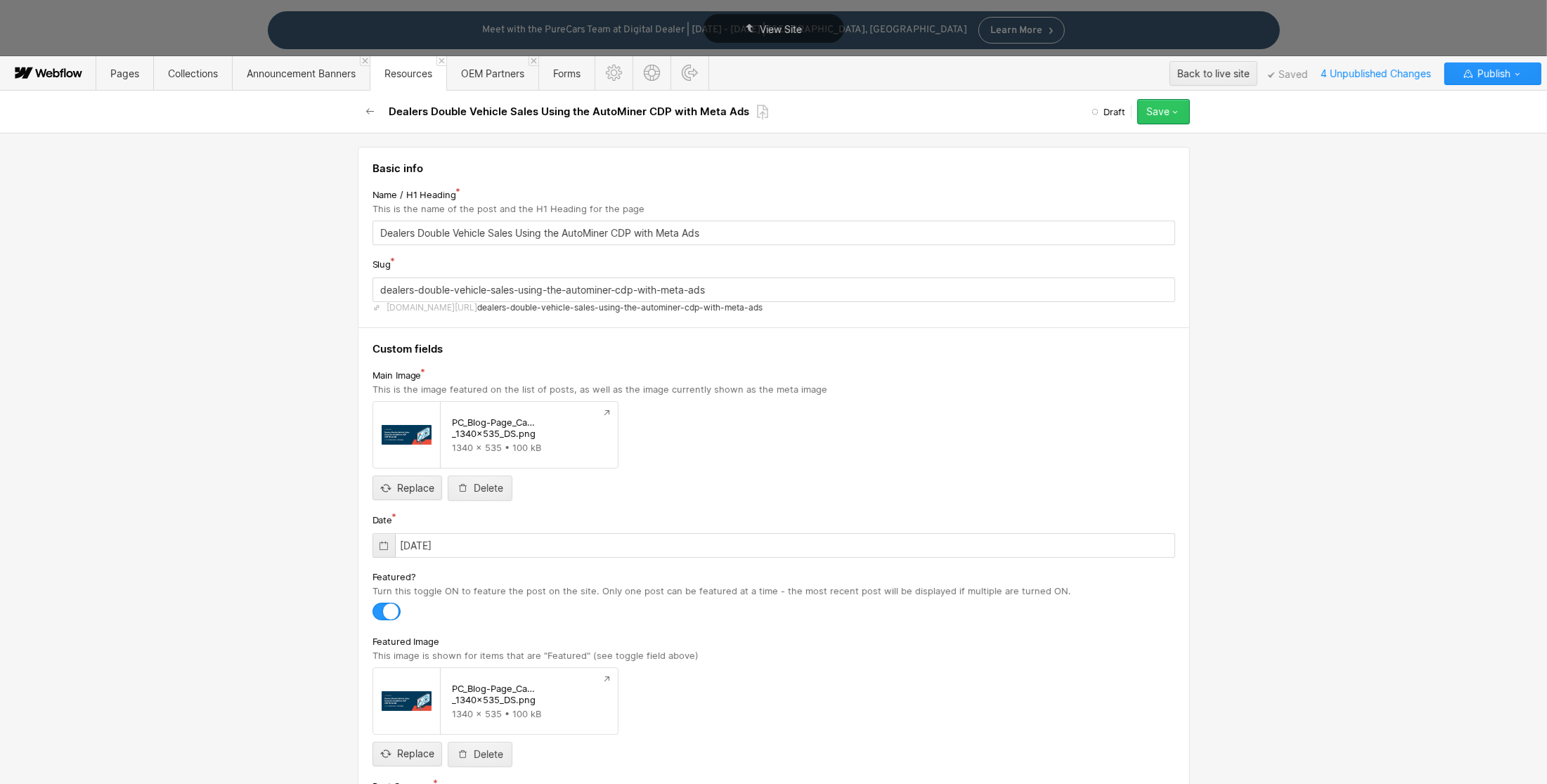
click at [1176, 111] on icon "button" at bounding box center [1174, 112] width 5 height 3
click at [1140, 143] on div "Save draft" at bounding box center [1119, 140] width 140 height 19
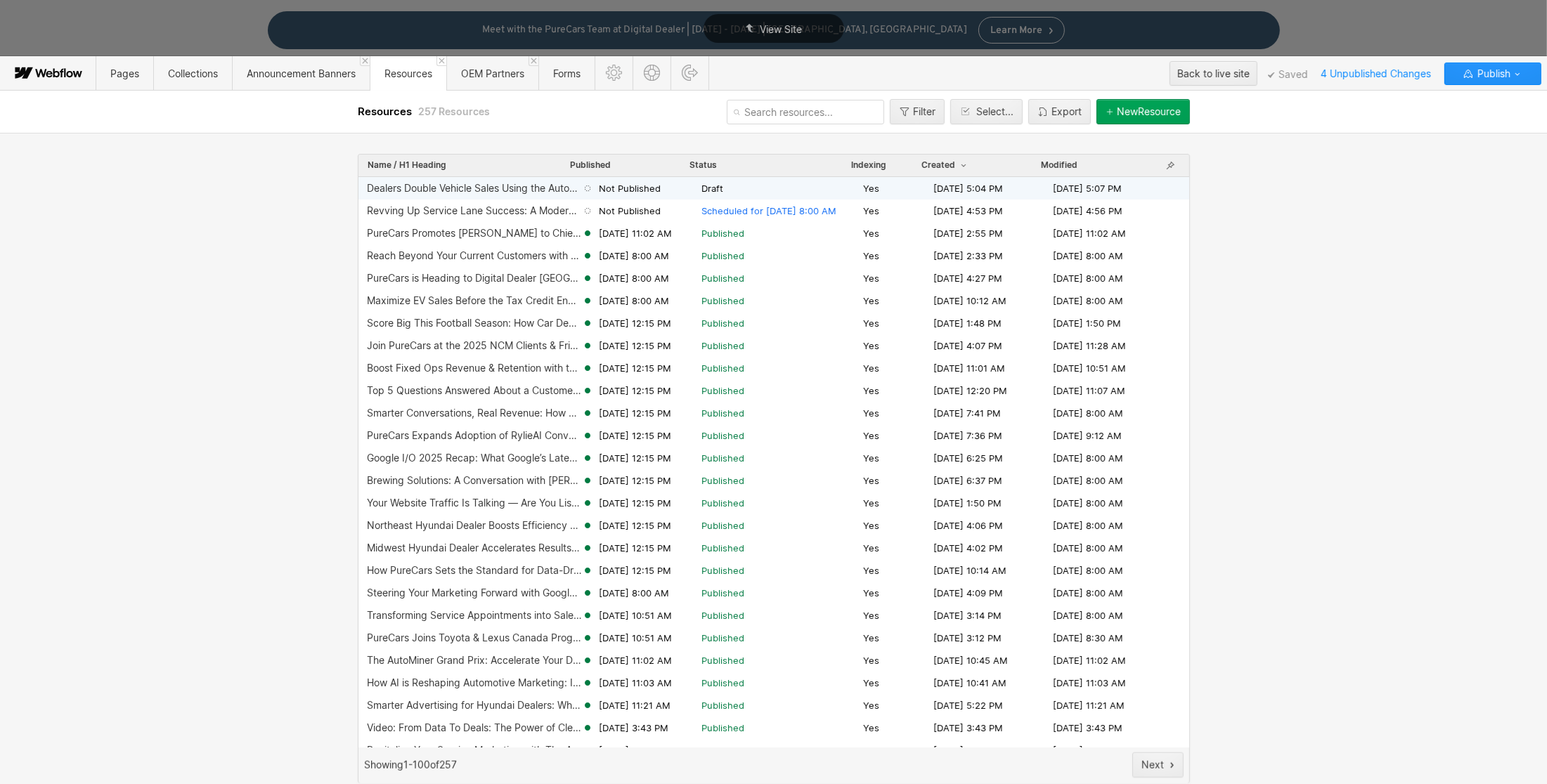
click at [775, 185] on span "Draft" at bounding box center [779, 189] width 156 height 12
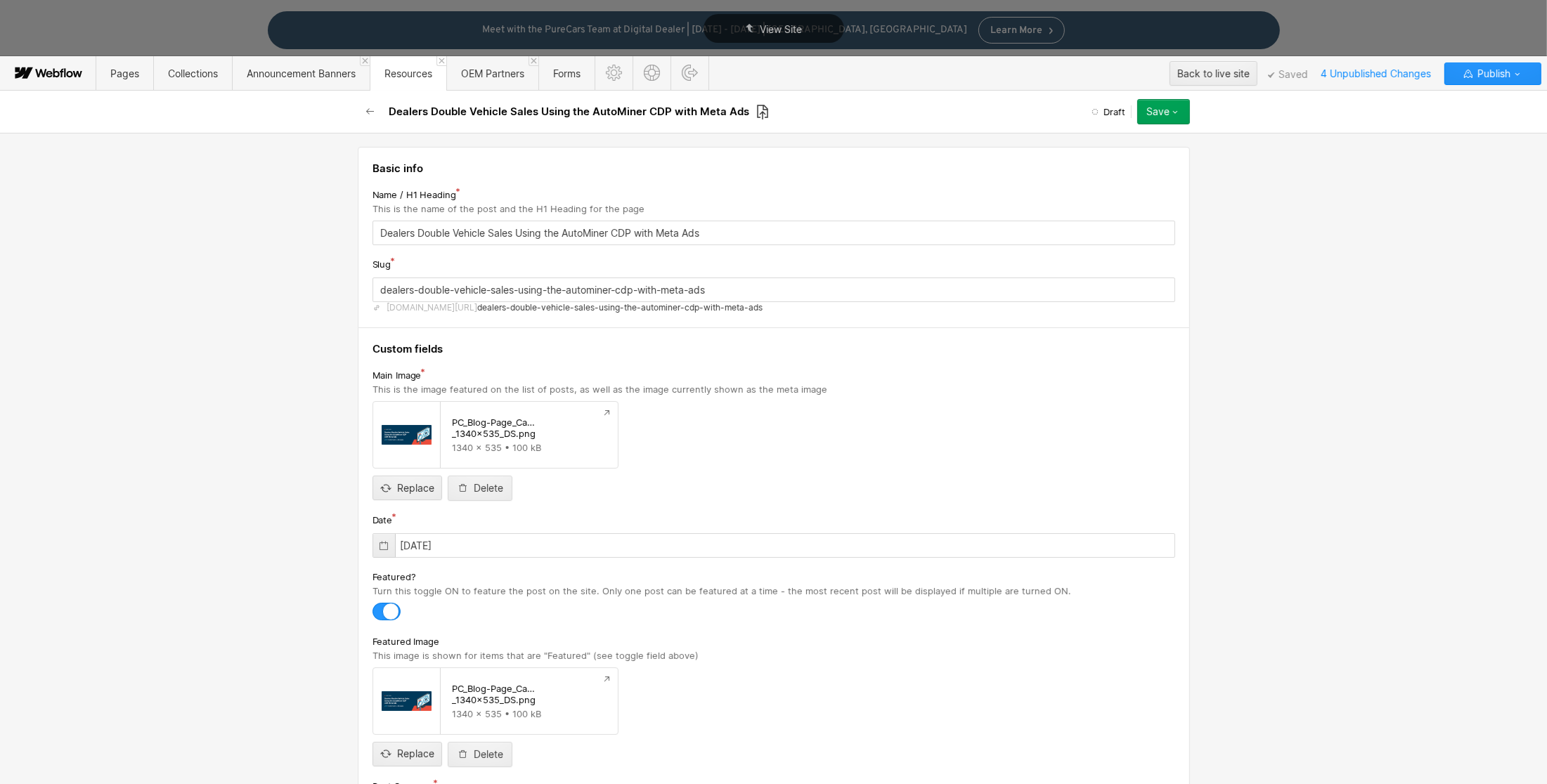
click at [759, 107] on icon at bounding box center [762, 111] width 12 height 16
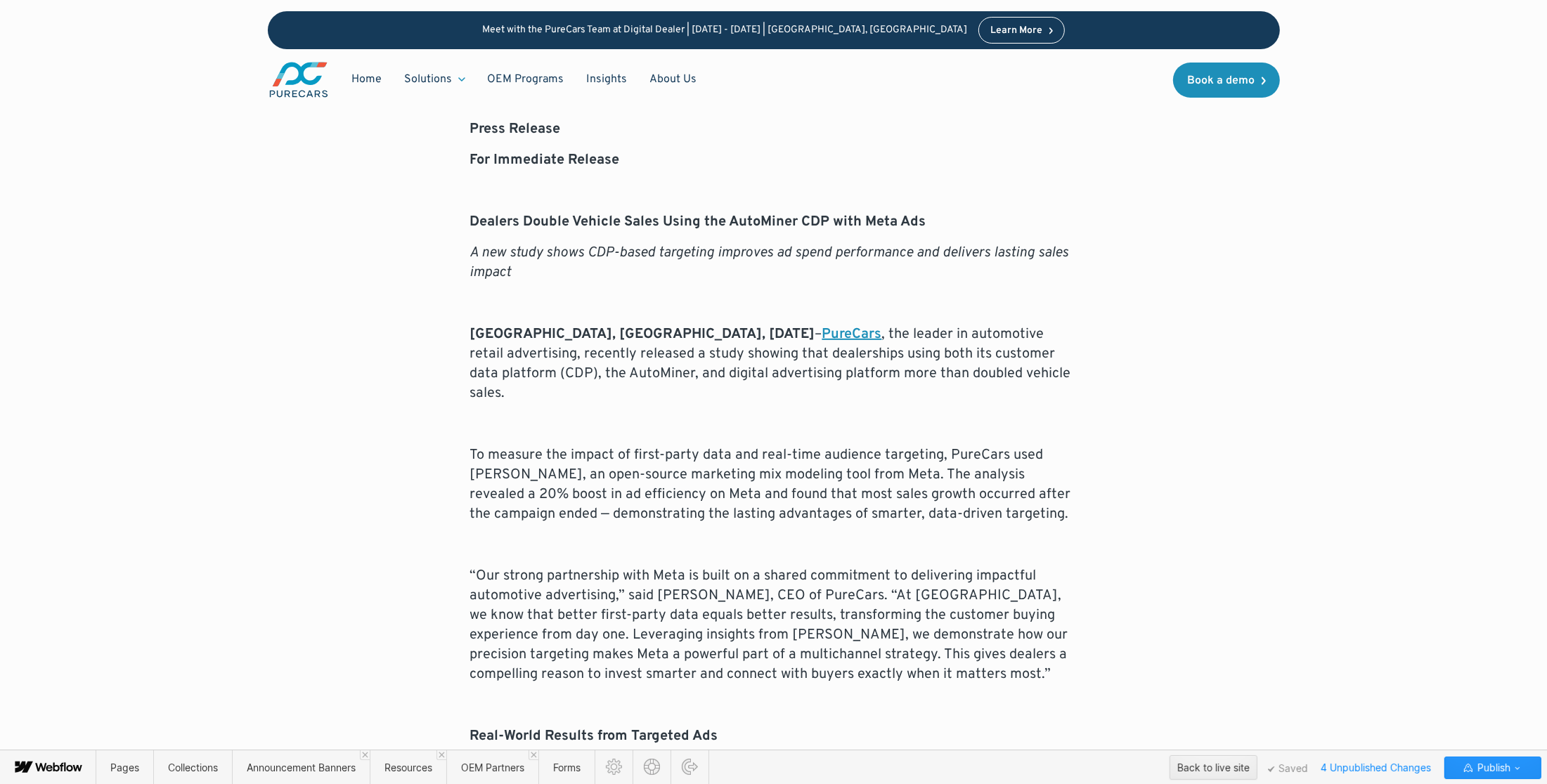
scroll to position [651, 0]
click at [405, 772] on span "Resources" at bounding box center [408, 767] width 48 height 12
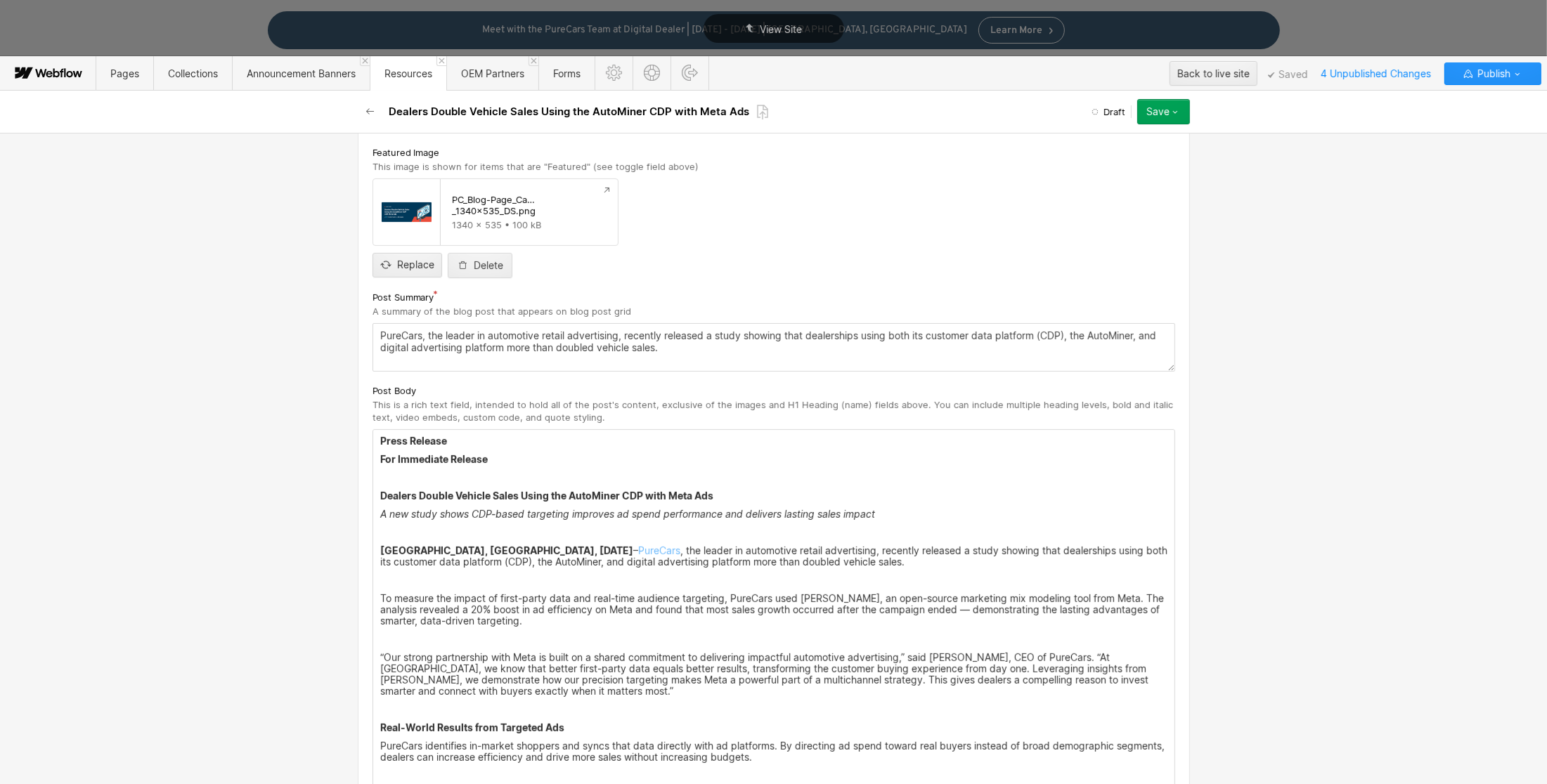
scroll to position [528, 0]
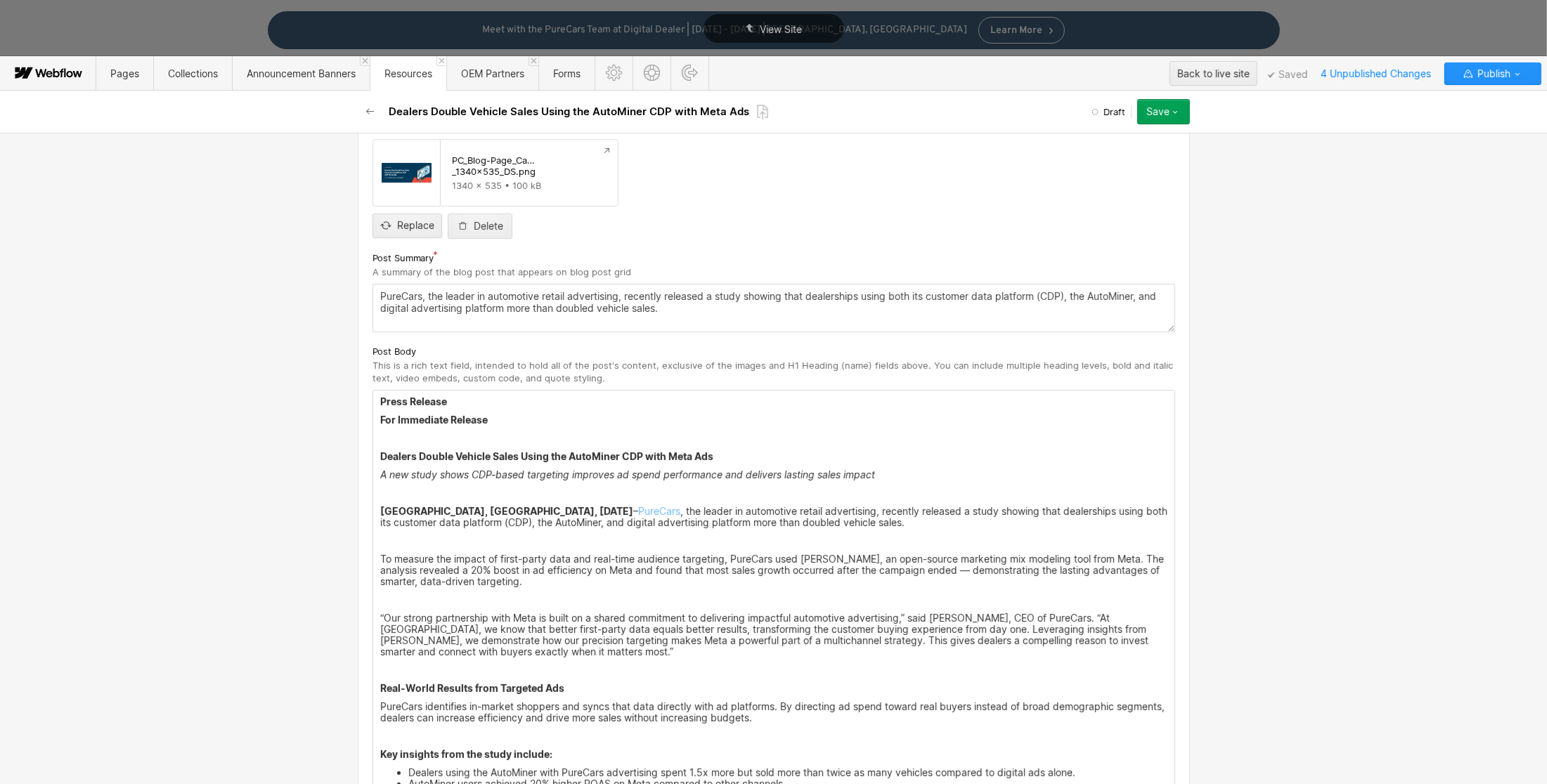
click at [429, 436] on p "‍" at bounding box center [774, 438] width 787 height 11
click at [401, 497] on p "‍" at bounding box center [774, 493] width 787 height 11
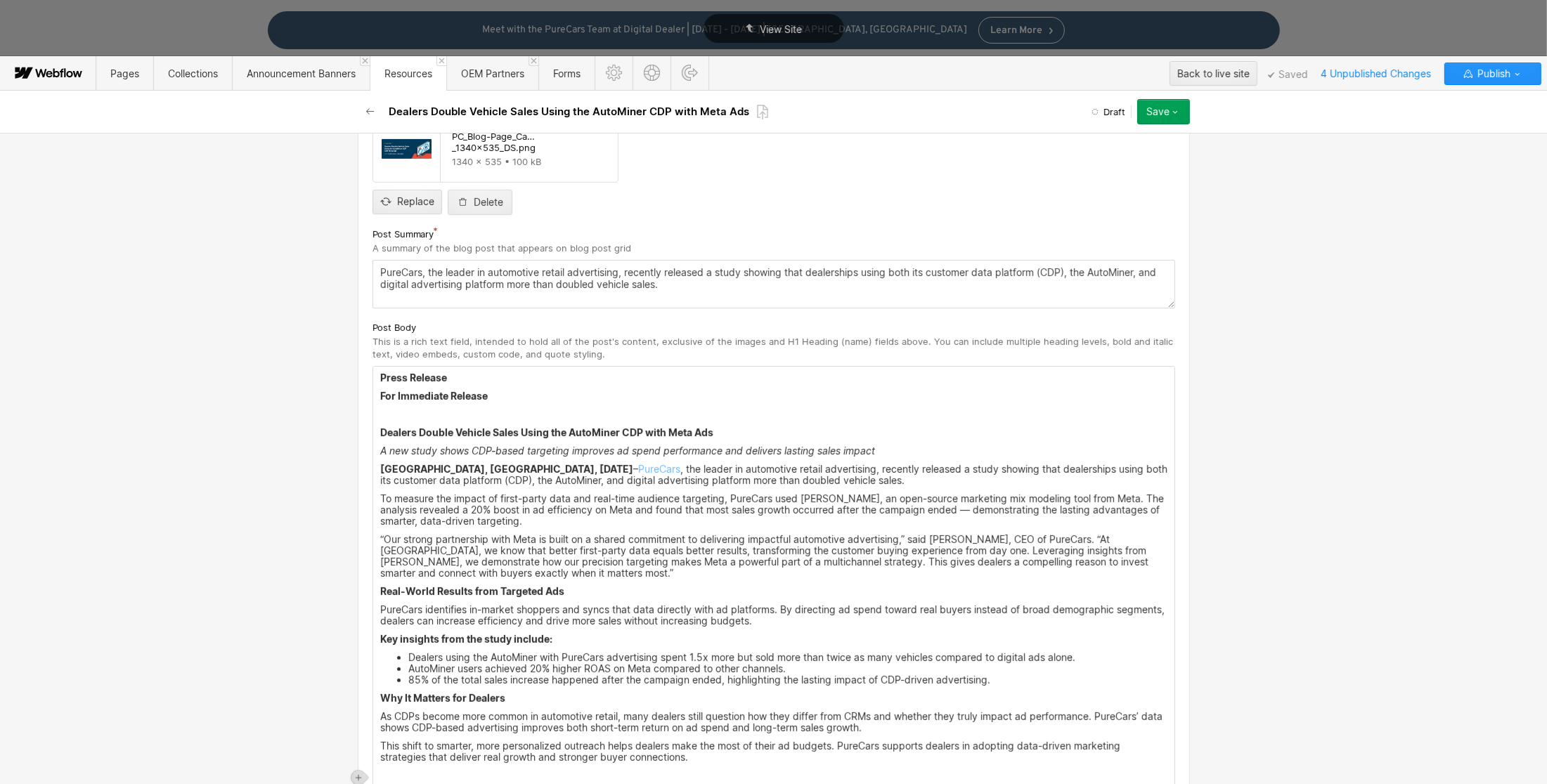
scroll to position [890, 0]
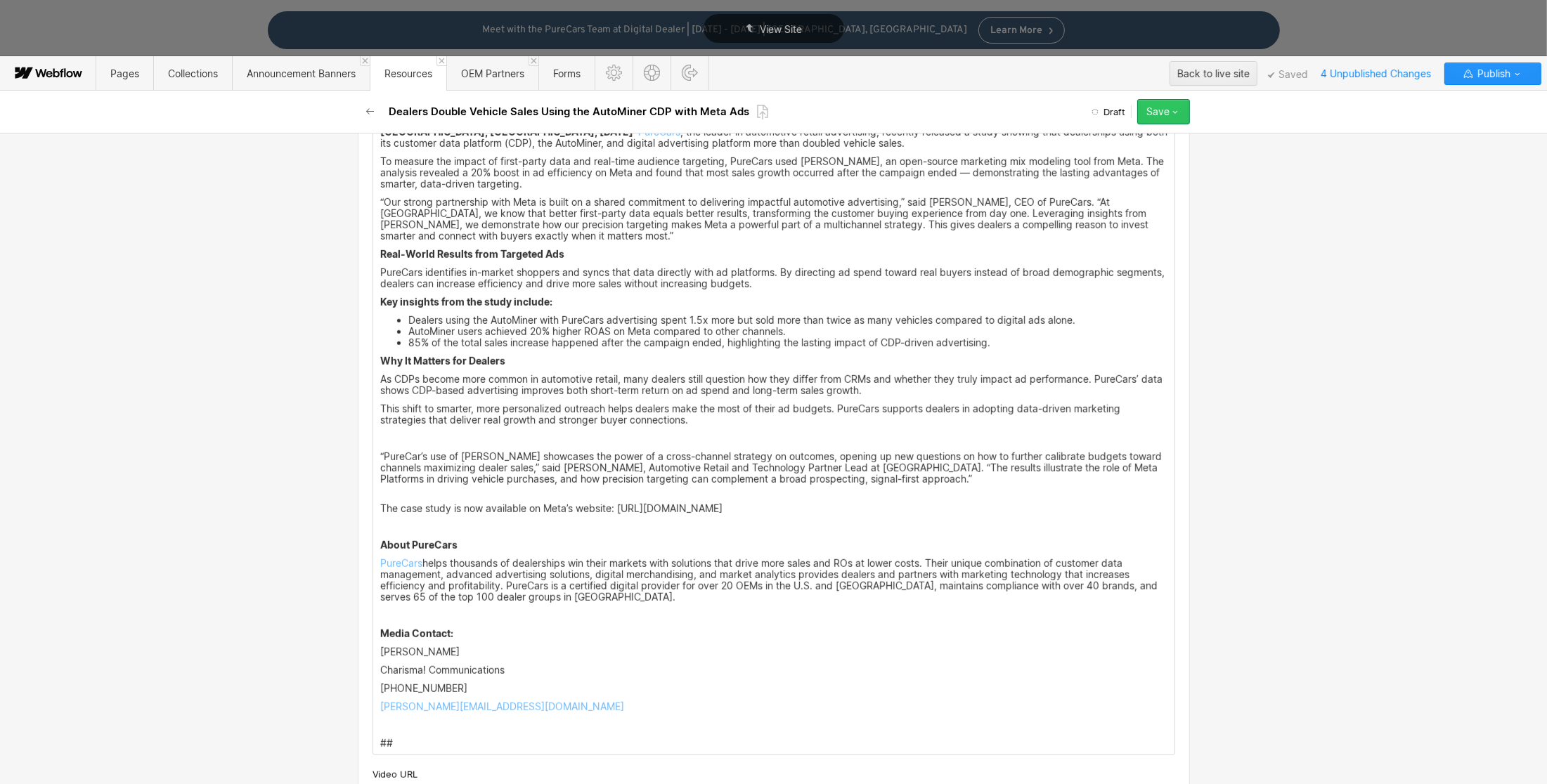
click at [1176, 112] on icon "button" at bounding box center [1174, 111] width 11 height 11
click at [1093, 143] on span "Save draft" at bounding box center [1081, 139] width 41 height 13
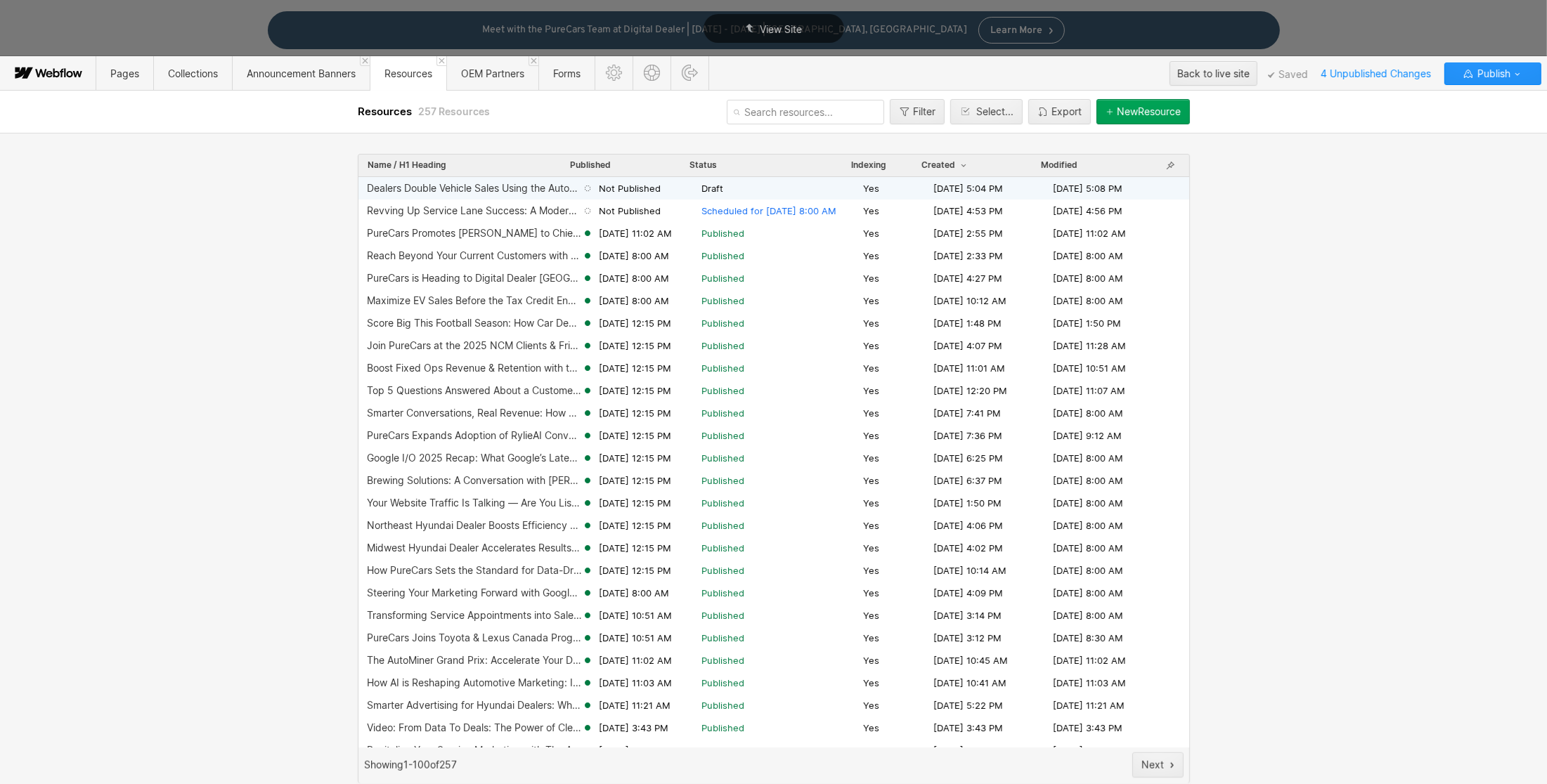
click at [770, 189] on span "Draft" at bounding box center [779, 189] width 156 height 12
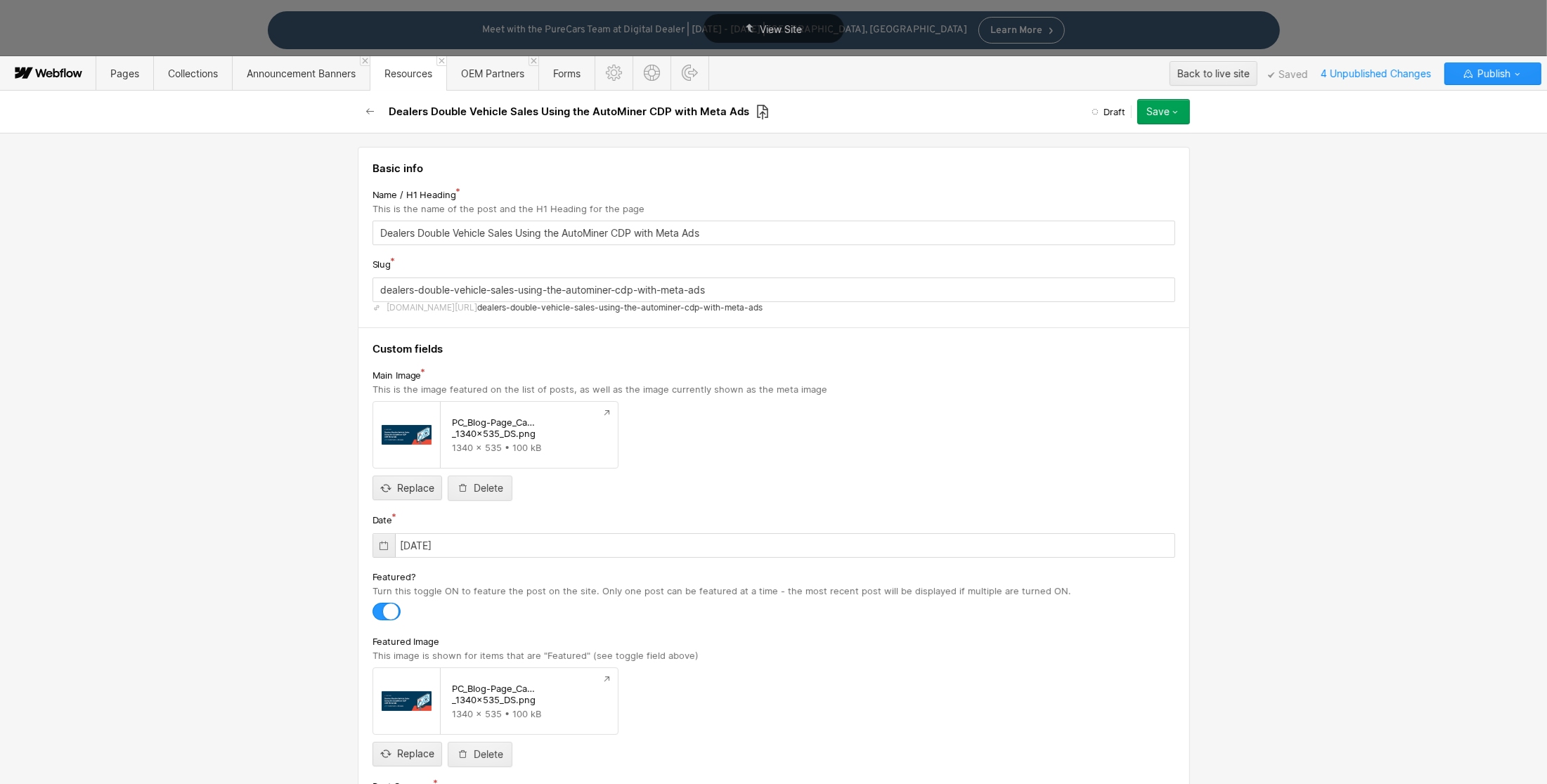
click at [761, 108] on icon at bounding box center [762, 111] width 11 height 15
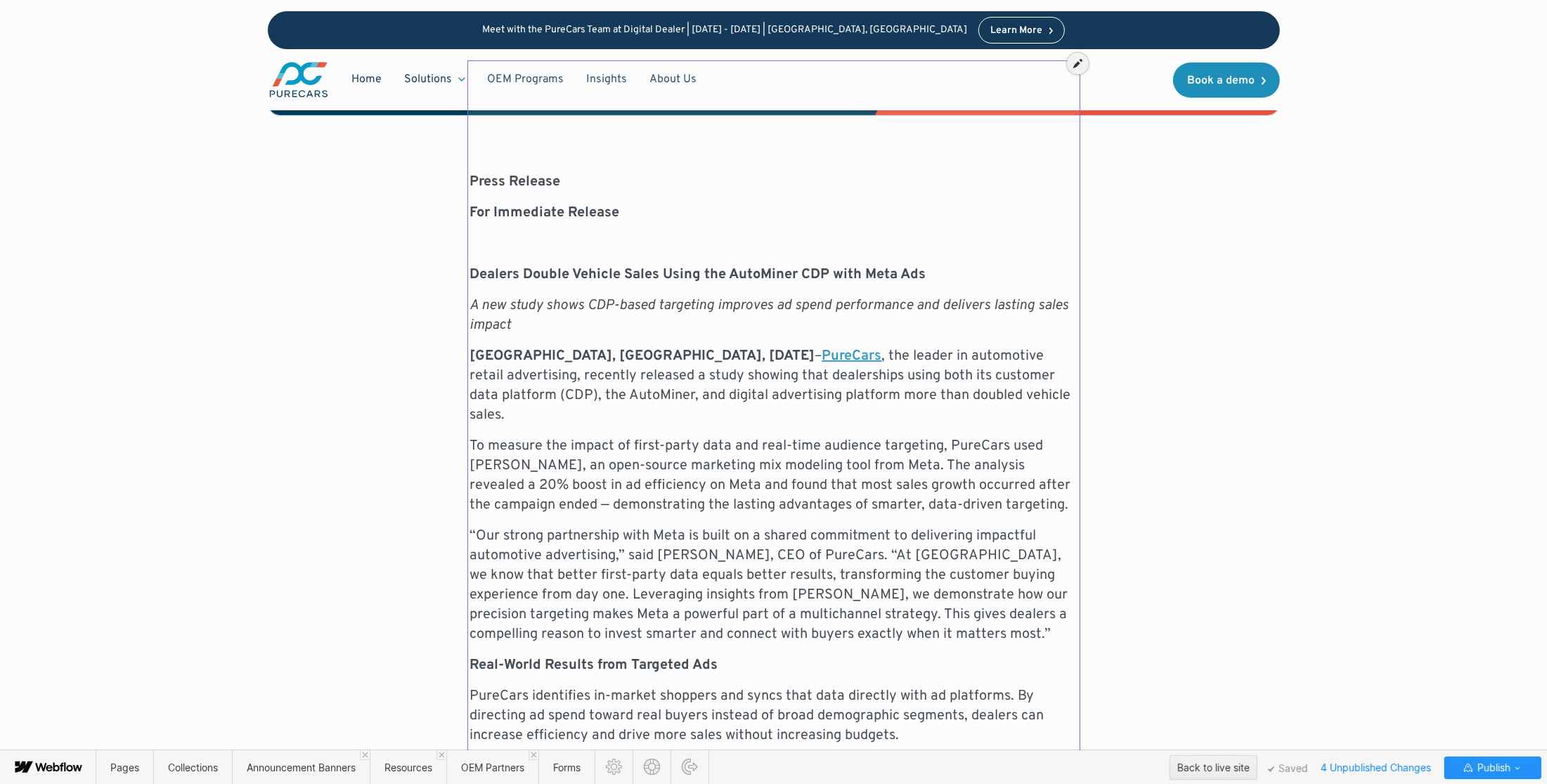
scroll to position [514, 0]
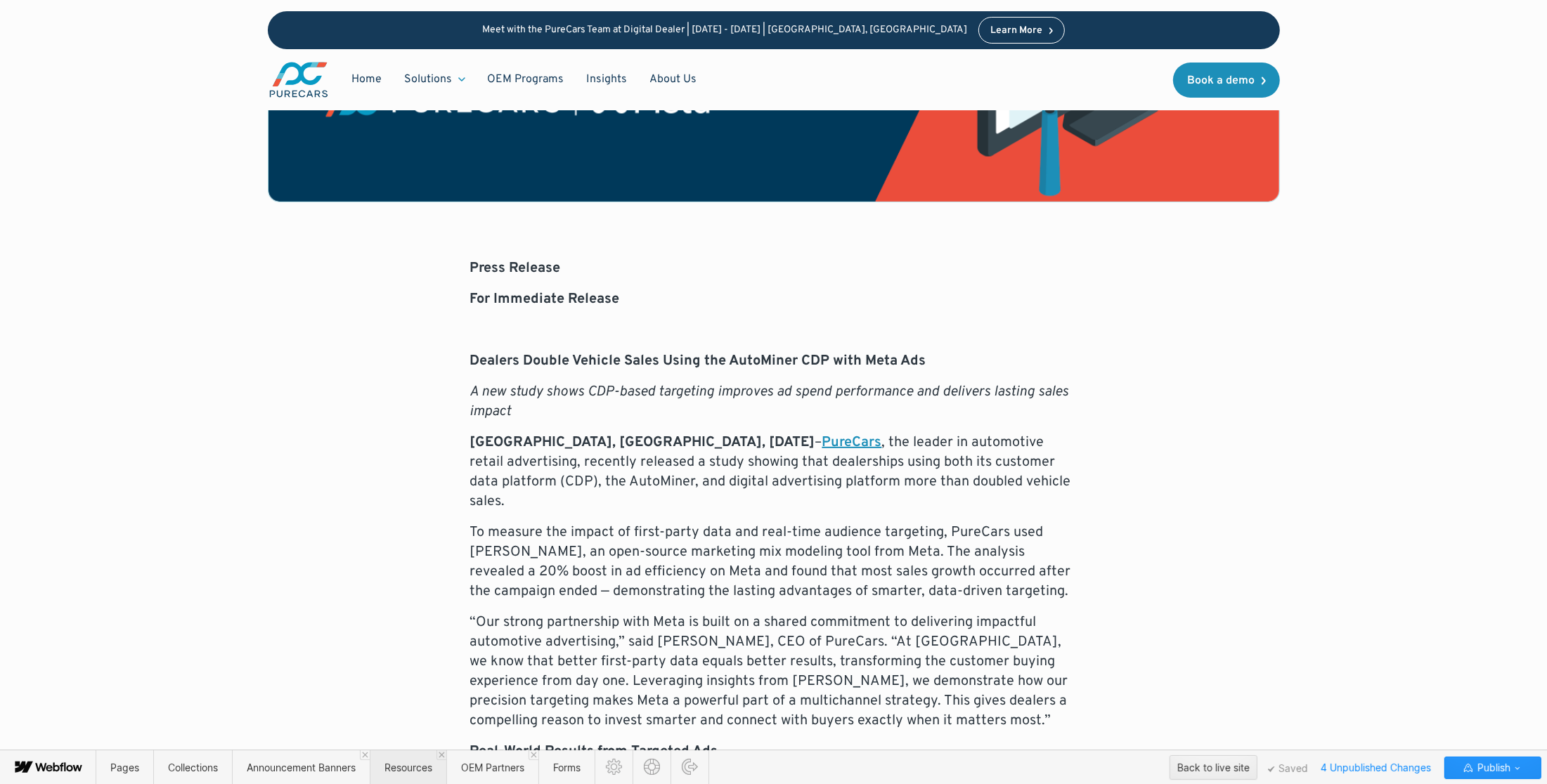
click at [415, 771] on span "Resources" at bounding box center [408, 767] width 48 height 12
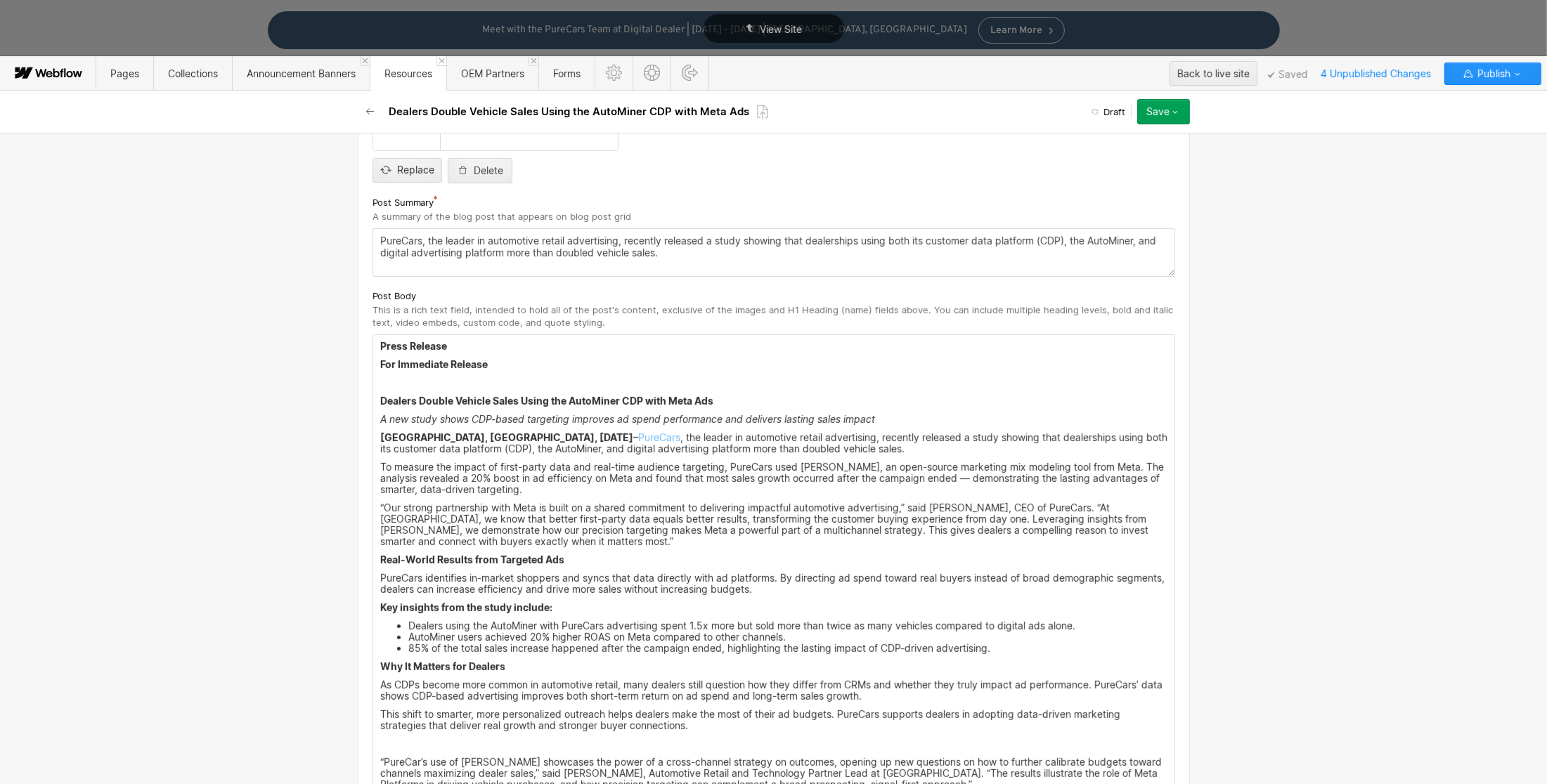
scroll to position [588, 0]
click at [405, 383] on p "‍" at bounding box center [774, 380] width 787 height 11
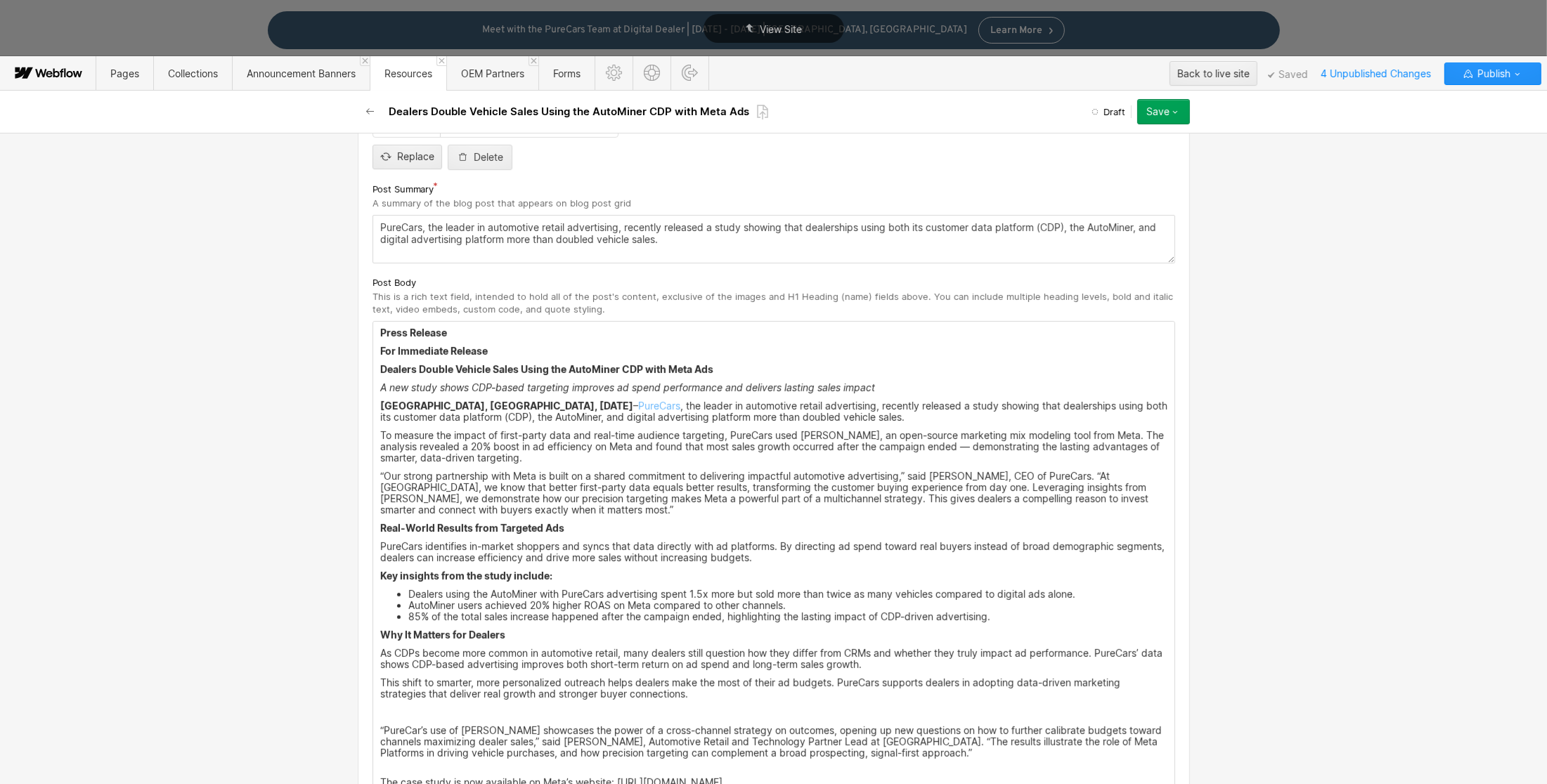
scroll to position [703, 0]
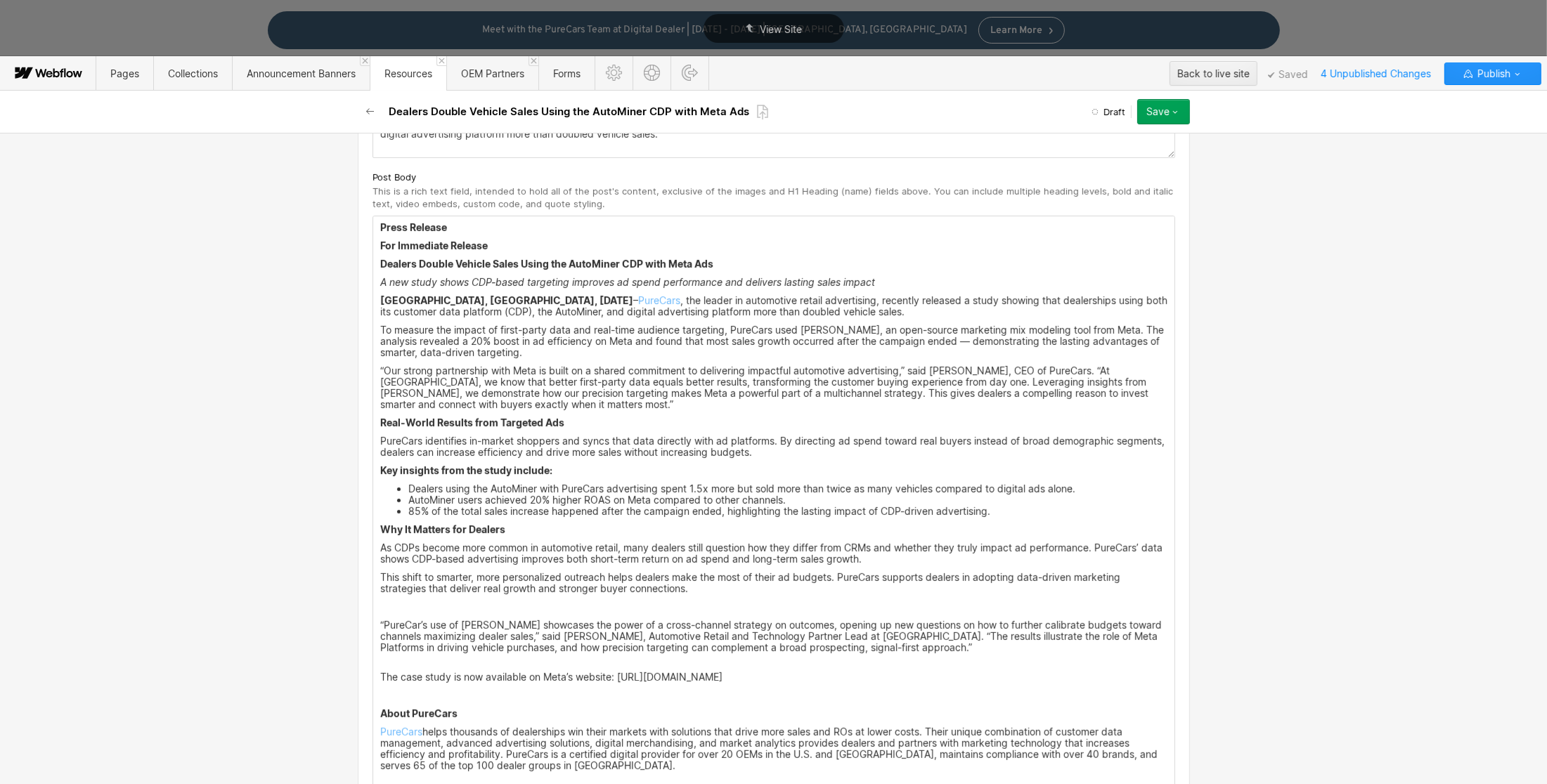
click at [397, 613] on p "‍" at bounding box center [774, 607] width 787 height 11
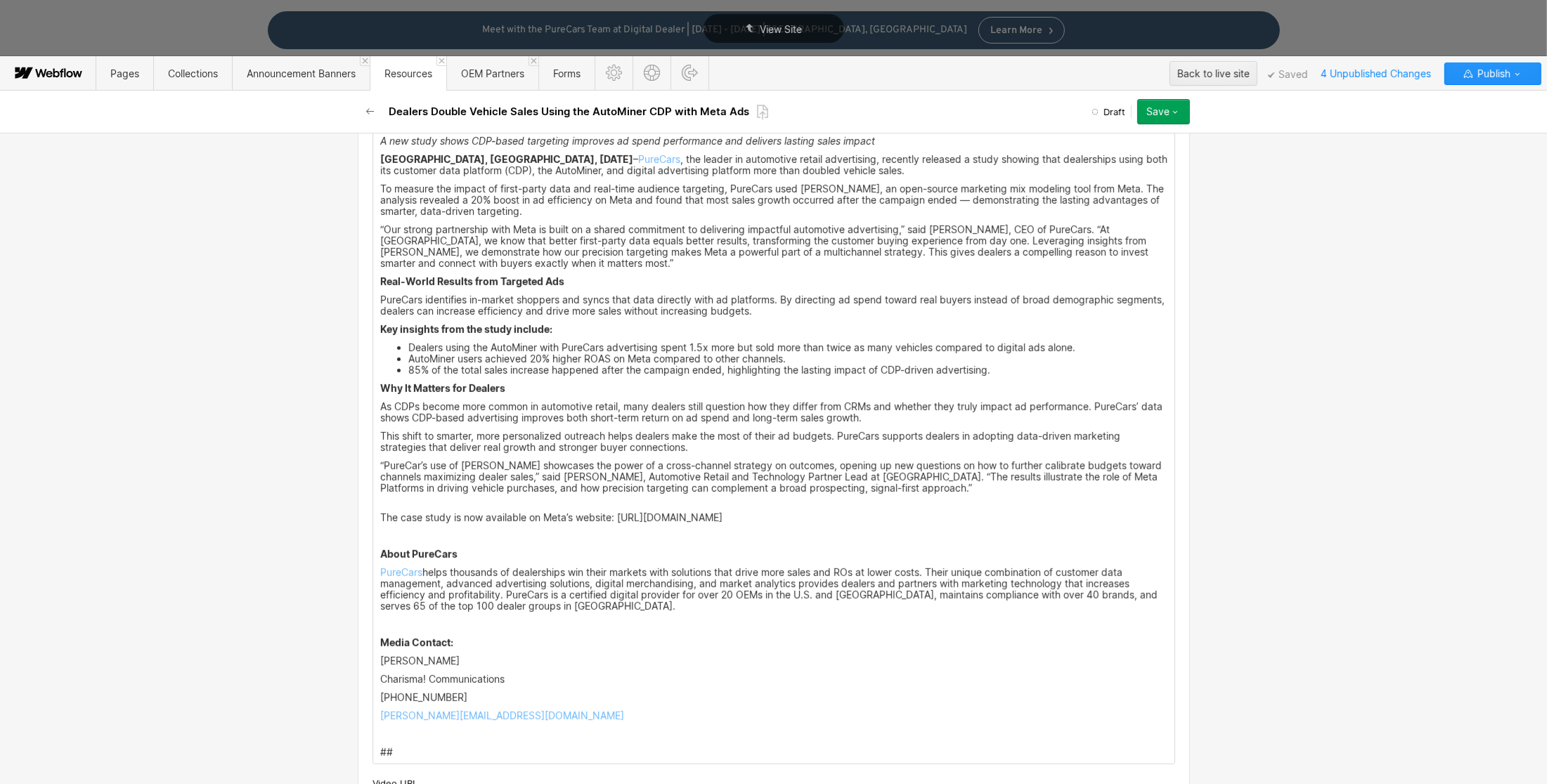
scroll to position [845, 0]
click at [404, 539] on p "‍" at bounding box center [774, 535] width 787 height 11
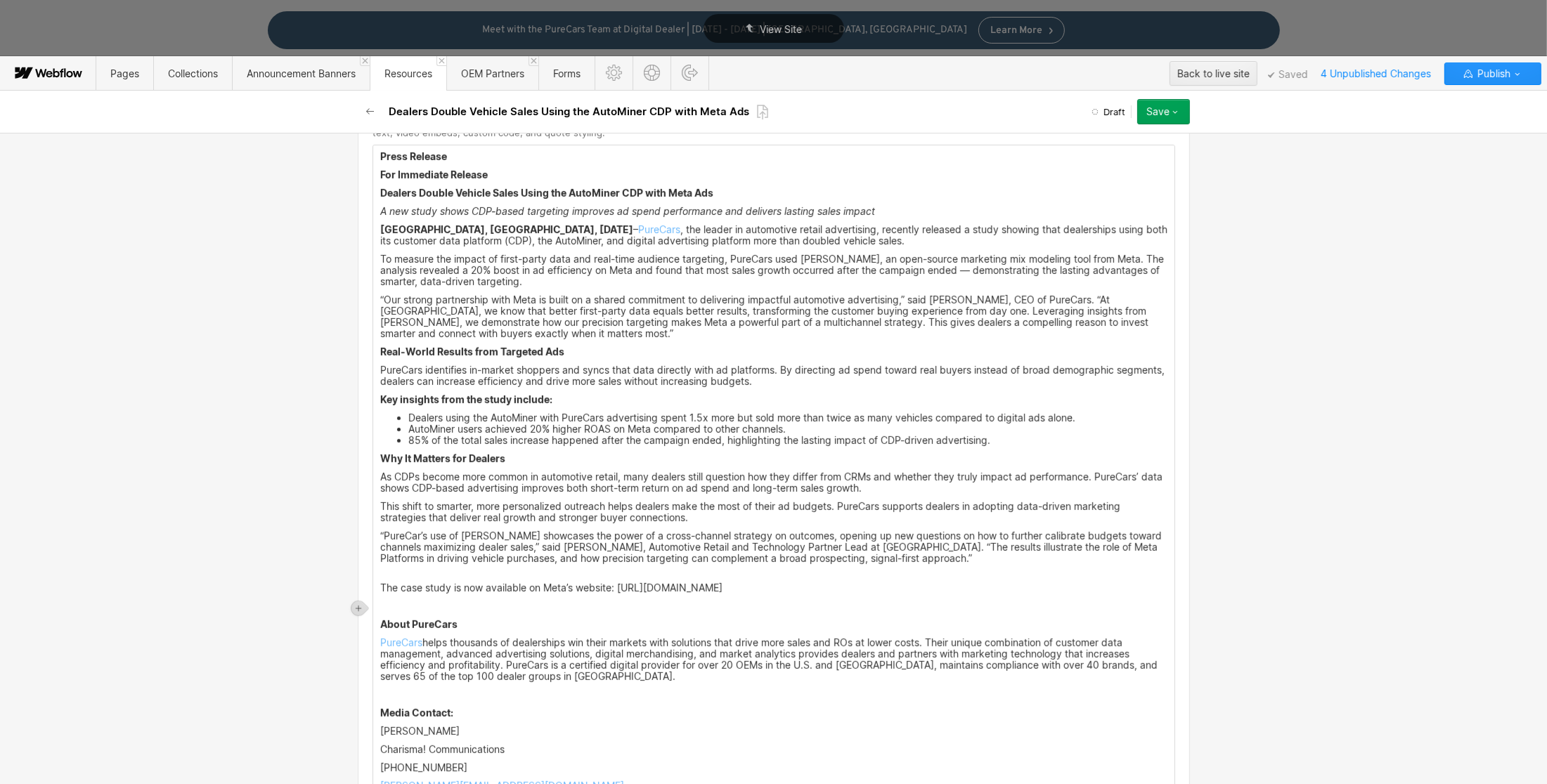
scroll to position [408, 0]
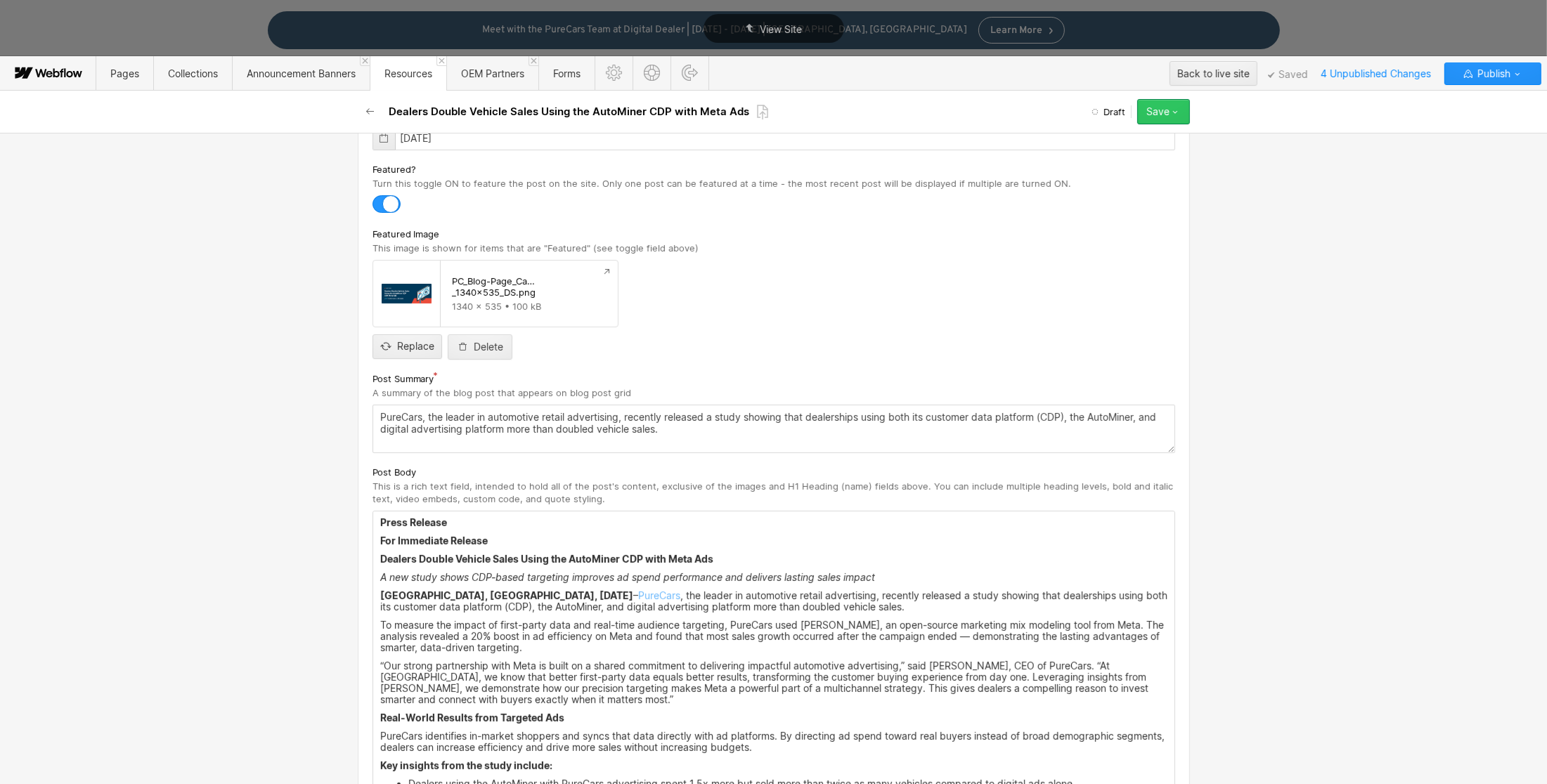
click at [1179, 113] on icon "button" at bounding box center [1174, 111] width 11 height 11
click at [1126, 139] on div "Save draft" at bounding box center [1119, 140] width 140 height 19
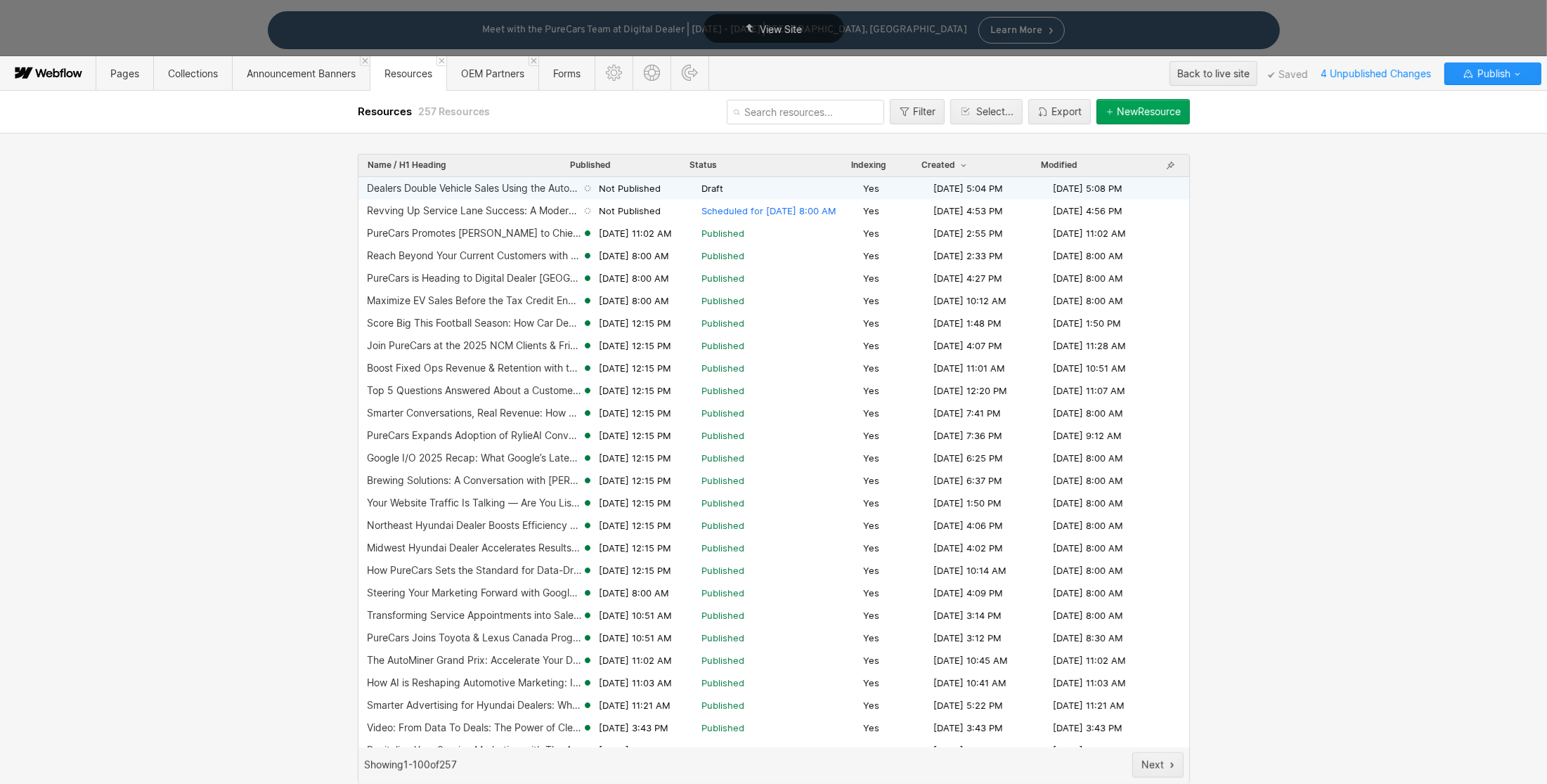
click at [712, 196] on div "Dealers Double Vehicle Sales Using the AutoMiner CDP with Meta Ads Not Publishe…" at bounding box center [774, 188] width 831 height 23
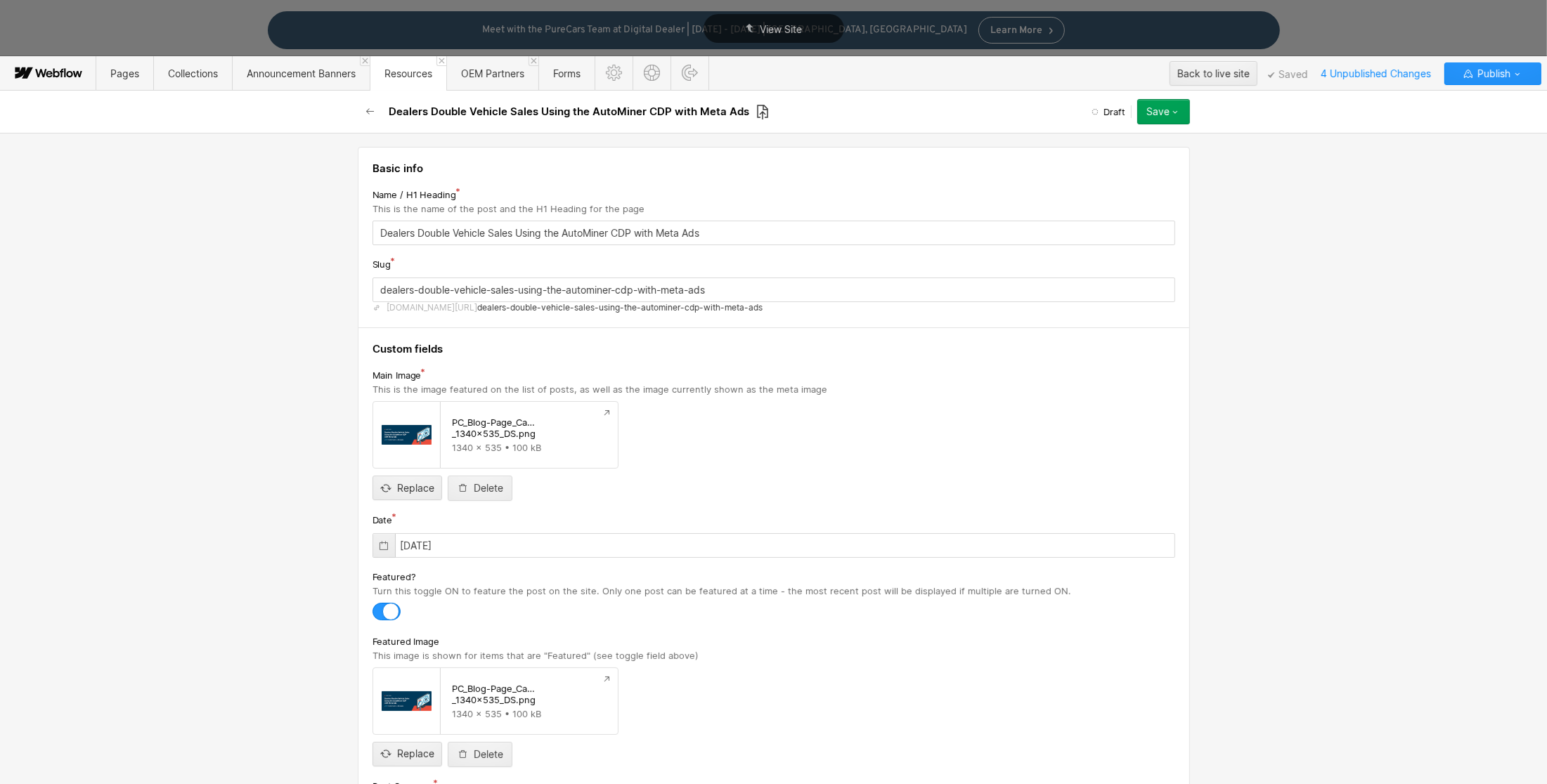
click at [758, 115] on icon at bounding box center [762, 111] width 11 height 15
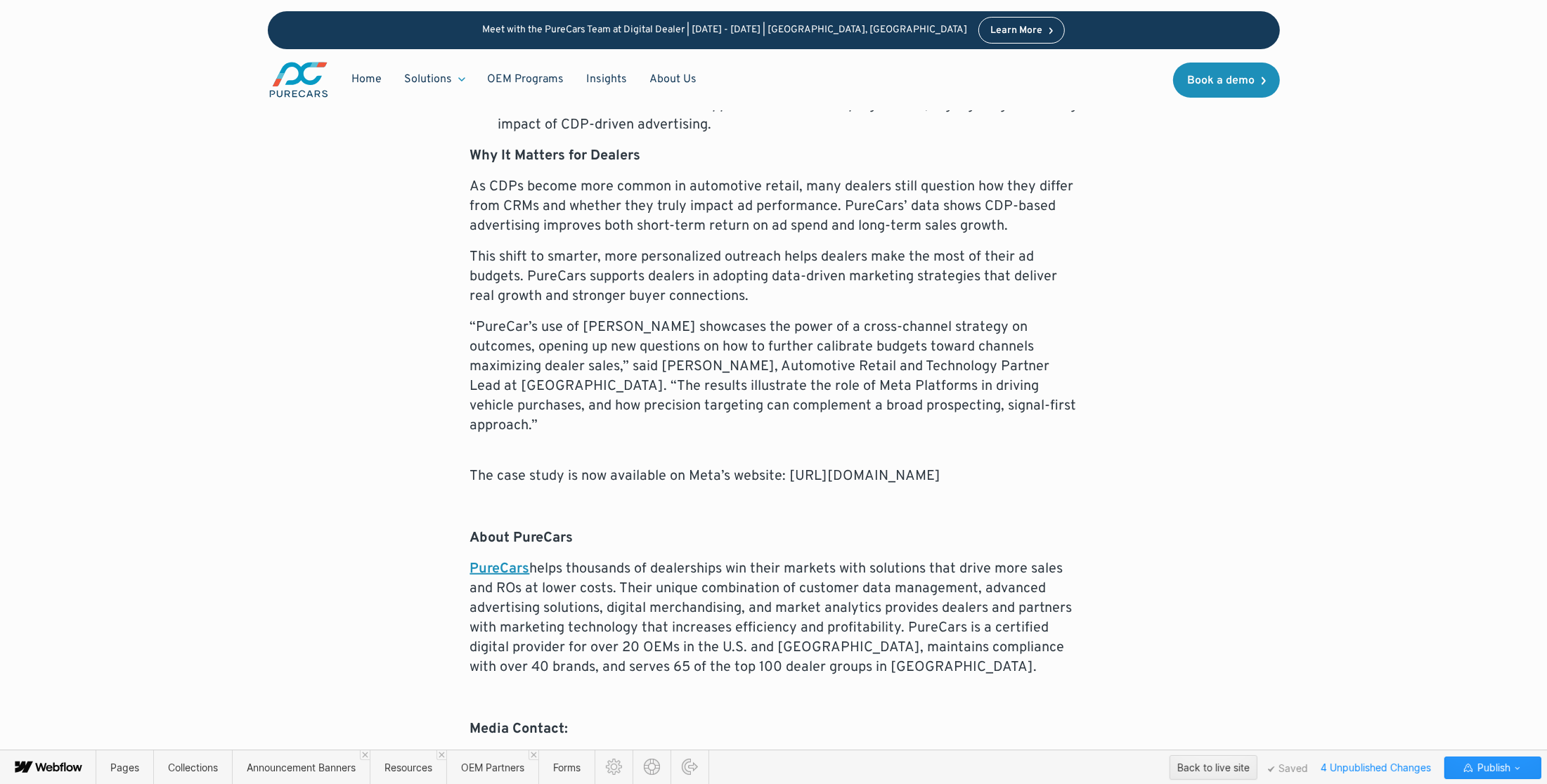
scroll to position [1351, 0]
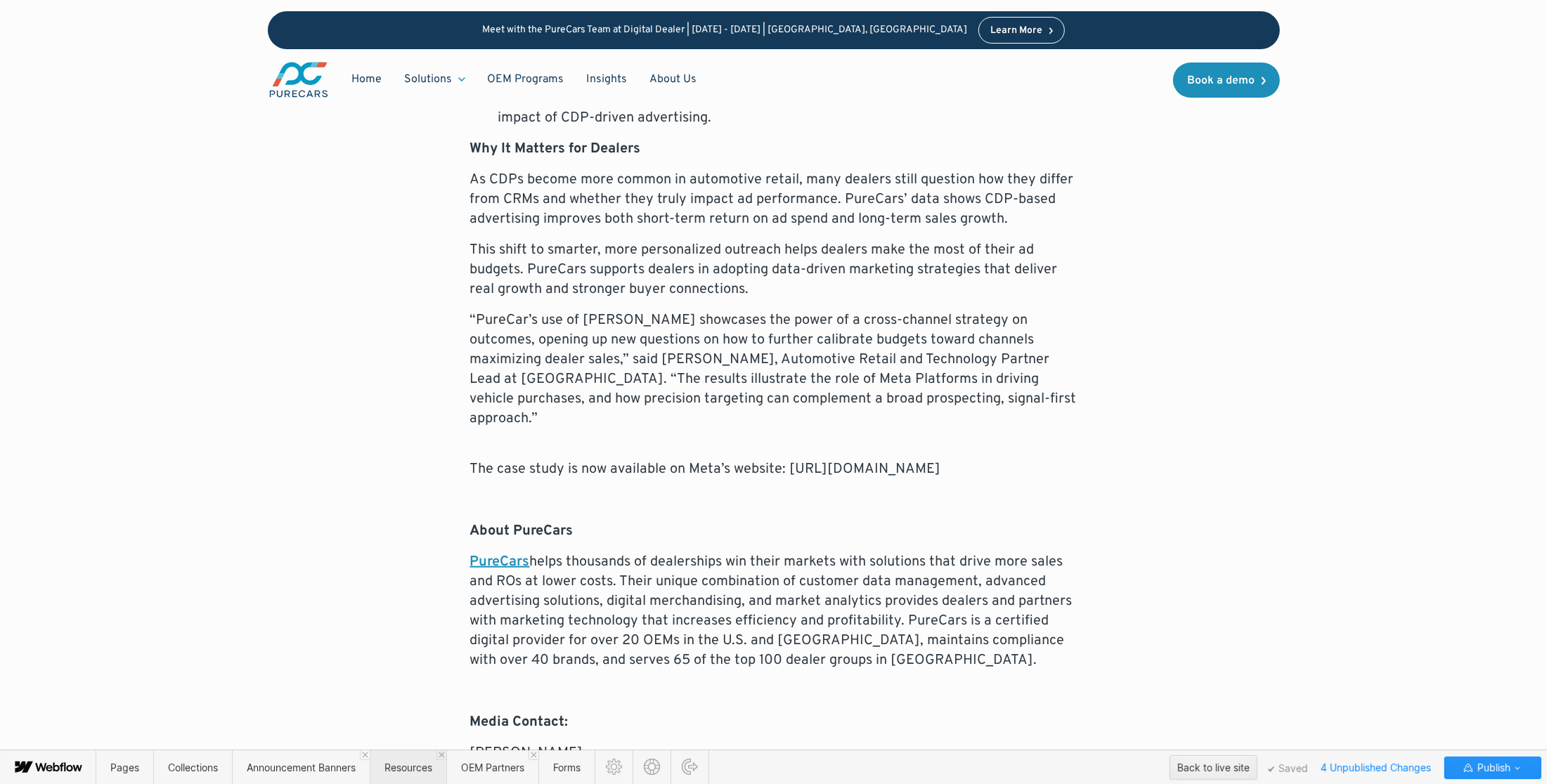
click at [397, 769] on span "Resources" at bounding box center [408, 767] width 48 height 12
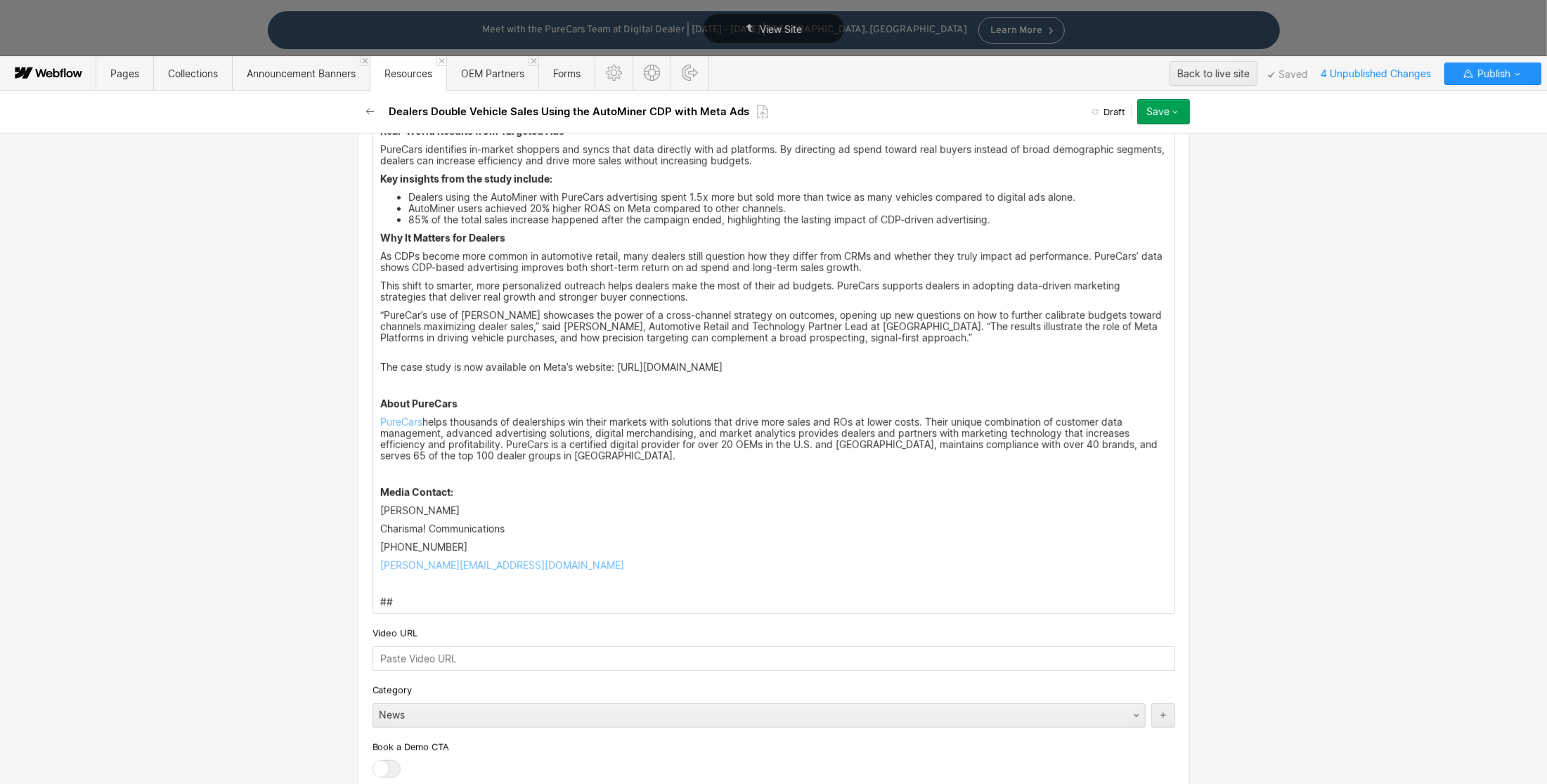
scroll to position [1021, 0]
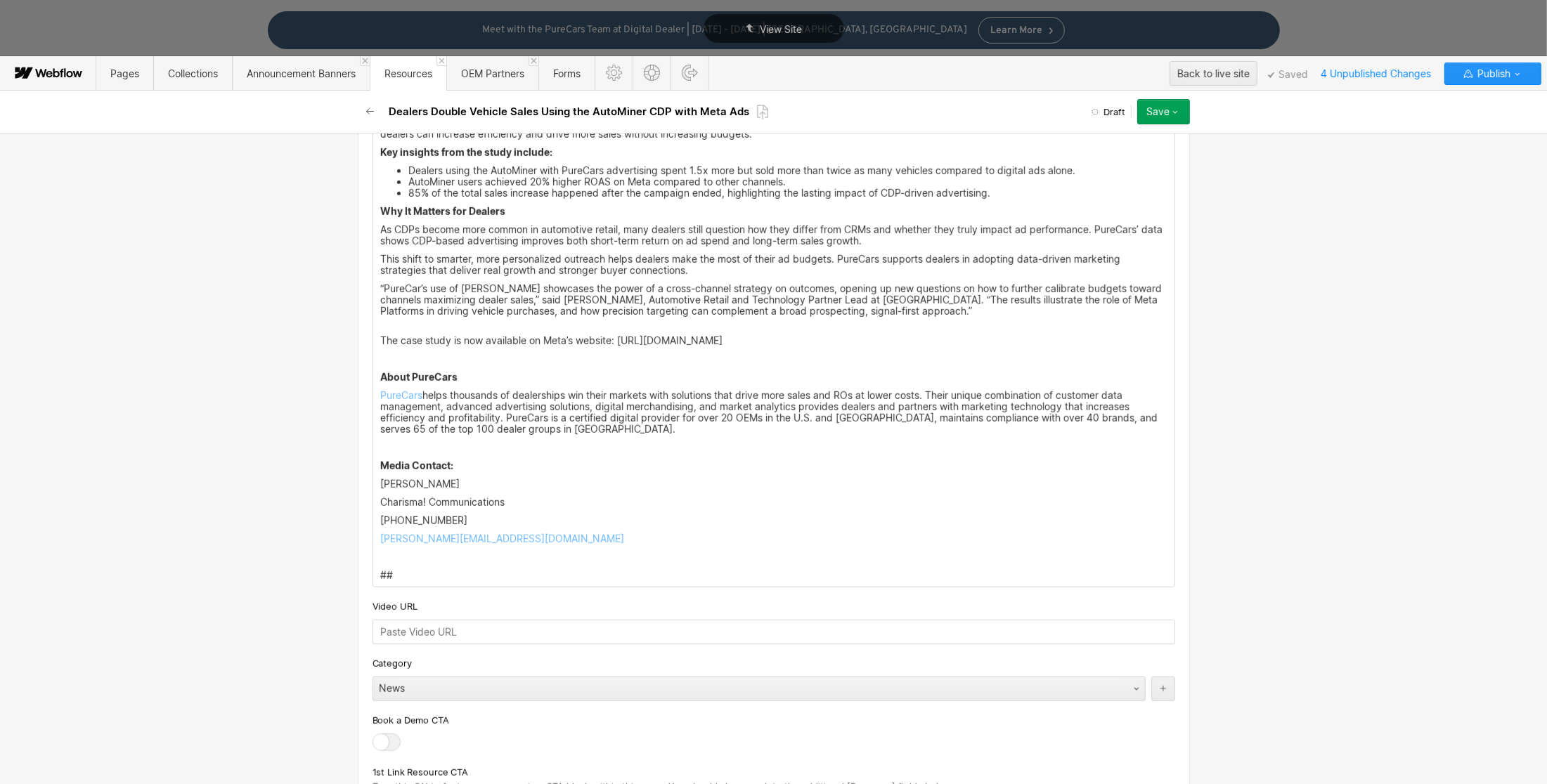
click at [546, 479] on div "Press Release For Immediate Release Dealers Double Vehicle Sales Using the Auto…" at bounding box center [774, 242] width 801 height 689
drag, startPoint x: 612, startPoint y: 341, endPoint x: 959, endPoint y: 302, distance: 349.2
click at [962, 347] on p "The case study is now available on Meta’s website: [URL][DOMAIN_NAME]" at bounding box center [774, 341] width 787 height 11
click at [755, 315] on div at bounding box center [758, 319] width 26 height 22
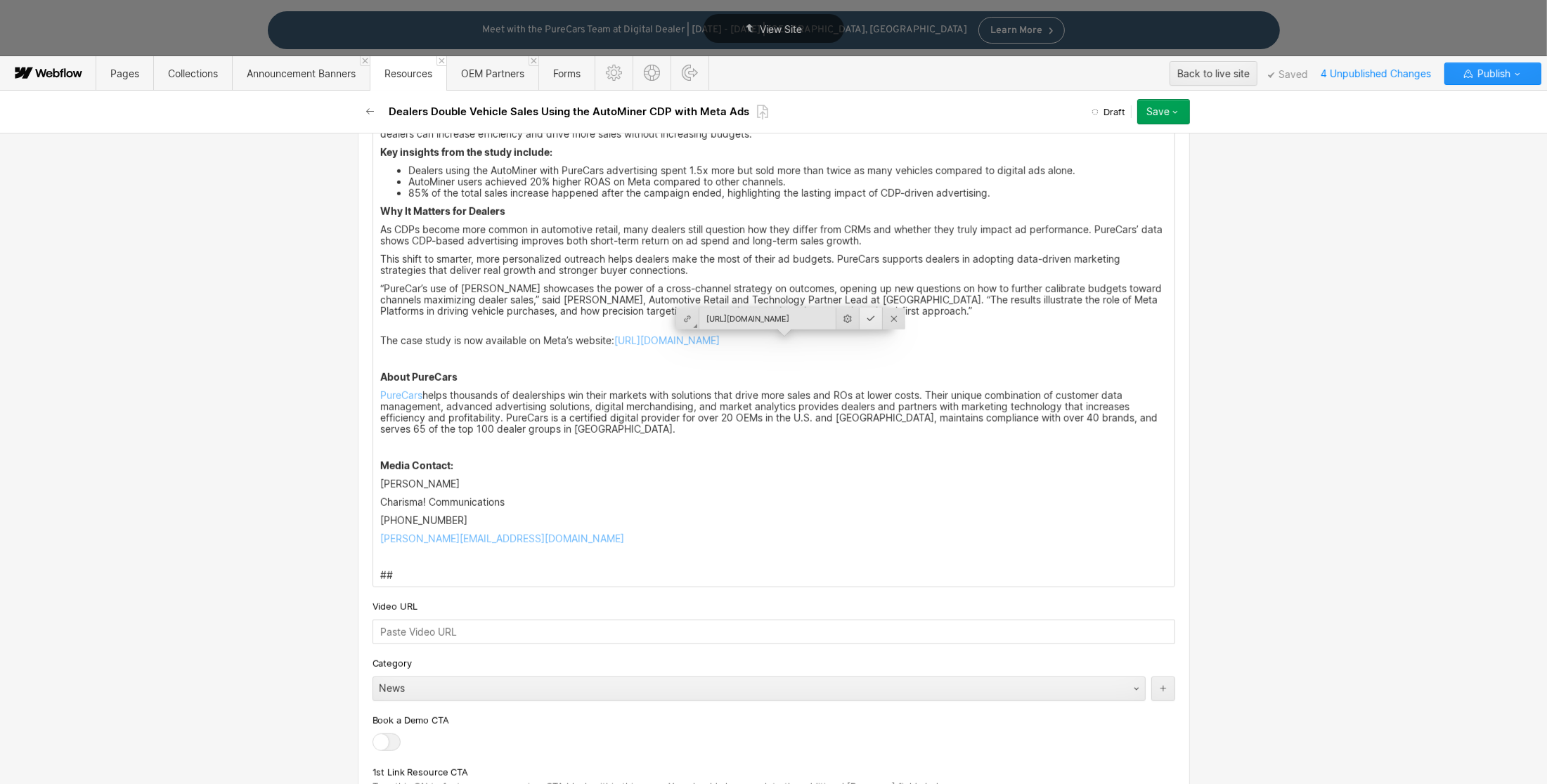
type input "[URL][DOMAIN_NAME]"
click at [862, 316] on div at bounding box center [871, 319] width 23 height 22
click at [655, 391] on p "PureCars helps thousands of dealerships win their markets with solutions that d…" at bounding box center [774, 412] width 787 height 45
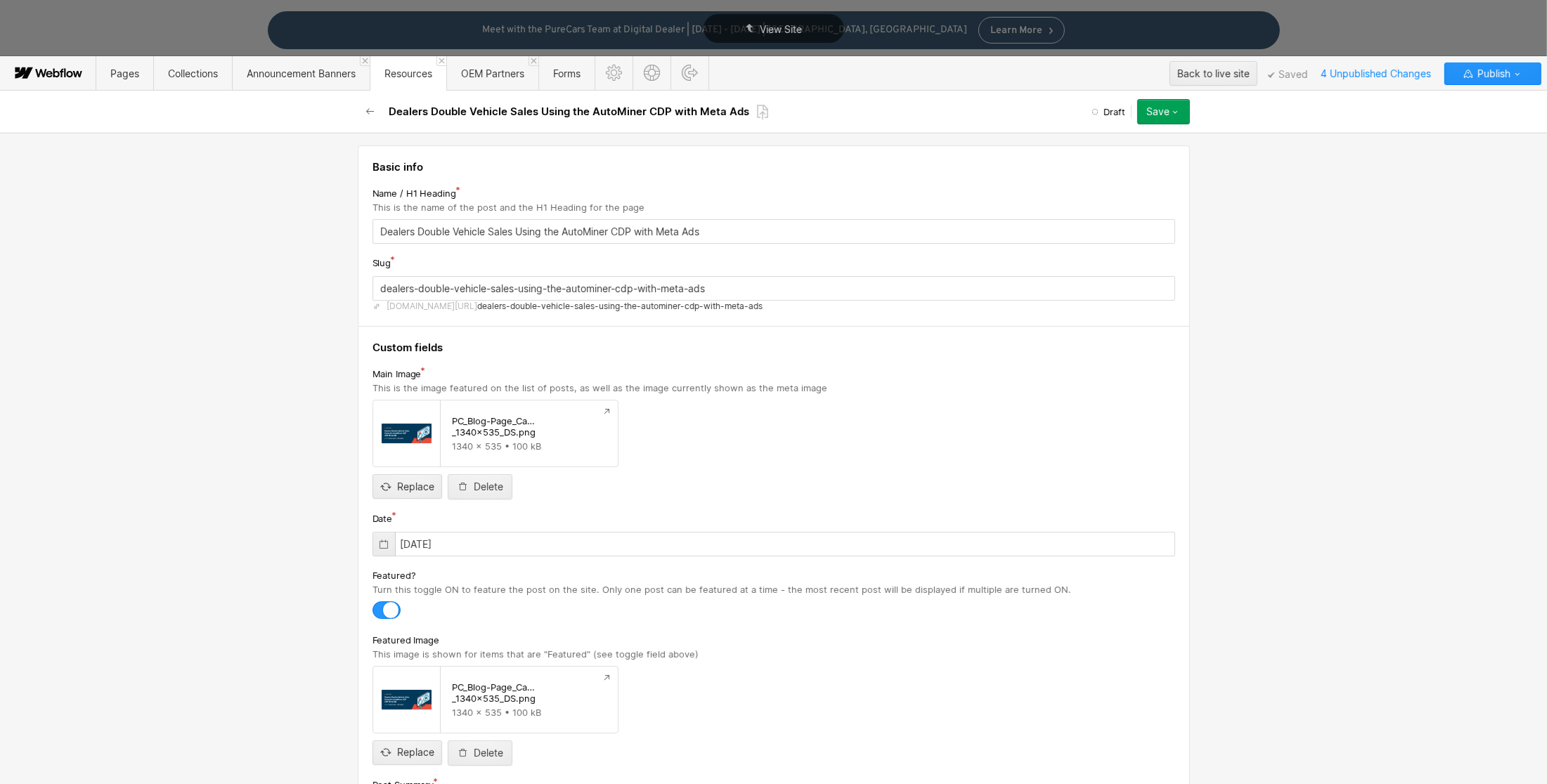
scroll to position [0, 0]
click at [1178, 111] on icon "button" at bounding box center [1174, 111] width 11 height 11
click at [1118, 144] on div "Save draft" at bounding box center [1119, 140] width 140 height 19
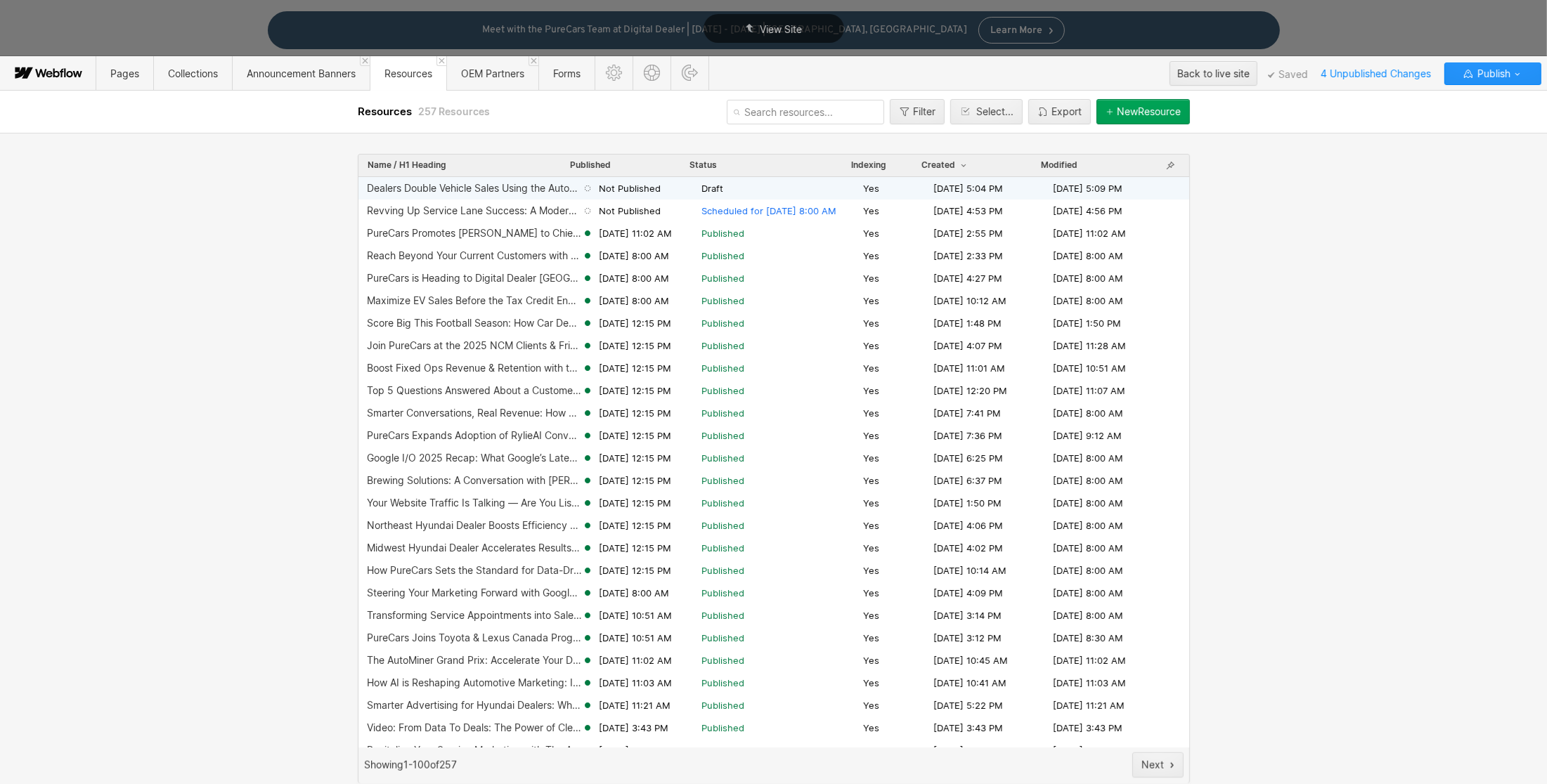
click at [718, 184] on span "Draft" at bounding box center [779, 189] width 156 height 12
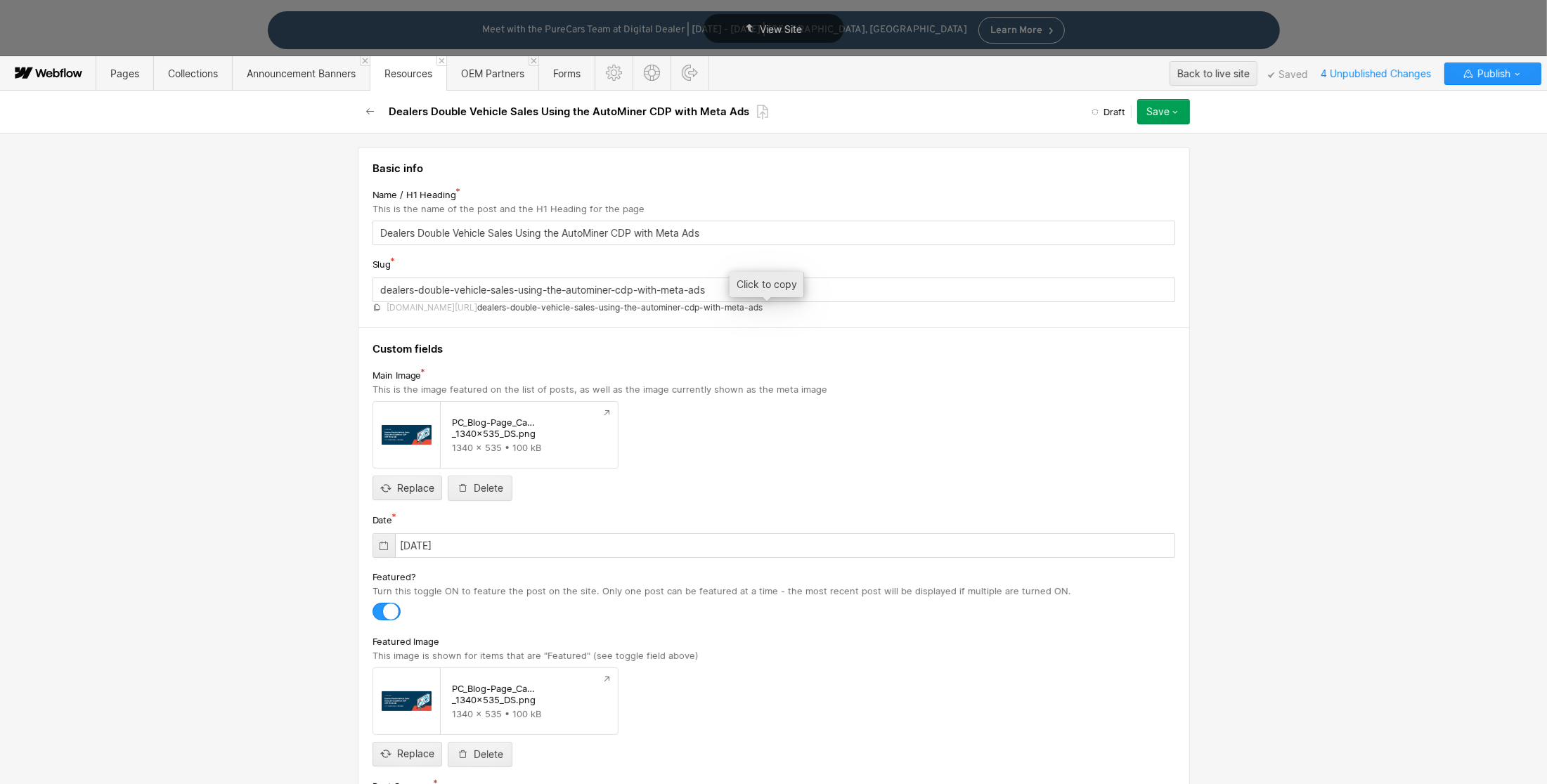
click at [712, 304] on span "dealers-double-vehicle-sales-using-the-autominer-cdp-with-meta-ads" at bounding box center [620, 308] width 285 height 11
click at [761, 104] on icon at bounding box center [762, 111] width 12 height 16
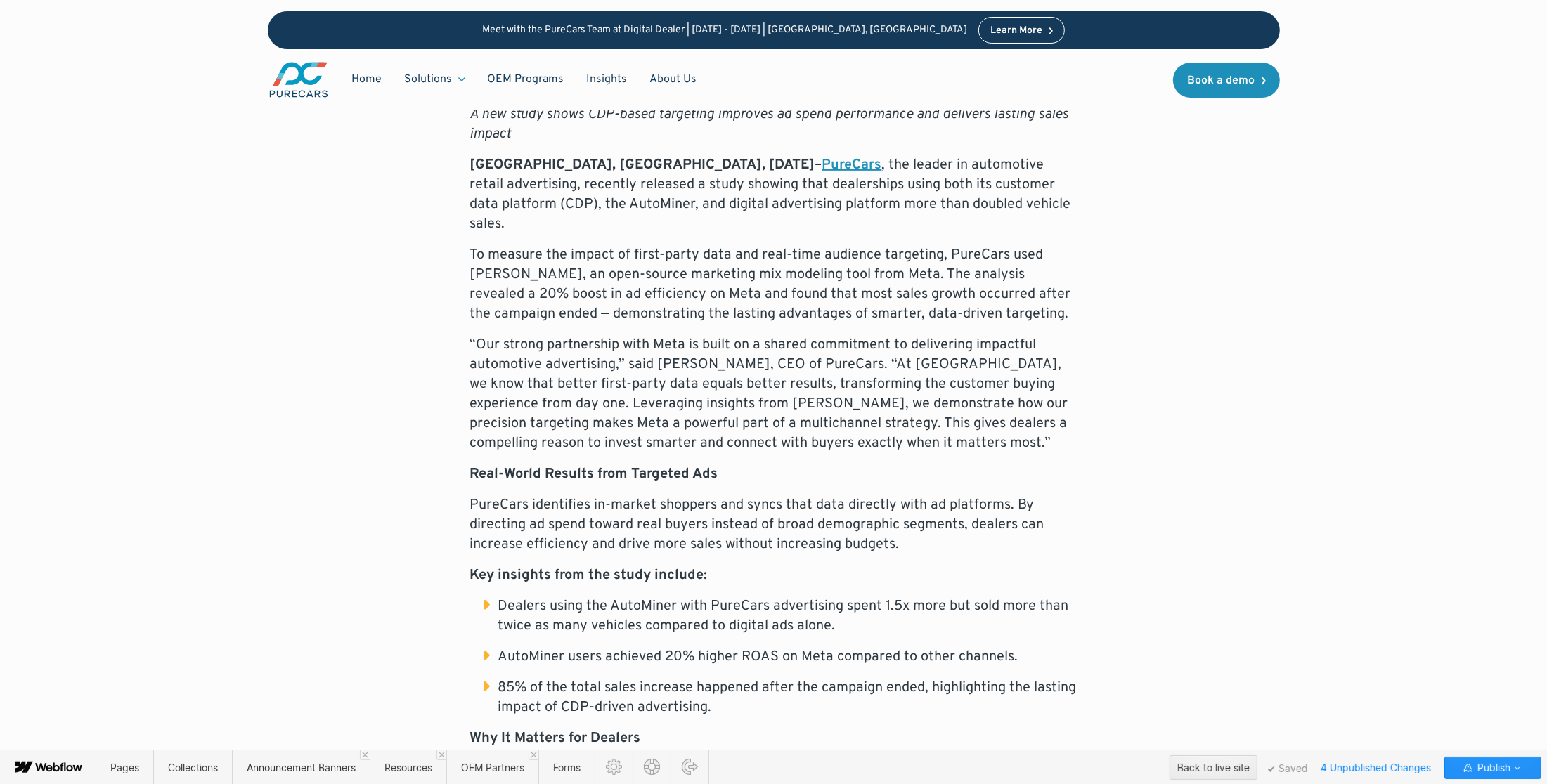
scroll to position [762, 0]
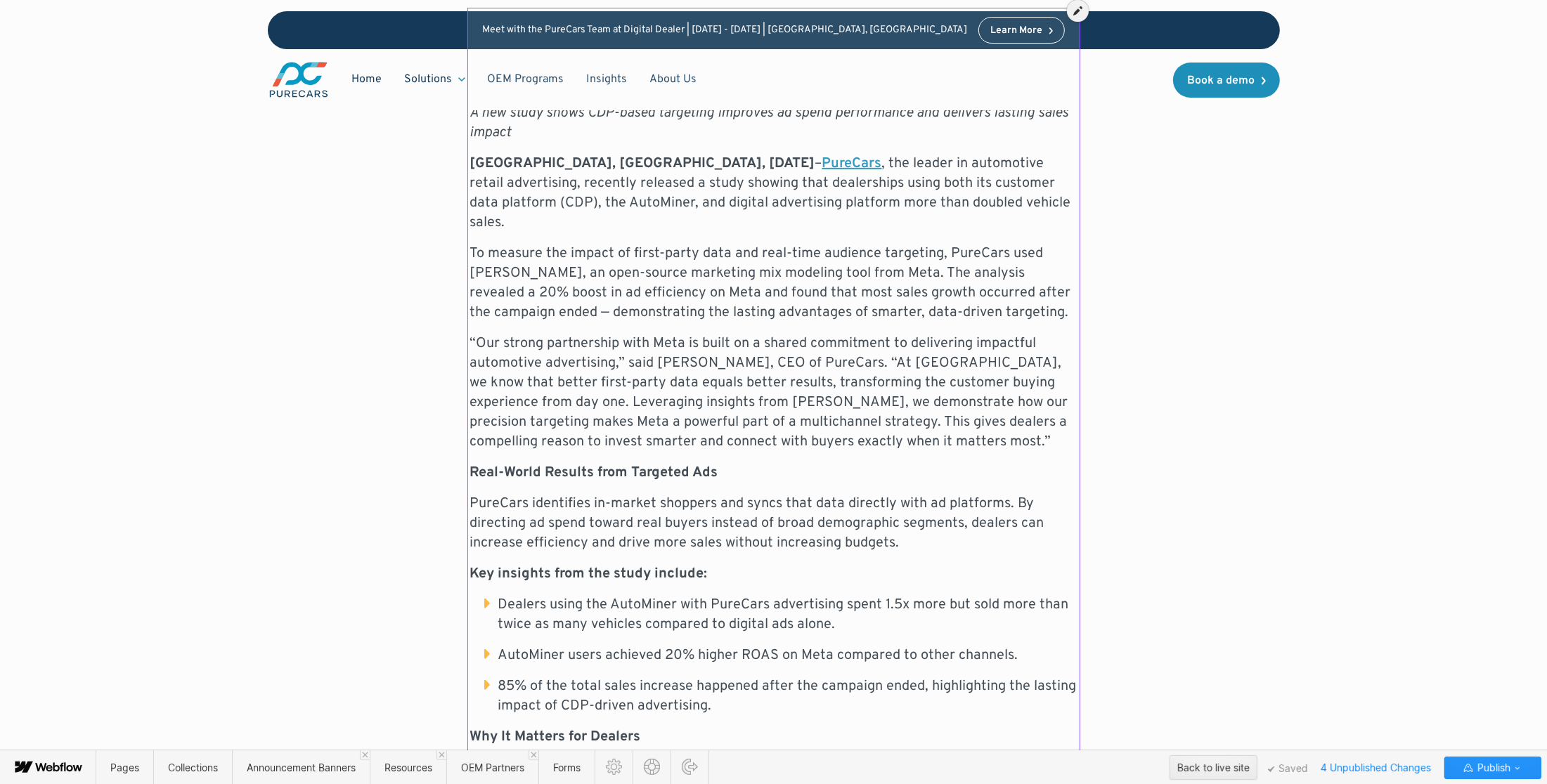
click at [659, 390] on div at bounding box center [773, 741] width 607 height 1475
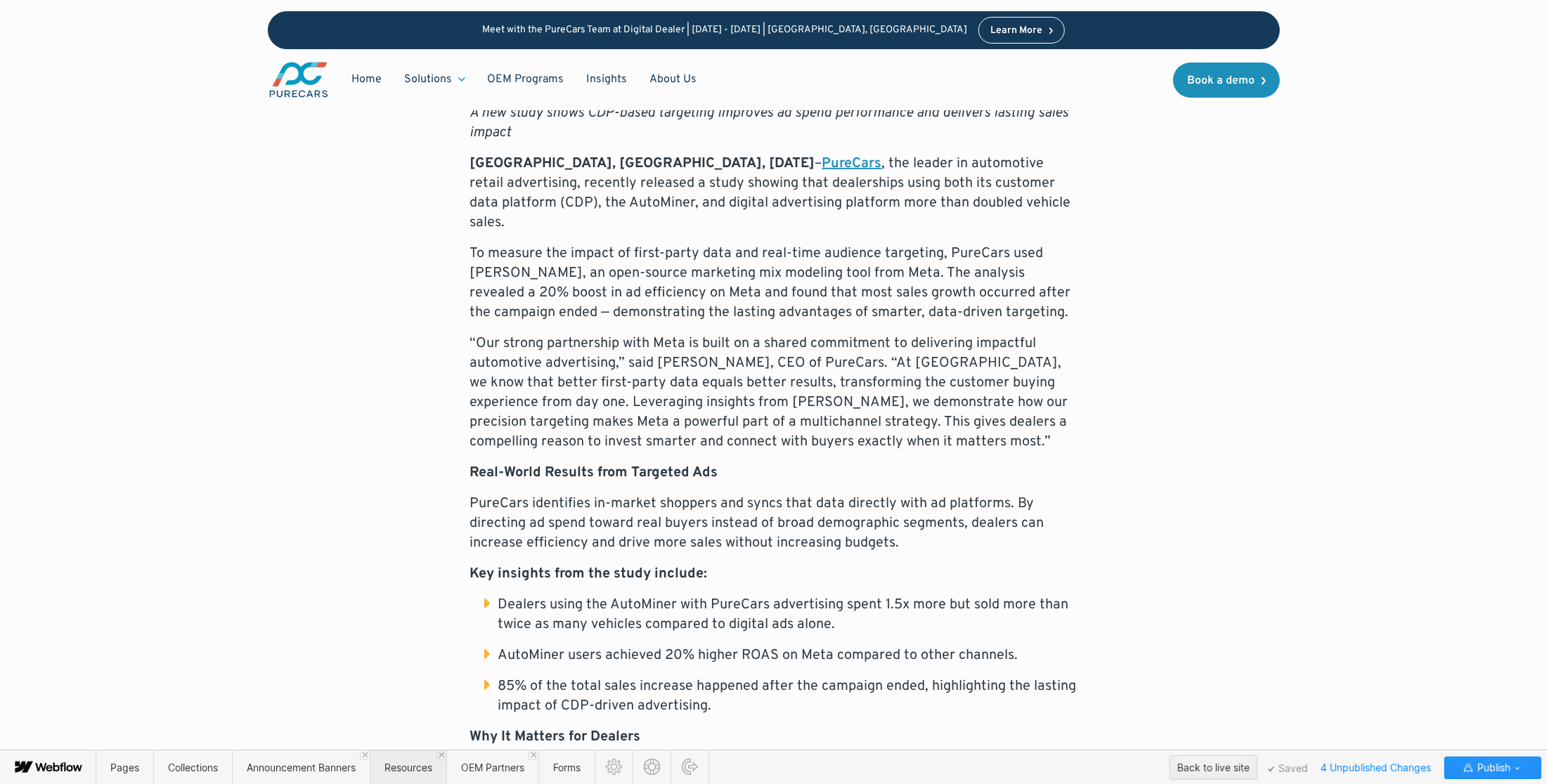
click at [408, 773] on span "Resources" at bounding box center [408, 767] width 48 height 12
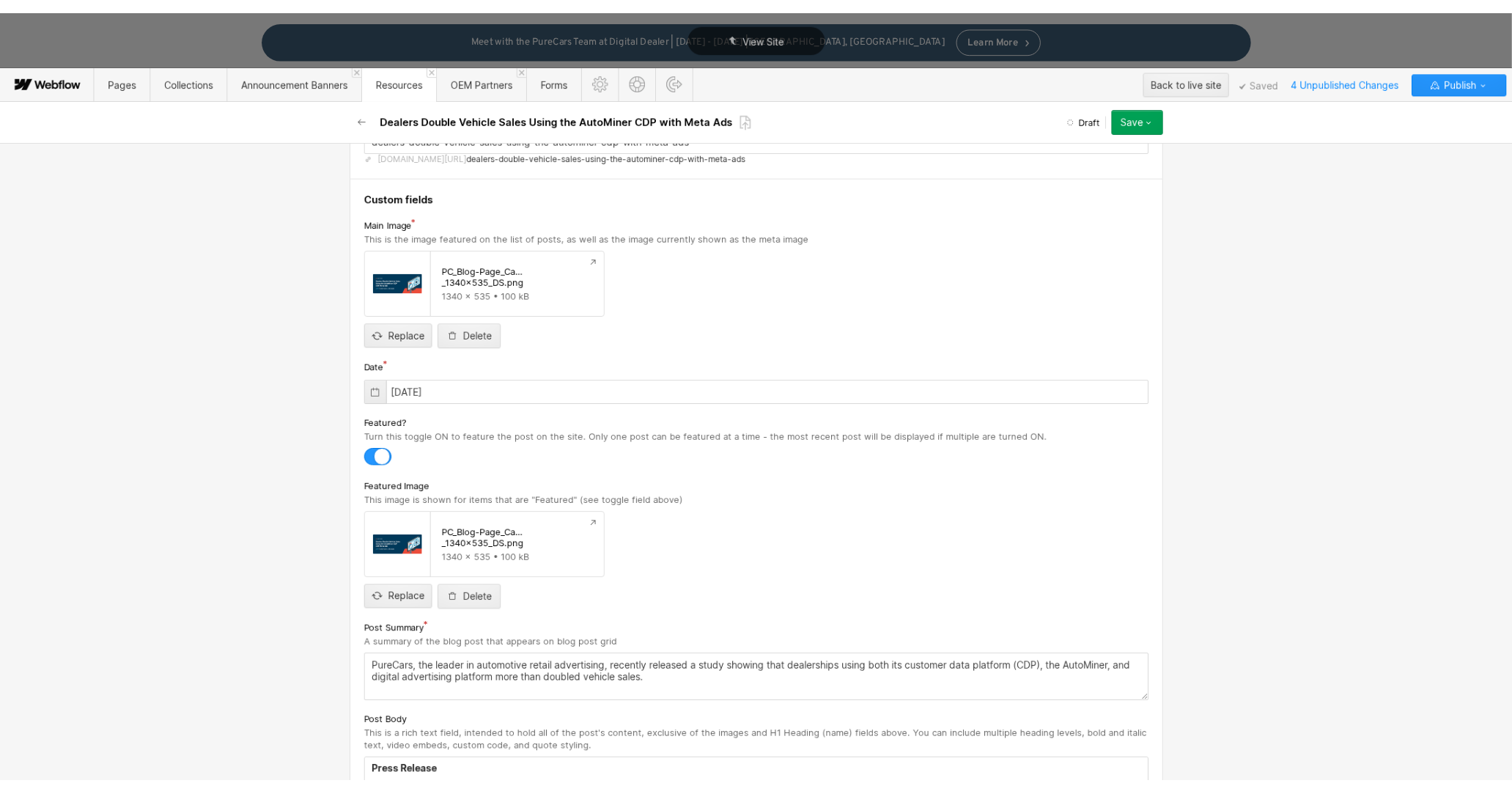
scroll to position [801, 0]
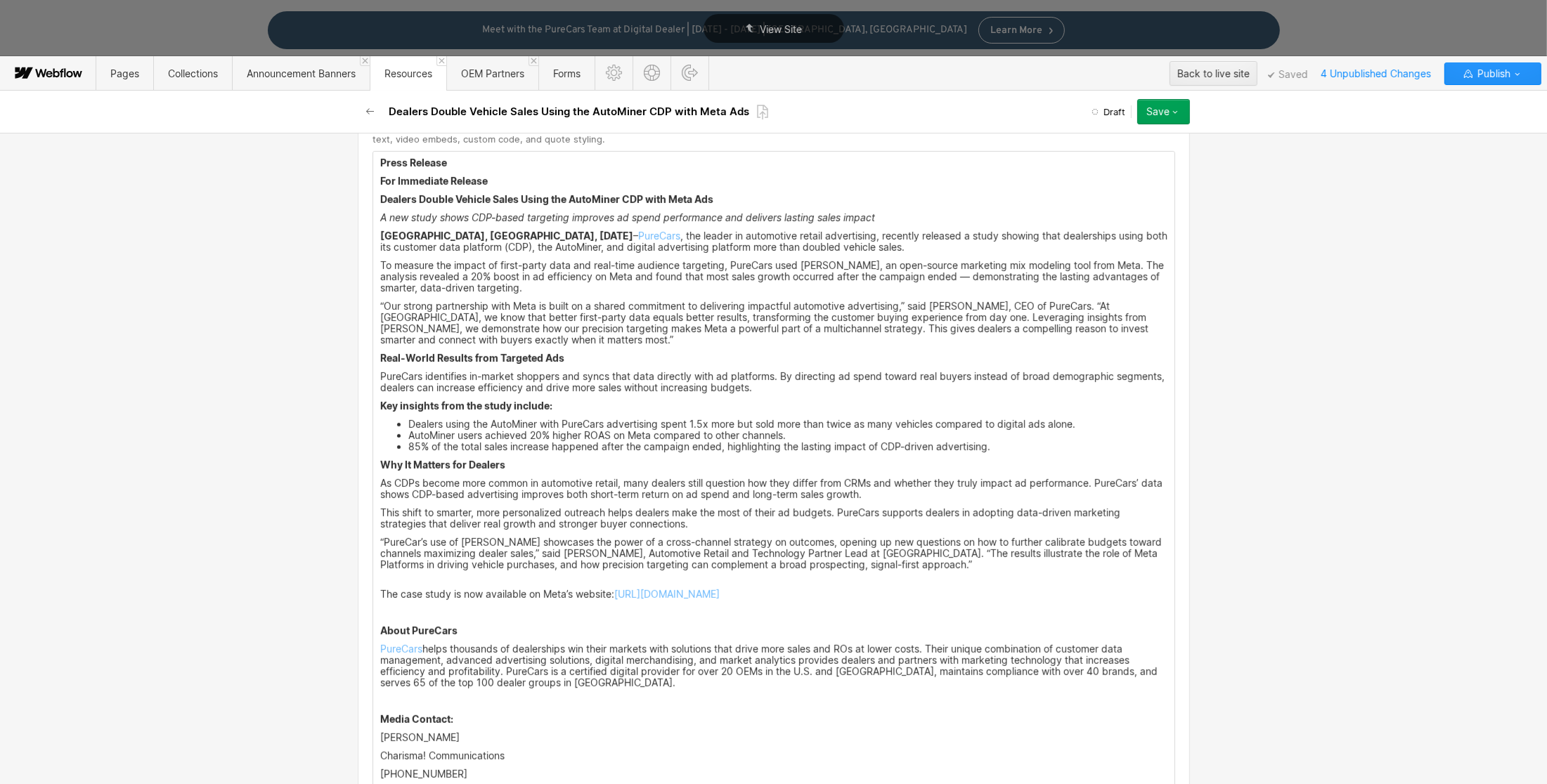
click at [487, 237] on strong "[GEOGRAPHIC_DATA], [GEOGRAPHIC_DATA], [DATE]" at bounding box center [507, 235] width 253 height 12
click at [1174, 109] on icon "button" at bounding box center [1174, 111] width 11 height 11
click at [1147, 132] on div "Save draft" at bounding box center [1119, 140] width 140 height 19
